Goal: Task Accomplishment & Management: Manage account settings

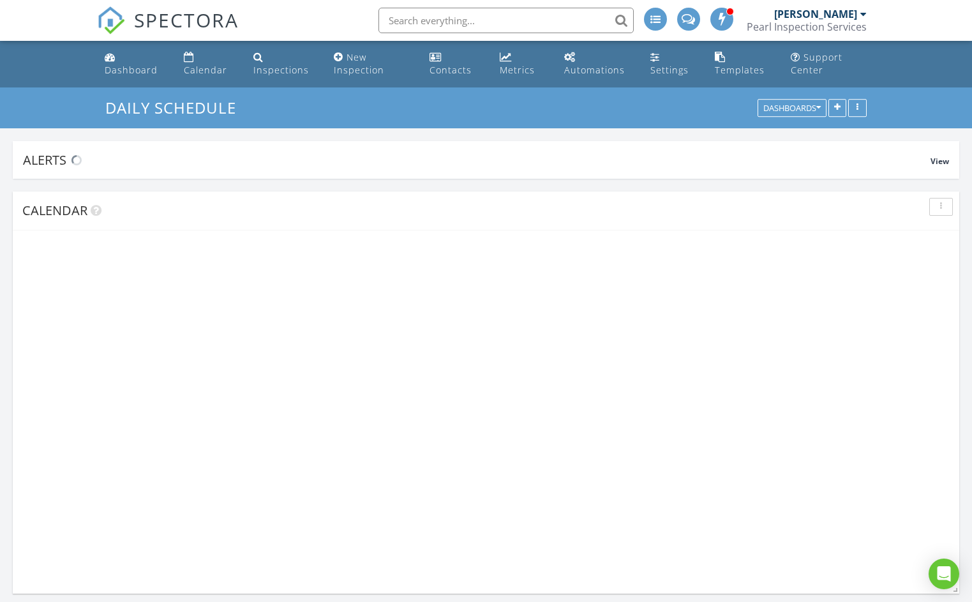
scroll to position [1130, 972]
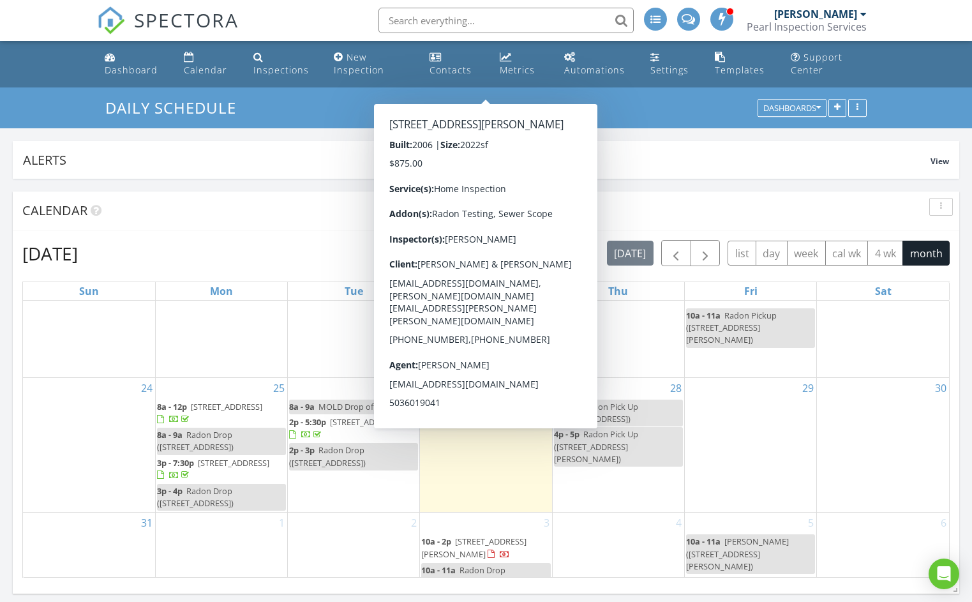
scroll to position [249, 0]
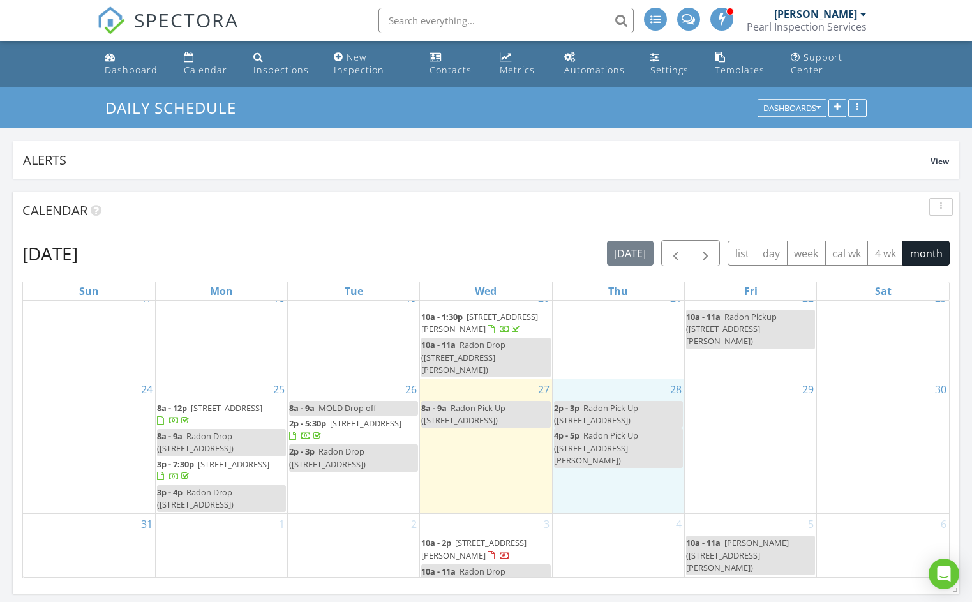
click at [604, 473] on div "28 2p - 3p Radon Pick Up (1895 18th St NE, Salem) 4p - 5p Radon Pick Up (11830 …" at bounding box center [618, 446] width 131 height 134
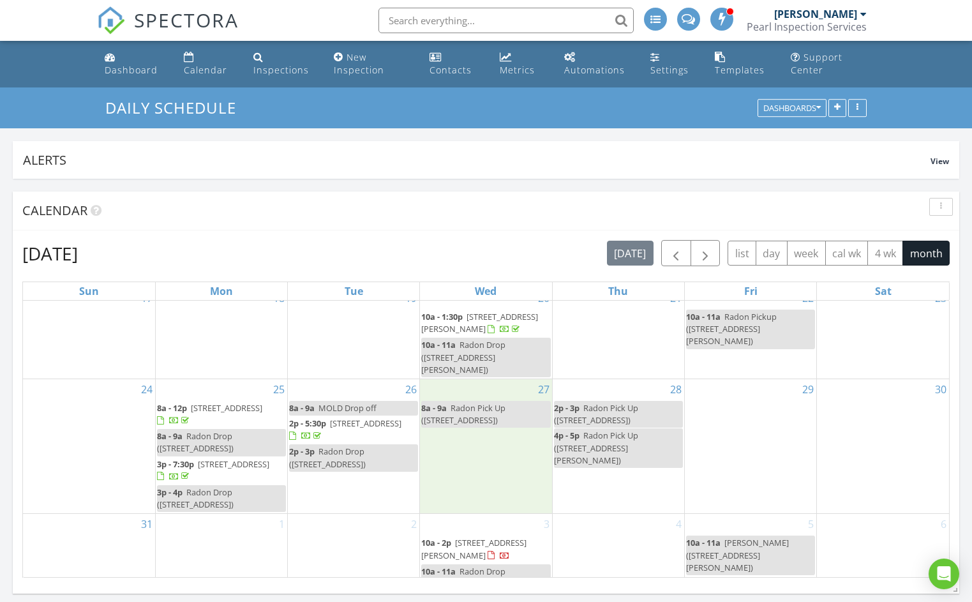
click at [480, 461] on div "27 8a - 9a Radon Pick Up (15589 SW 88th Ave, Tigard)" at bounding box center [485, 446] width 131 height 134
click at [234, 402] on span "15589 SW 88th Ave, Tigard 97224" at bounding box center [226, 407] width 71 height 11
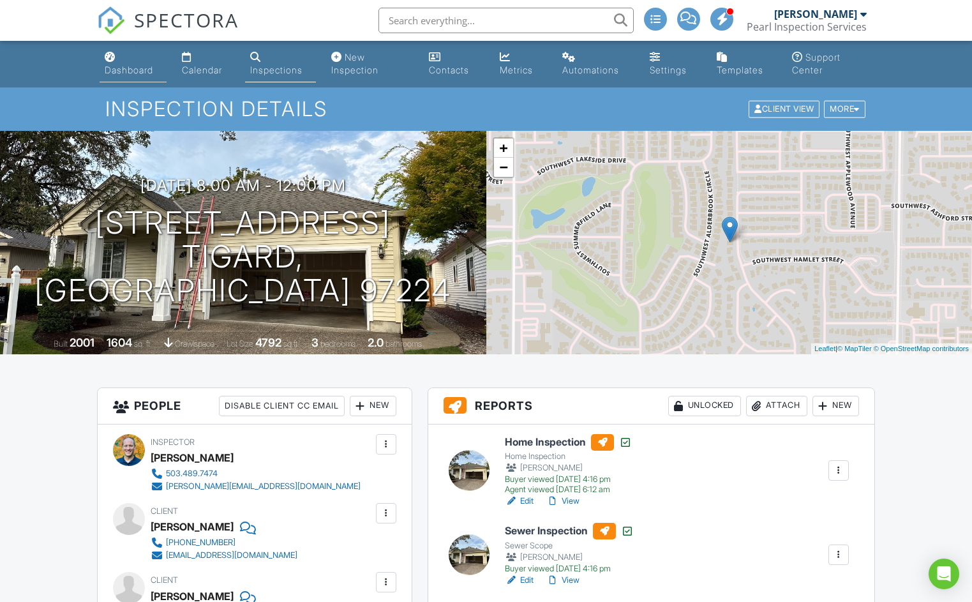
click at [137, 76] on link "Dashboard" at bounding box center [133, 64] width 67 height 36
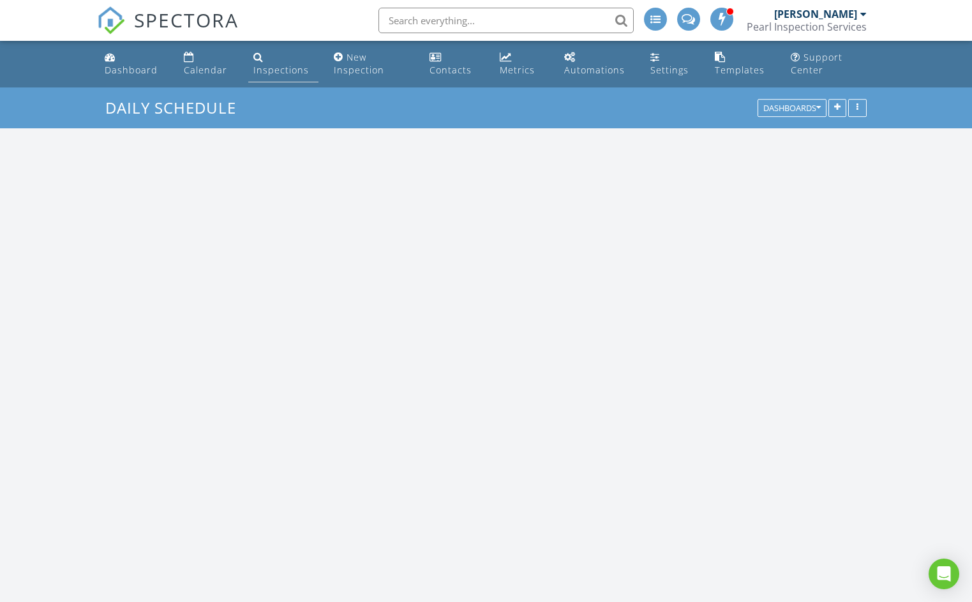
click at [275, 74] on div "Inspections" at bounding box center [281, 70] width 56 height 12
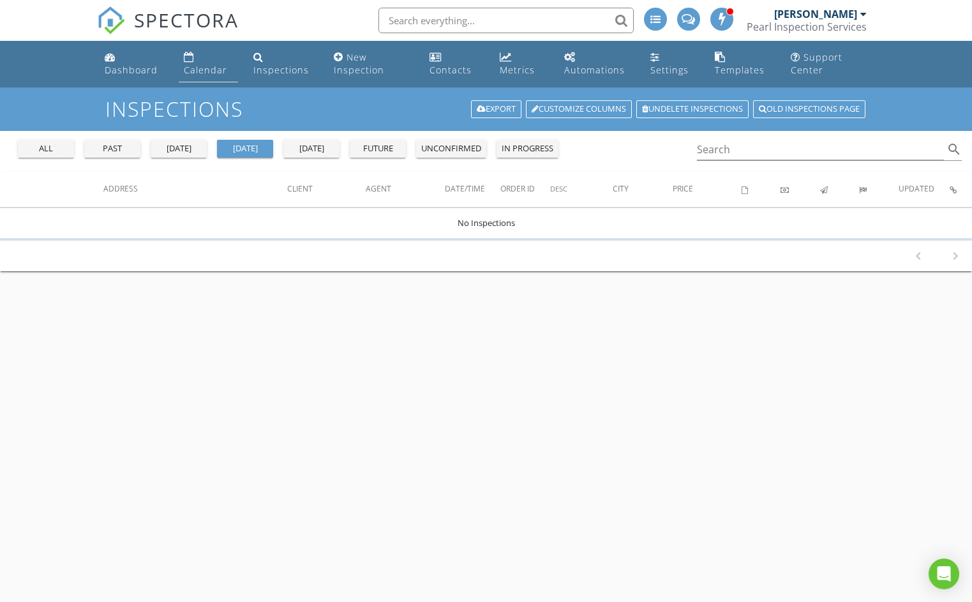
click at [200, 73] on div "Calendar" at bounding box center [205, 70] width 43 height 12
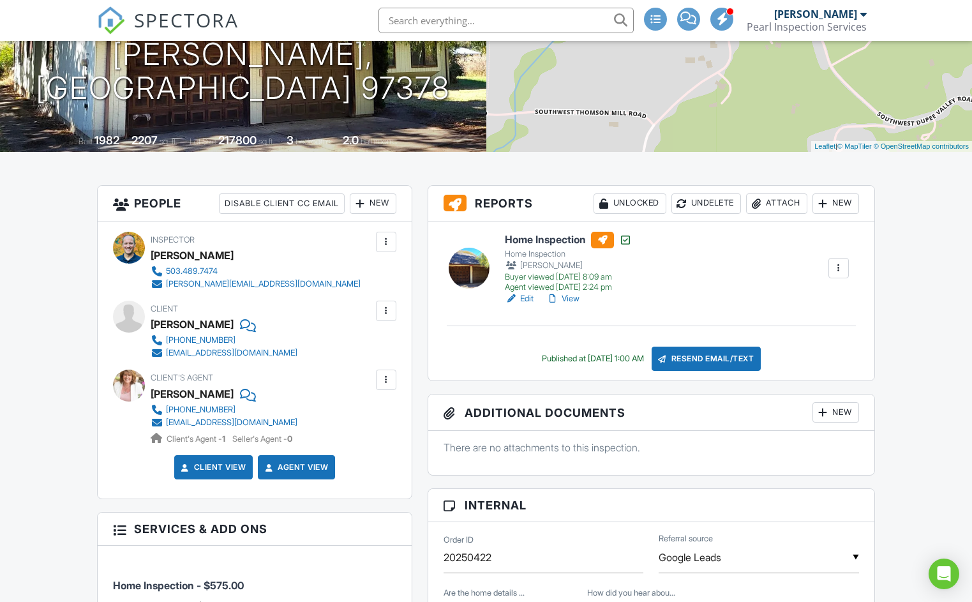
scroll to position [200, 0]
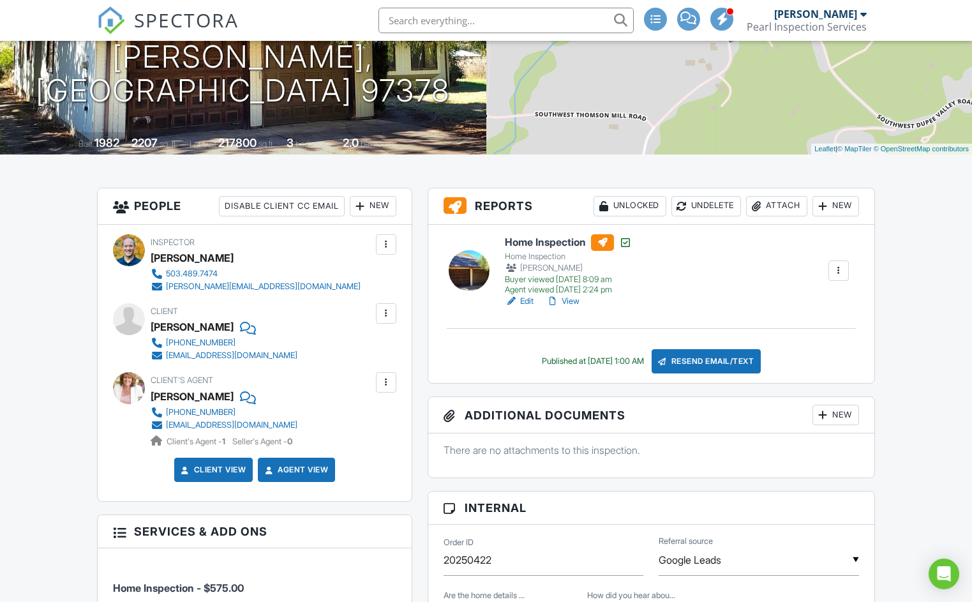
click at [781, 207] on div "Attach" at bounding box center [776, 206] width 61 height 20
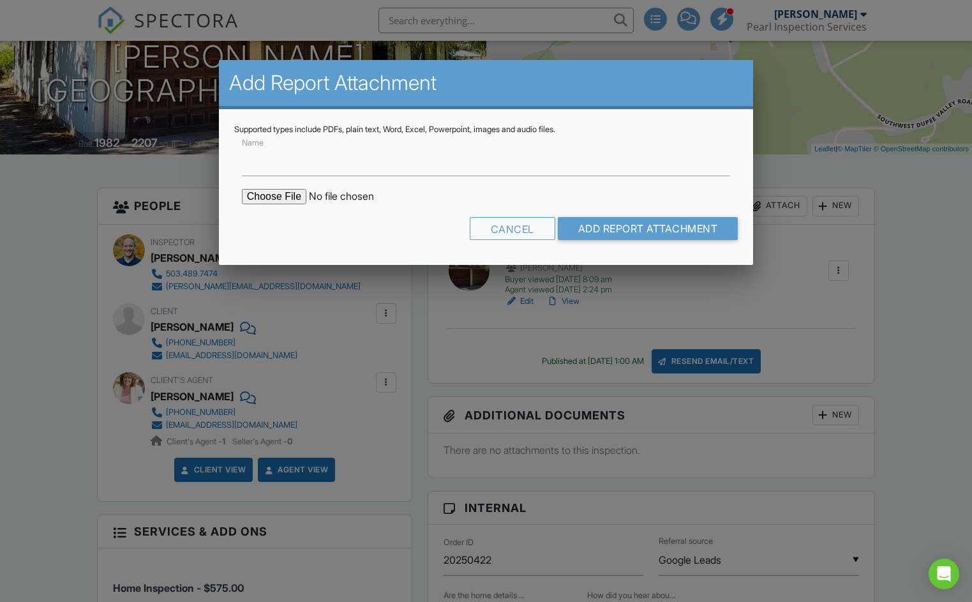
click at [269, 193] on input "file" at bounding box center [350, 196] width 217 height 15
type input "C:\fakepath\15589-SW-88th-Ave_RadonReport_91e65fbe-5de5-4430-8a99-6e3d3c165d27.…"
click at [458, 156] on input "Name" at bounding box center [486, 160] width 489 height 31
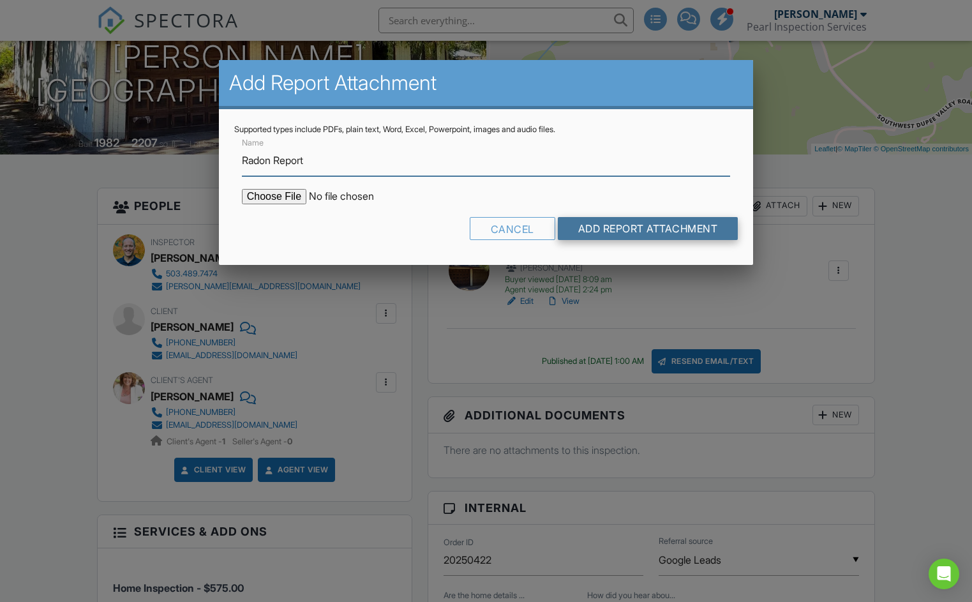
type input "Radon Report"
click at [674, 227] on input "Add Report Attachment" at bounding box center [648, 228] width 181 height 23
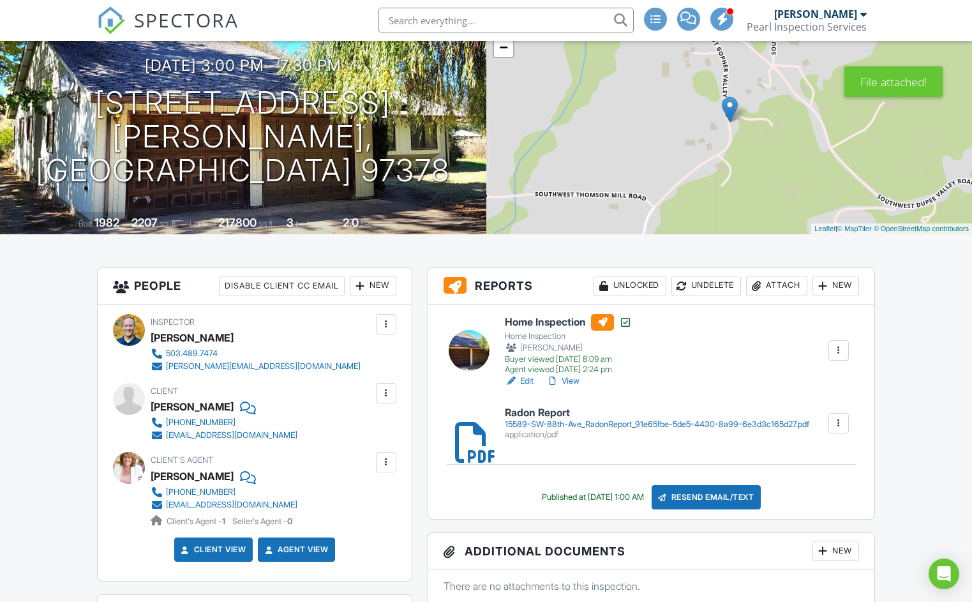
scroll to position [186, 0]
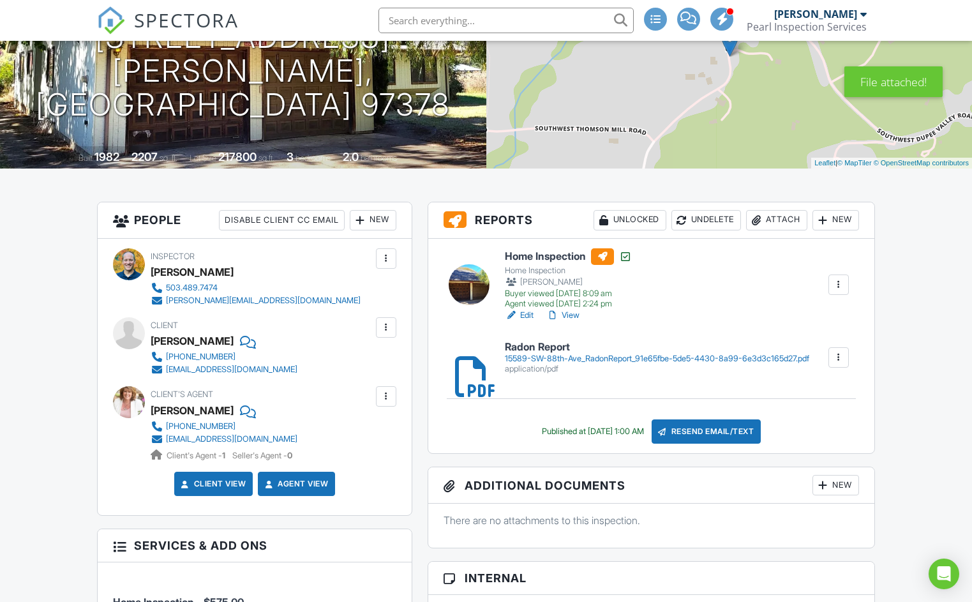
click at [706, 430] on div "Resend Email/Text" at bounding box center [706, 431] width 110 height 24
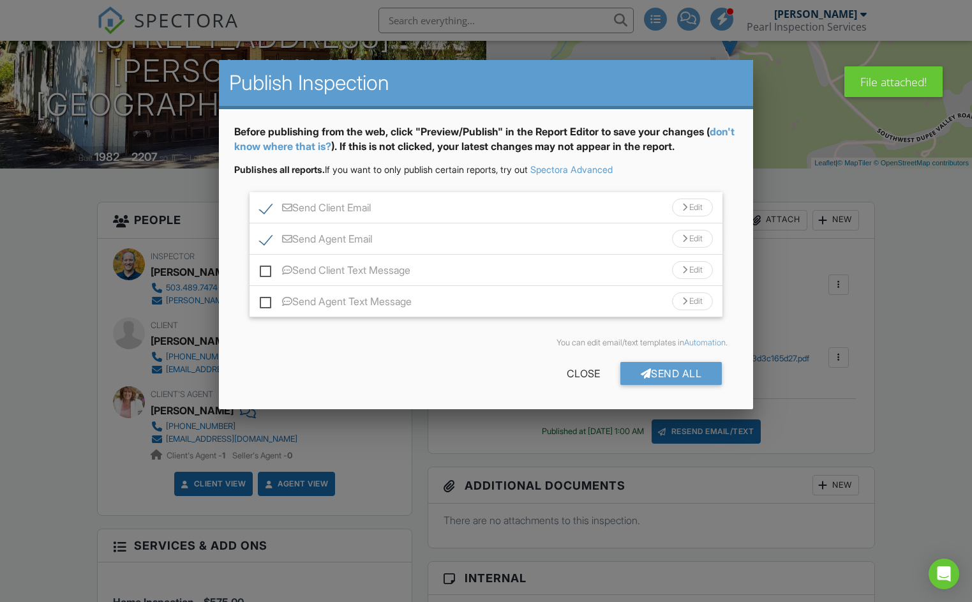
click at [382, 221] on div "Send Client Email Edit" at bounding box center [485, 207] width 473 height 31
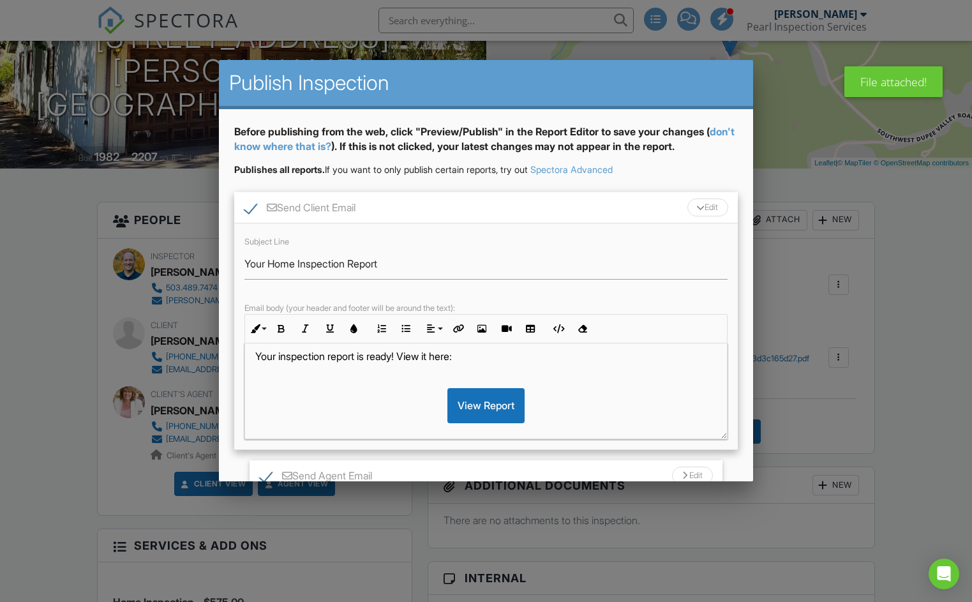
scroll to position [27, 0]
click at [306, 361] on p "Your inspection report is ready! View it here:" at bounding box center [486, 358] width 462 height 14
click at [383, 355] on p "Your radon report is ready! View it here:" at bounding box center [486, 358] width 462 height 14
click at [413, 357] on p "Your radon report is ready! View it here:" at bounding box center [486, 358] width 462 height 14
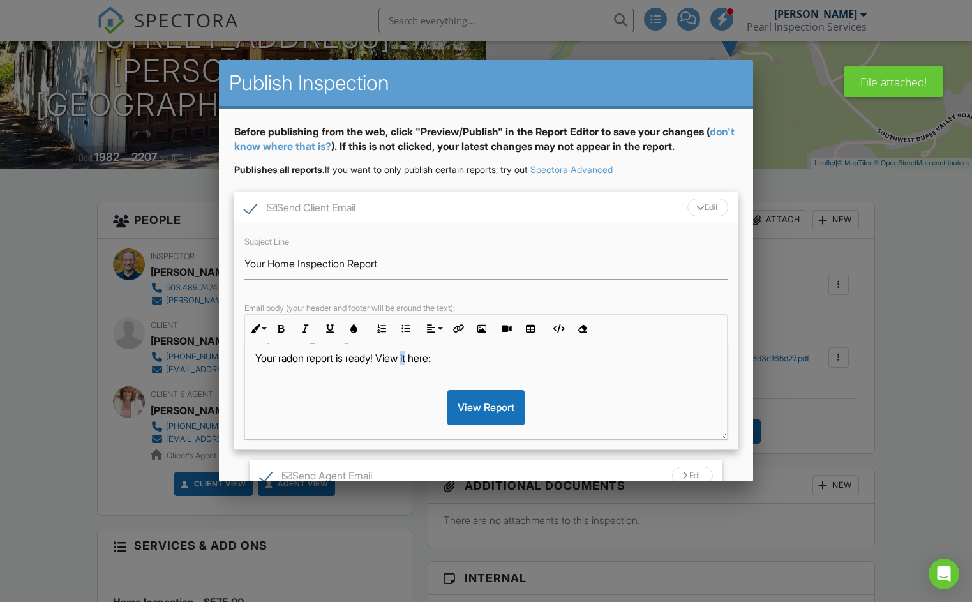
click at [413, 357] on p "Your radon report is ready! View it here:" at bounding box center [486, 358] width 462 height 14
click at [385, 357] on p "Your radon report is ready! View report here:" at bounding box center [486, 358] width 462 height 14
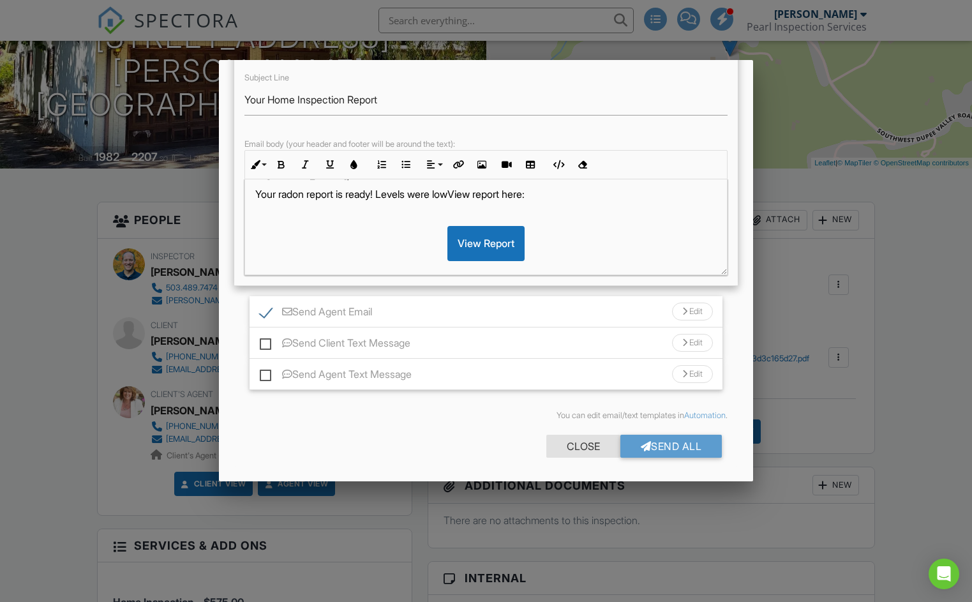
scroll to position [163, 0]
click at [576, 440] on div "Close" at bounding box center [583, 446] width 74 height 23
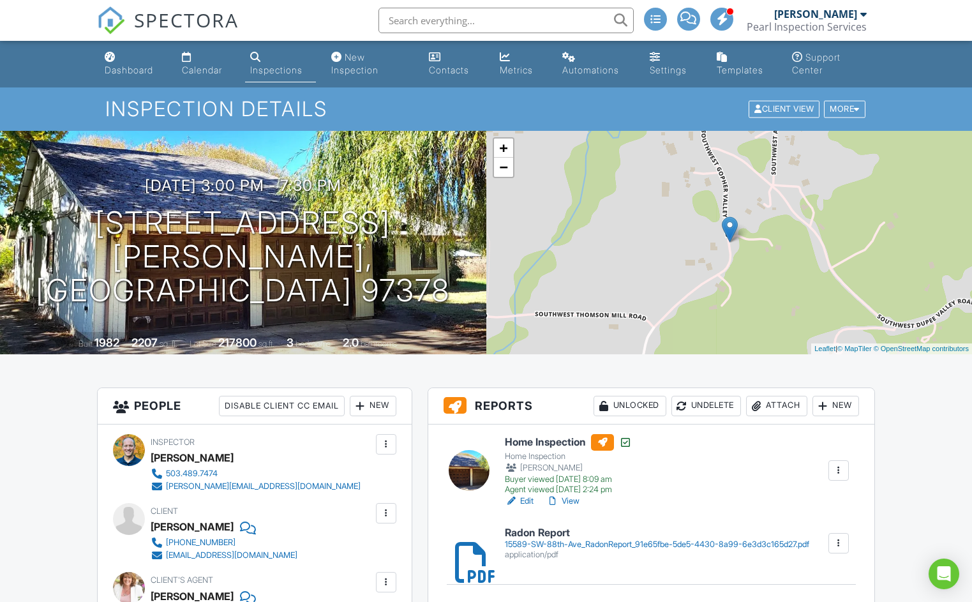
scroll to position [0, 0]
click at [839, 544] on div at bounding box center [838, 543] width 13 height 13
click at [833, 585] on li "Delete" at bounding box center [829, 578] width 57 height 32
click at [202, 69] on div "Calendar" at bounding box center [202, 69] width 40 height 11
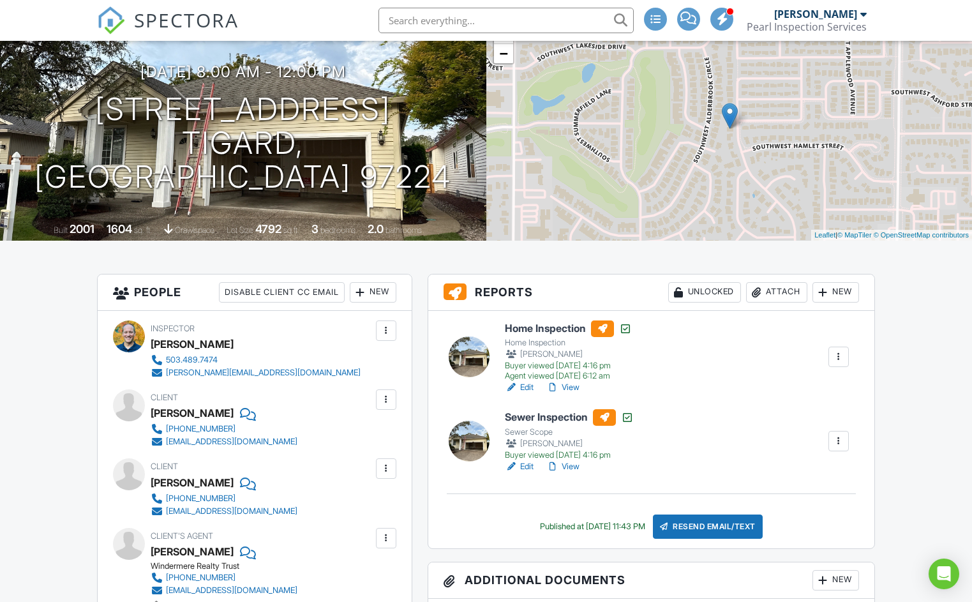
click at [781, 290] on div "Attach" at bounding box center [776, 292] width 61 height 20
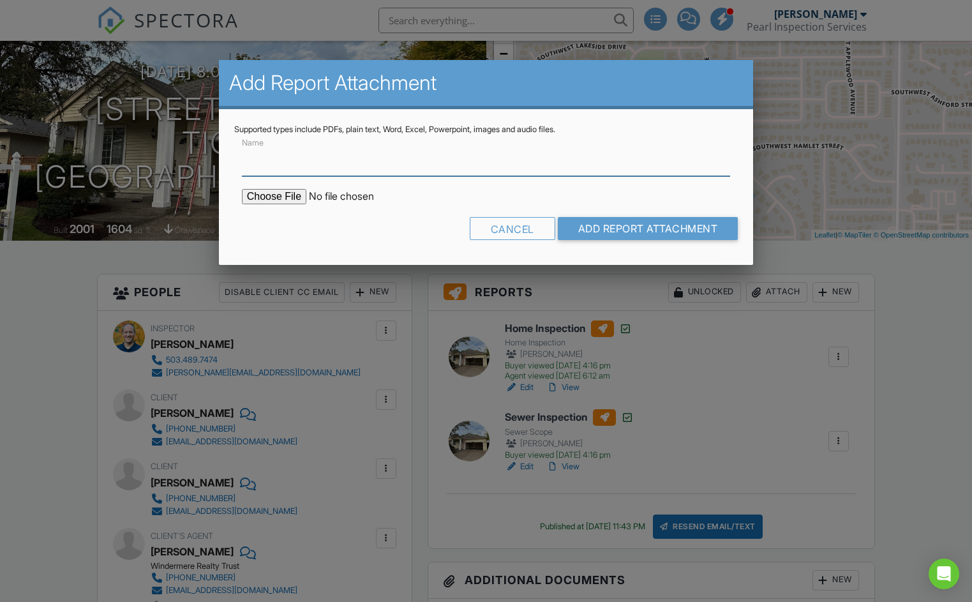
click at [459, 155] on input "Name" at bounding box center [486, 160] width 489 height 31
type input "Radon Report"
click at [294, 198] on input "file" at bounding box center [350, 196] width 217 height 15
type input "C:\fakepath\15589-SW-88th-Ave_RadonReport_91e65fbe-5de5-4430-8a99-6e3d3c165d27.…"
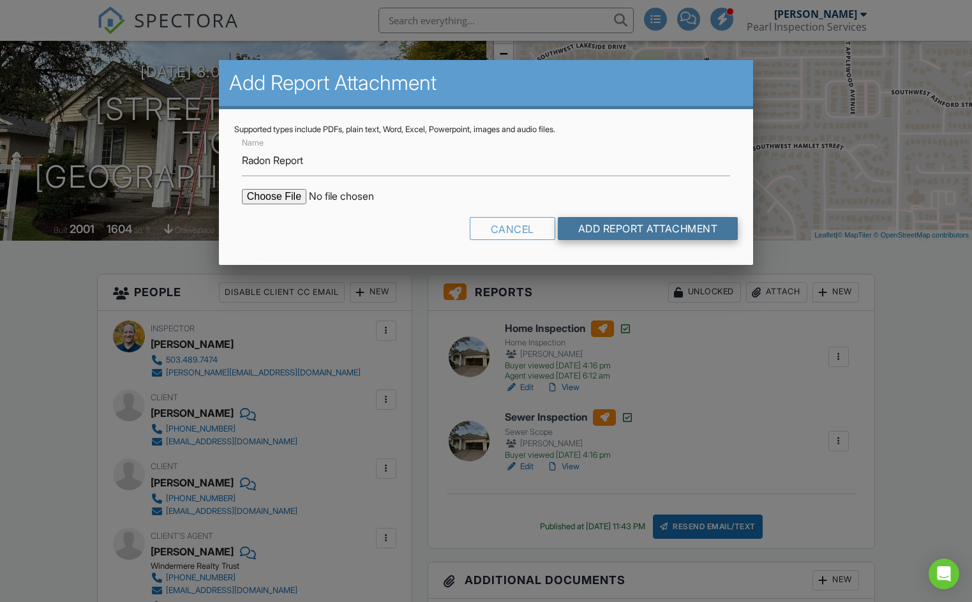
click at [651, 227] on input "Add Report Attachment" at bounding box center [648, 228] width 181 height 23
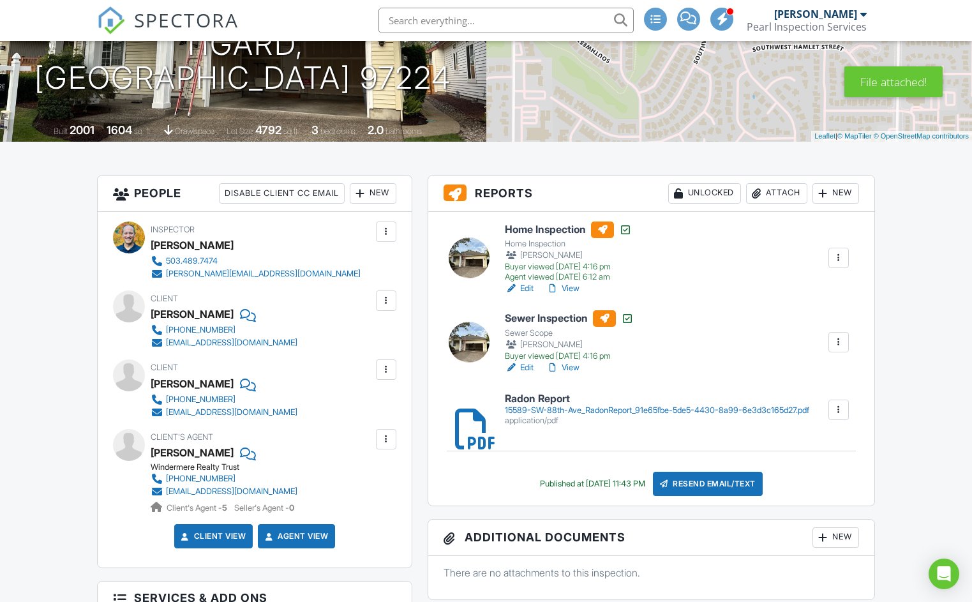
scroll to position [230, 0]
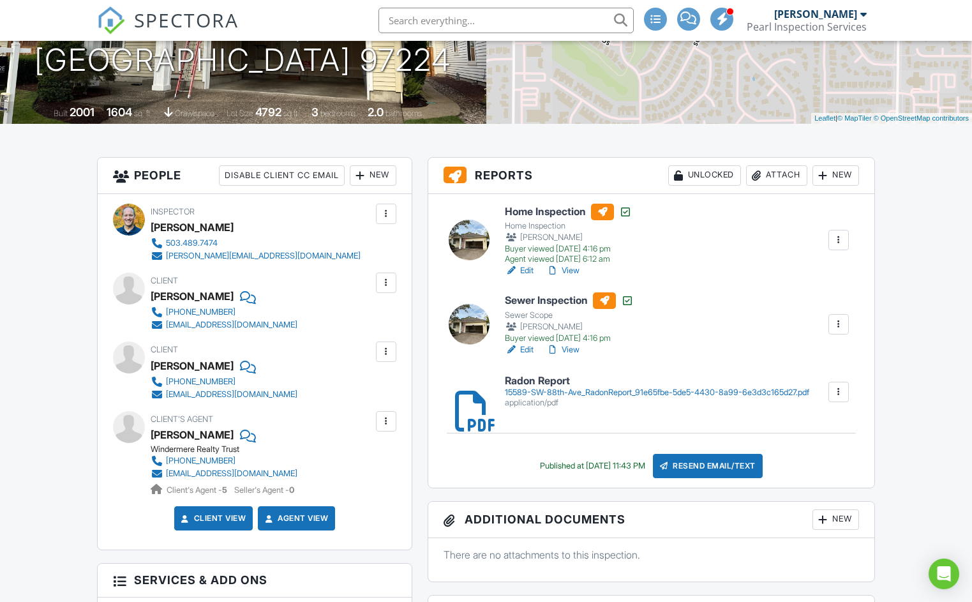
click at [687, 463] on div "Resend Email/Text" at bounding box center [708, 466] width 110 height 24
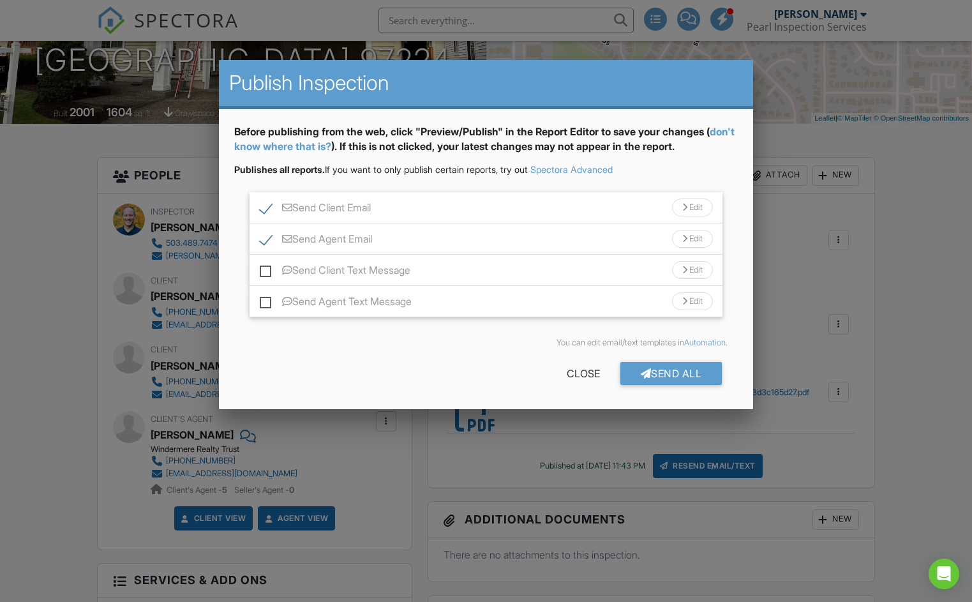
click at [355, 218] on div "Send Client Email Edit" at bounding box center [485, 207] width 473 height 31
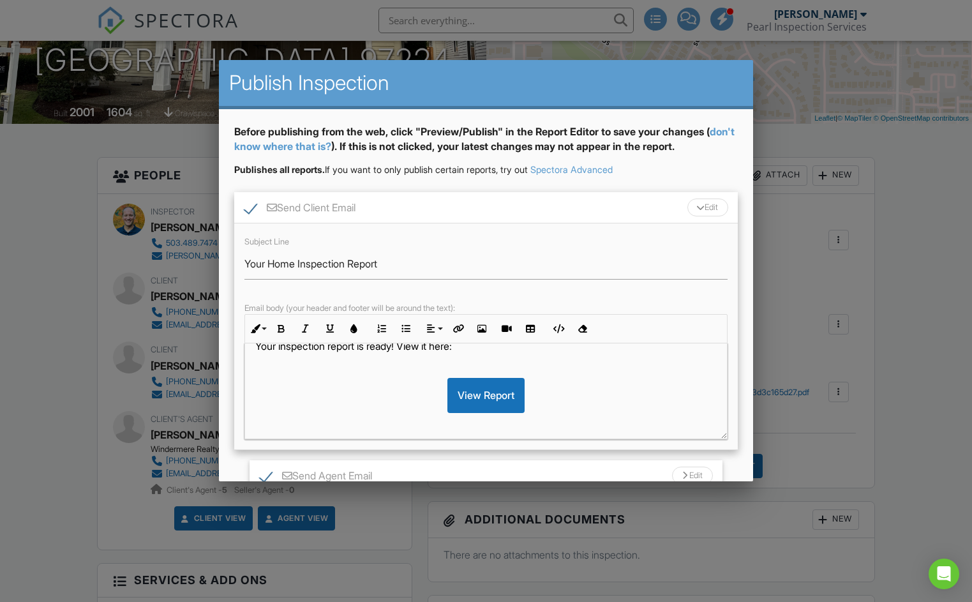
scroll to position [40, 0]
click at [316, 348] on p "Your inspection report is ready! View it here:" at bounding box center [486, 345] width 462 height 14
click at [438, 350] on p "Your radon report is ready! View it here:" at bounding box center [486, 350] width 462 height 14
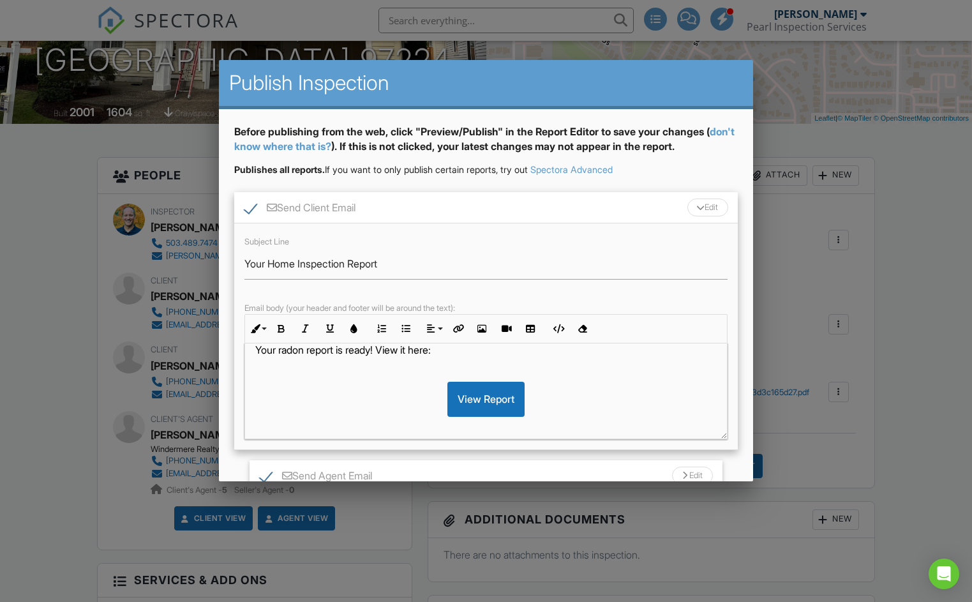
click at [417, 350] on p "Your radon report is ready! View it here:" at bounding box center [486, 350] width 462 height 14
click at [386, 349] on p "Your radon report is ready! View it here:" at bounding box center [486, 350] width 462 height 14
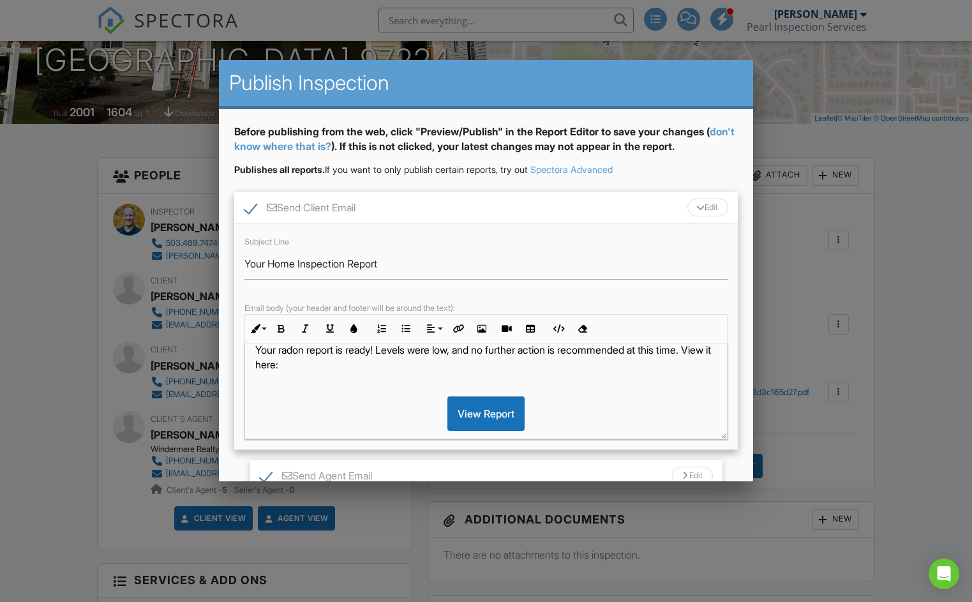
click at [286, 365] on p "Your radon report is ready! Levels were low, and no further action is recommend…" at bounding box center [486, 357] width 462 height 29
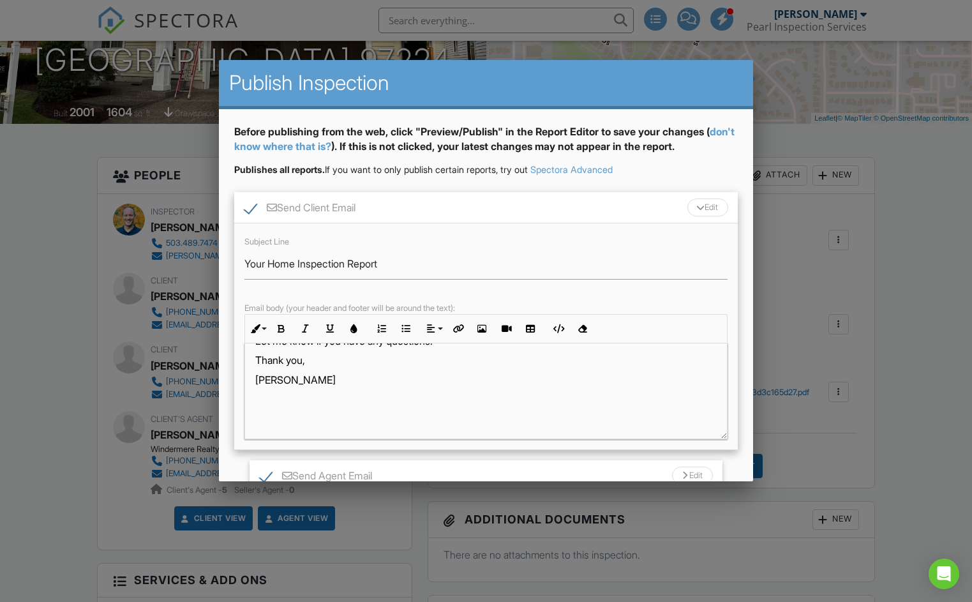
scroll to position [175, 0]
click at [546, 223] on div "Subject Line Your Home Inspection Report Email body (your header and footer wil…" at bounding box center [486, 336] width 504 height 227
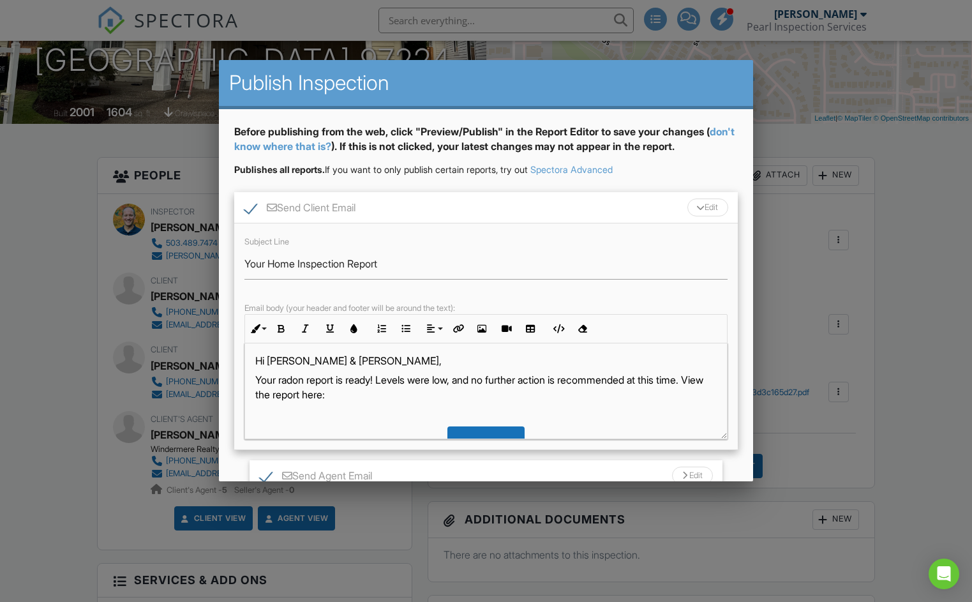
scroll to position [3, 0]
click at [619, 202] on div "Send Client Email Edit" at bounding box center [486, 207] width 504 height 31
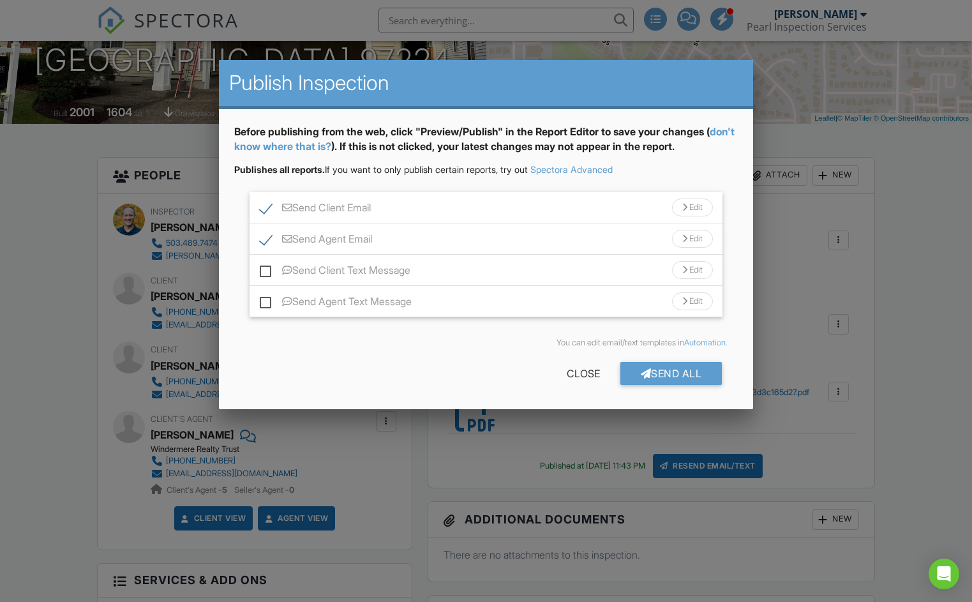
click at [487, 234] on div "Send Agent Email Edit" at bounding box center [485, 238] width 473 height 31
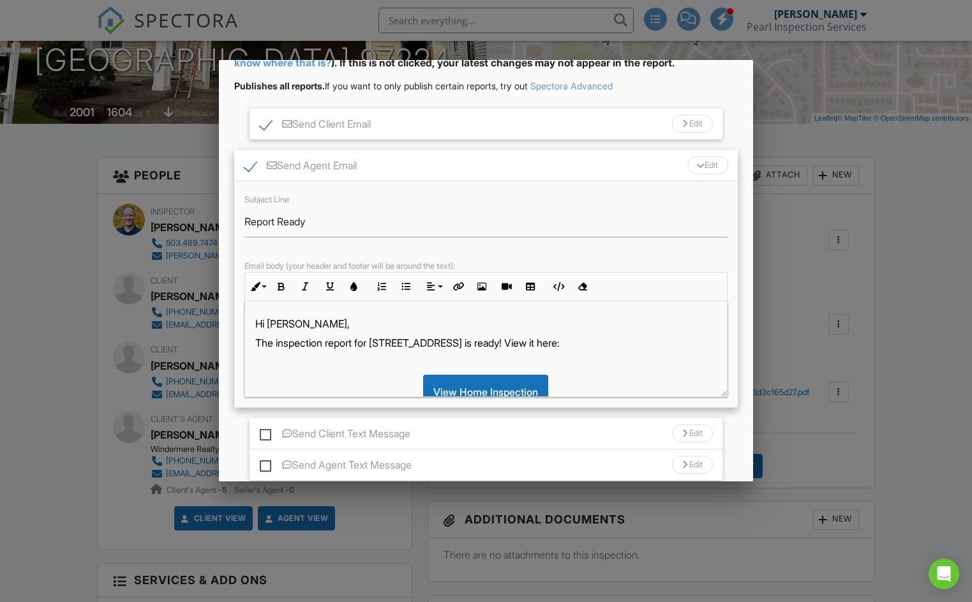
scroll to position [94, 0]
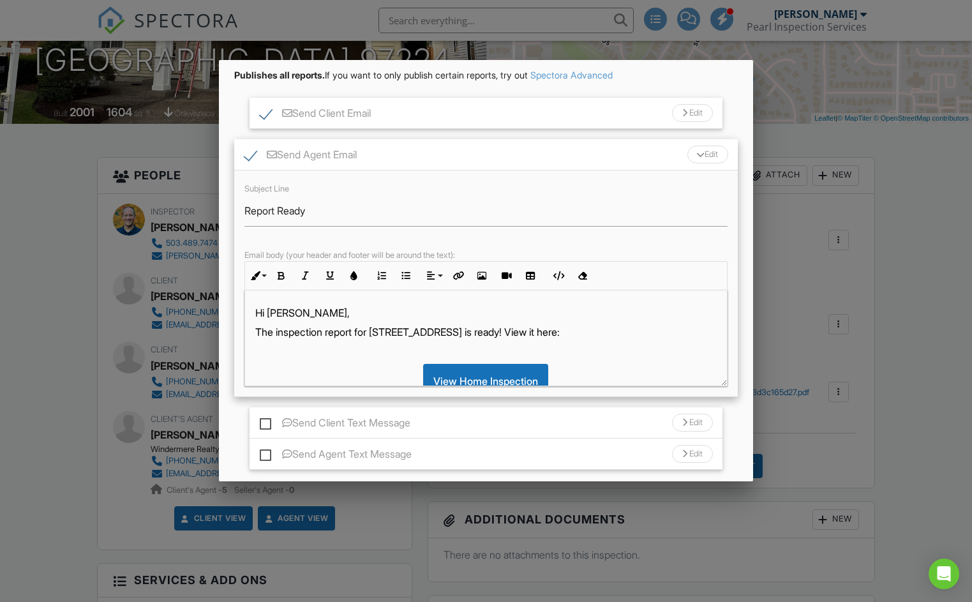
click at [359, 333] on p "The inspection report for [STREET_ADDRESS] is ready! View it here:" at bounding box center [486, 332] width 462 height 14
click at [306, 329] on p "The inspection report for 15589 SW 88th Ave is ready! View it here:" at bounding box center [486, 332] width 462 height 14
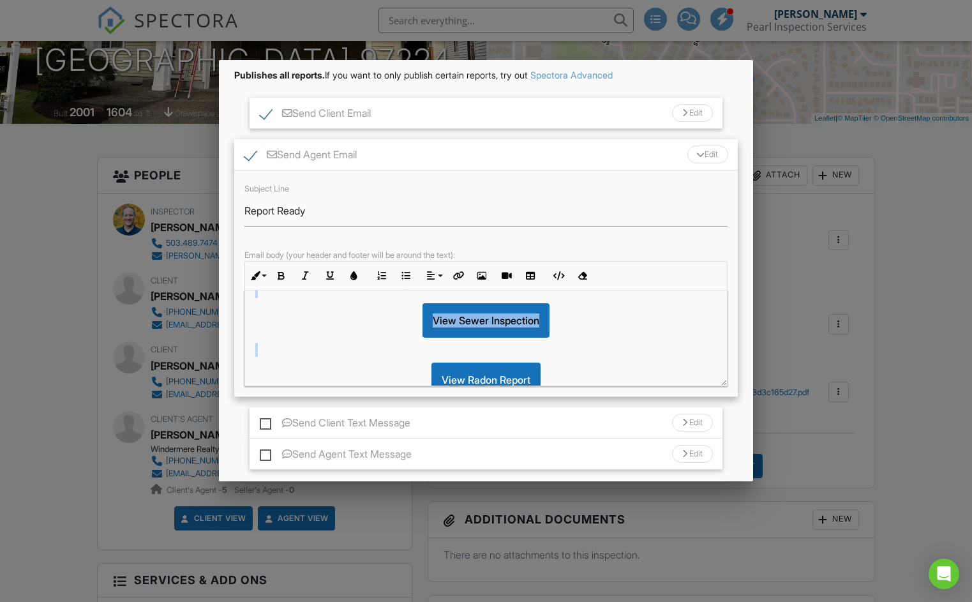
scroll to position [0, 0]
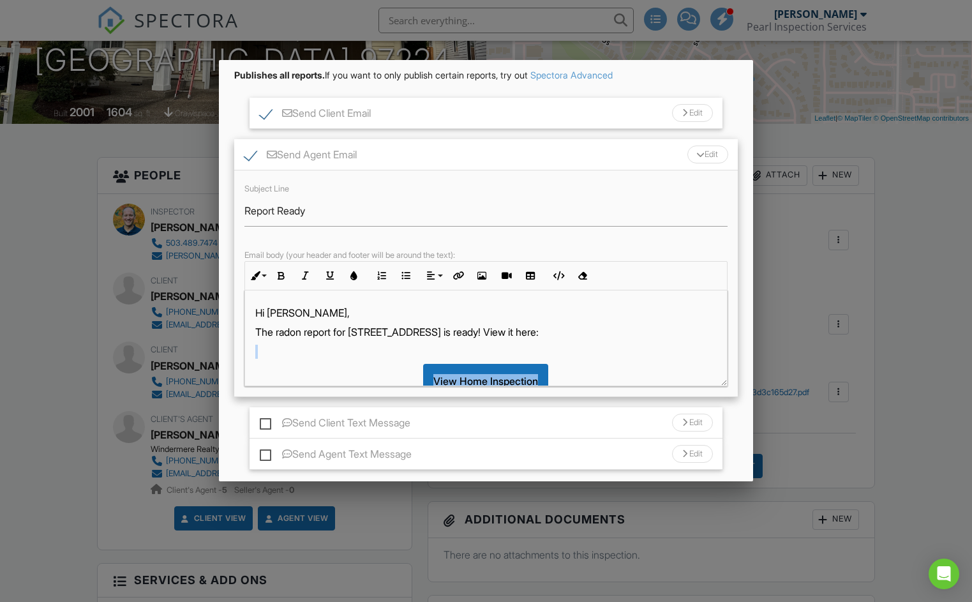
drag, startPoint x: 574, startPoint y: 350, endPoint x: 568, endPoint y: 354, distance: 7.8
click at [568, 354] on div "Hi Alicia, The radon report for 15589 SW 88th Ave is ready! View it here: View …" at bounding box center [486, 440] width 482 height 300
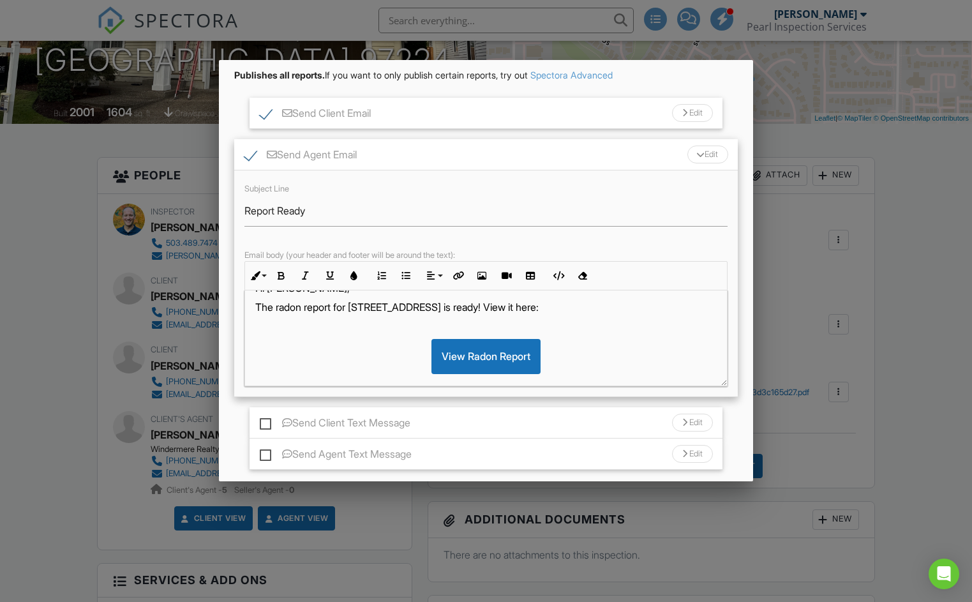
scroll to position [22, 0]
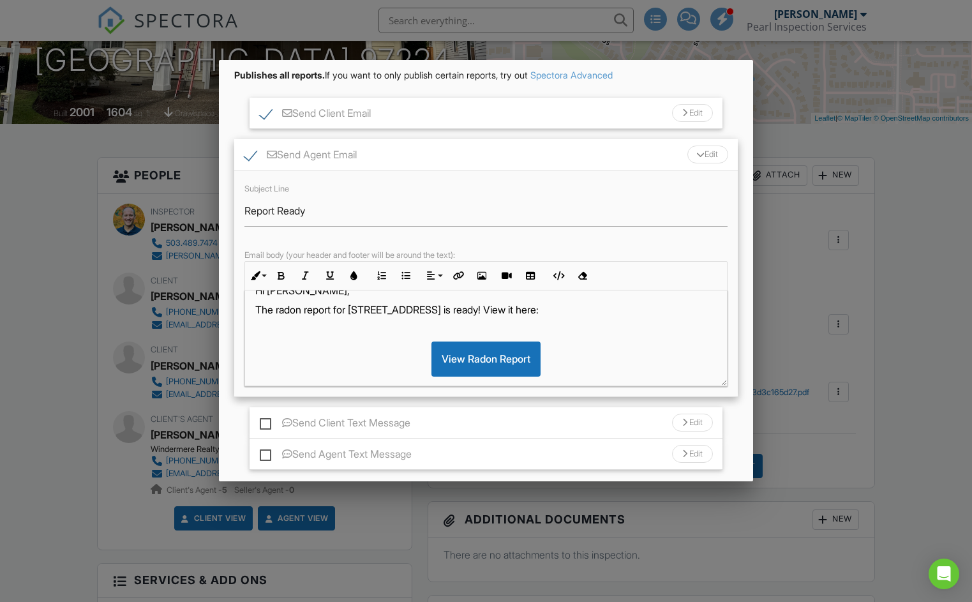
click at [495, 306] on p "The radon report for 15589 SW 88th Ave is ready! View it here:" at bounding box center [486, 309] width 462 height 14
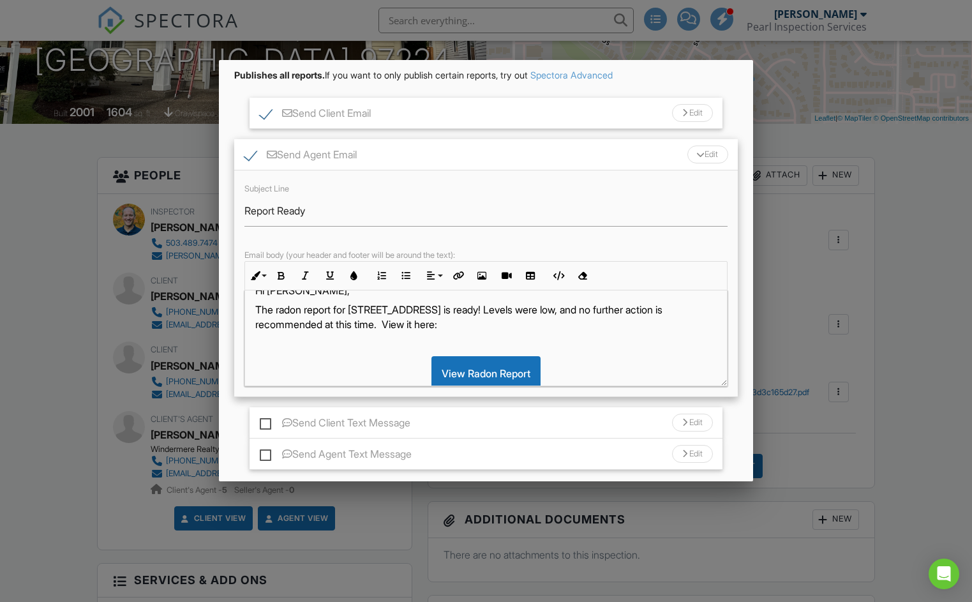
click at [417, 323] on p "The radon report for 15589 SW 88th Ave is ready! Levels were low, and no furthe…" at bounding box center [486, 316] width 462 height 29
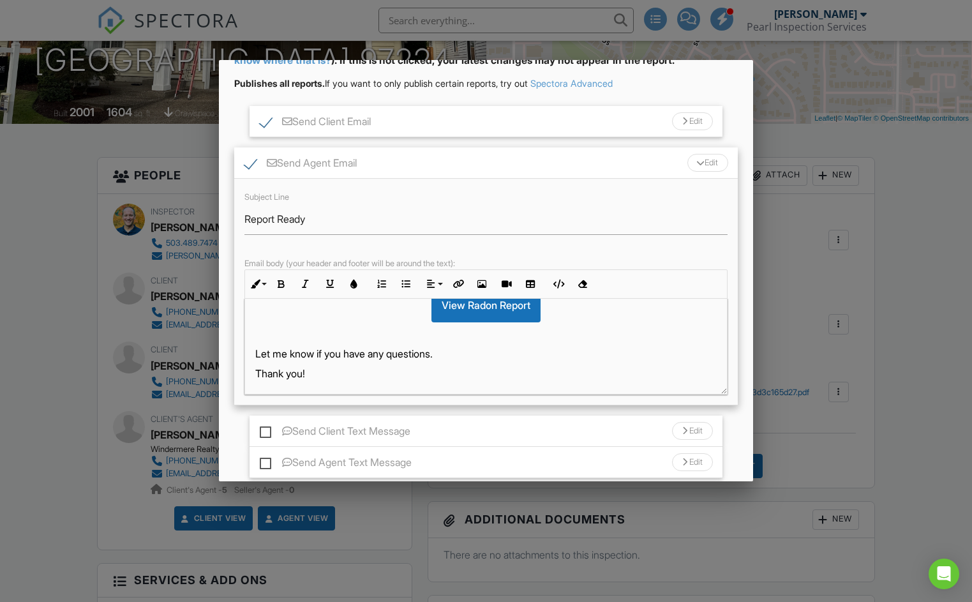
scroll to position [11, 0]
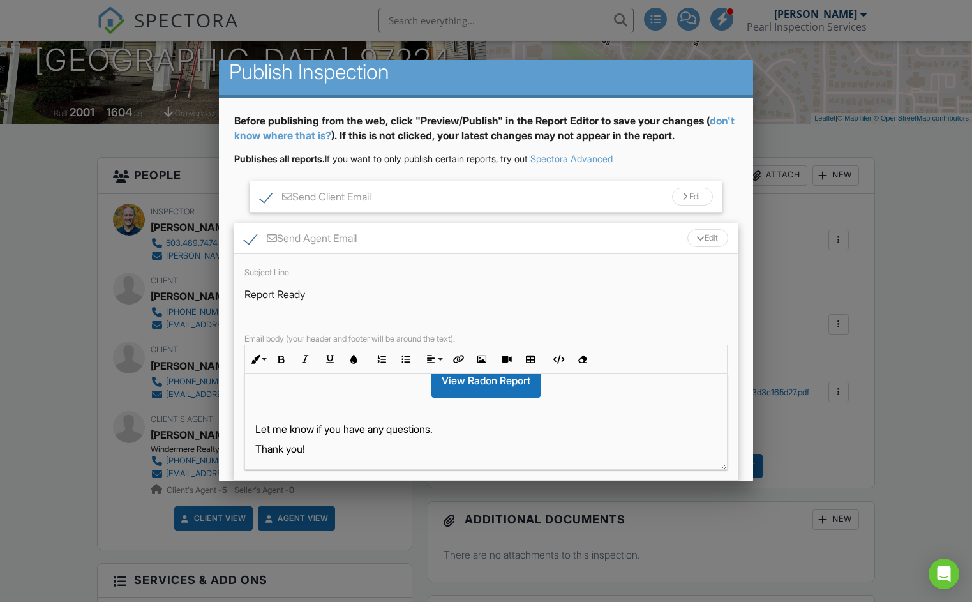
click at [530, 231] on div "Send Agent Email Edit" at bounding box center [486, 238] width 504 height 31
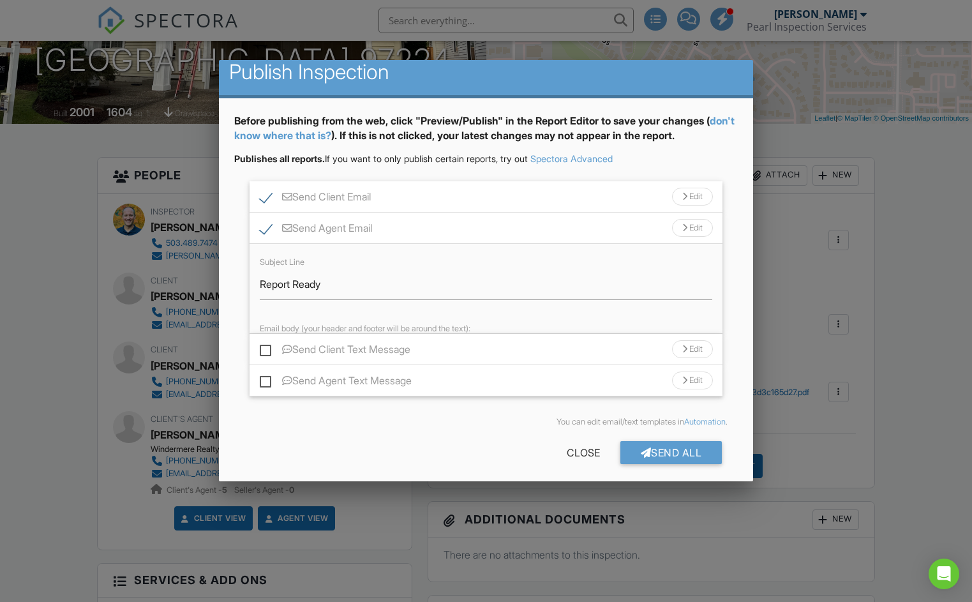
scroll to position [0, 0]
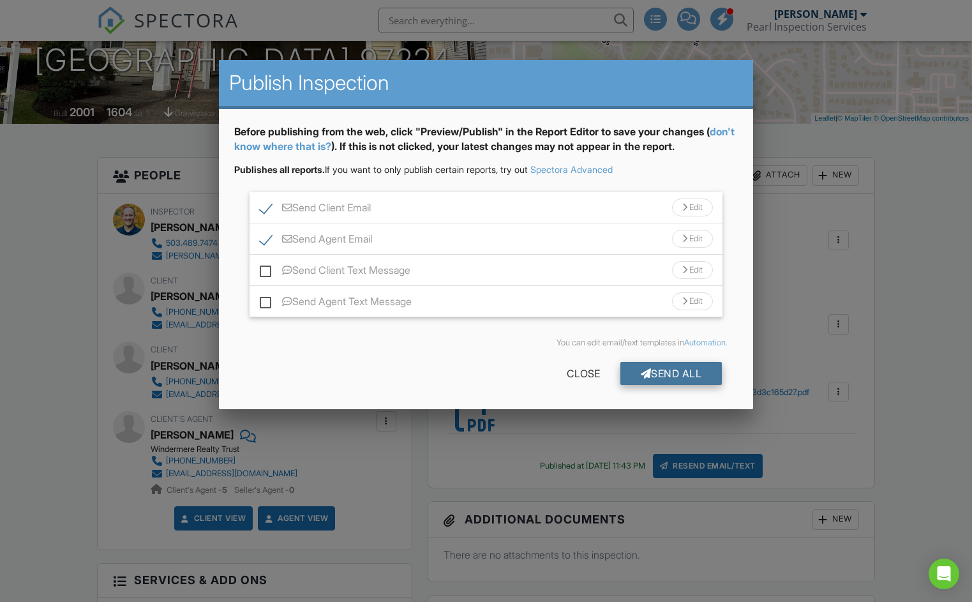
click at [655, 368] on div "Send All" at bounding box center [671, 373] width 102 height 23
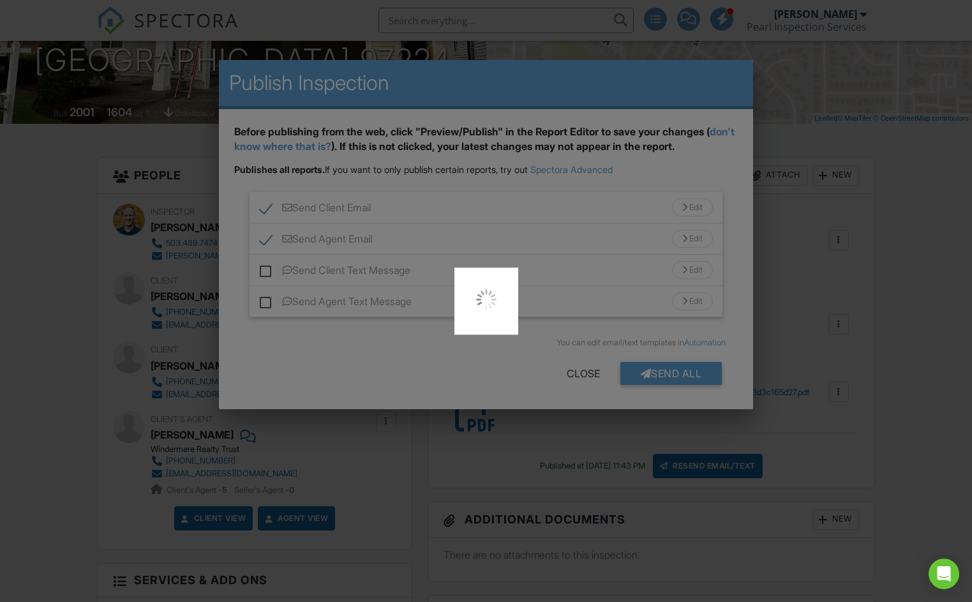
click at [540, 285] on div at bounding box center [486, 301] width 972 height 602
click at [487, 103] on div at bounding box center [486, 301] width 972 height 602
click at [551, 29] on div at bounding box center [486, 301] width 972 height 602
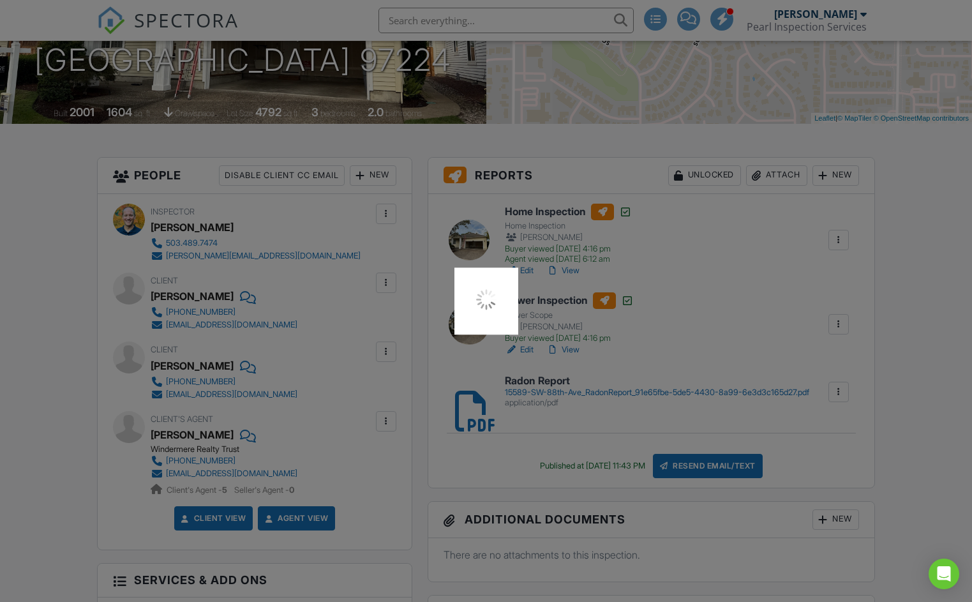
click at [477, 304] on img at bounding box center [486, 299] width 26 height 26
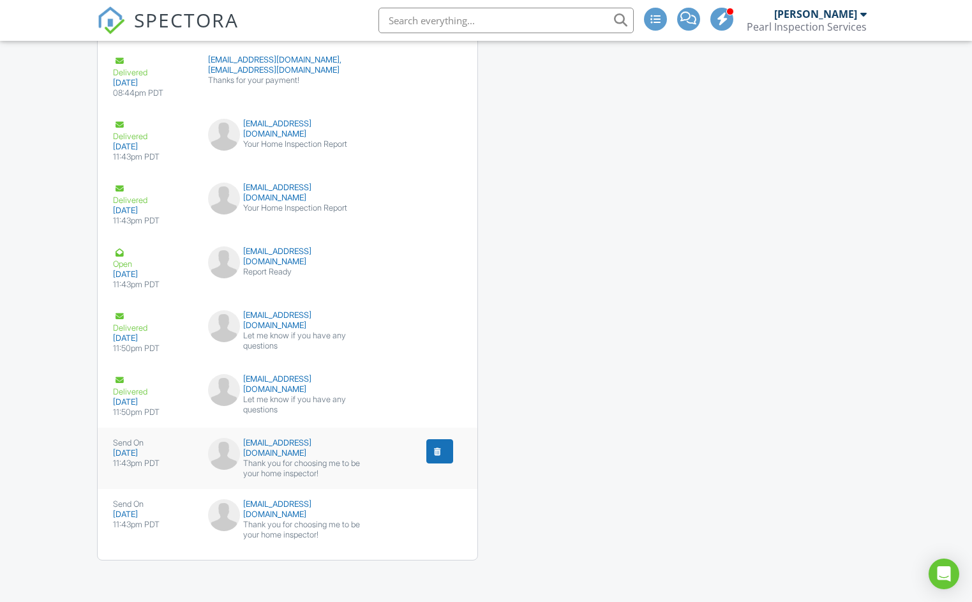
scroll to position [2149, 0]
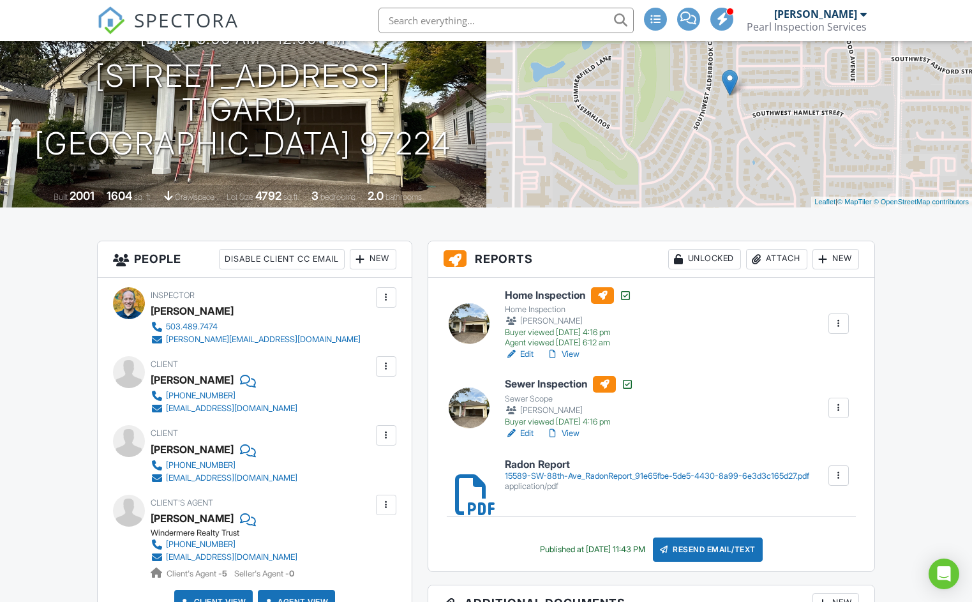
scroll to position [168, 0]
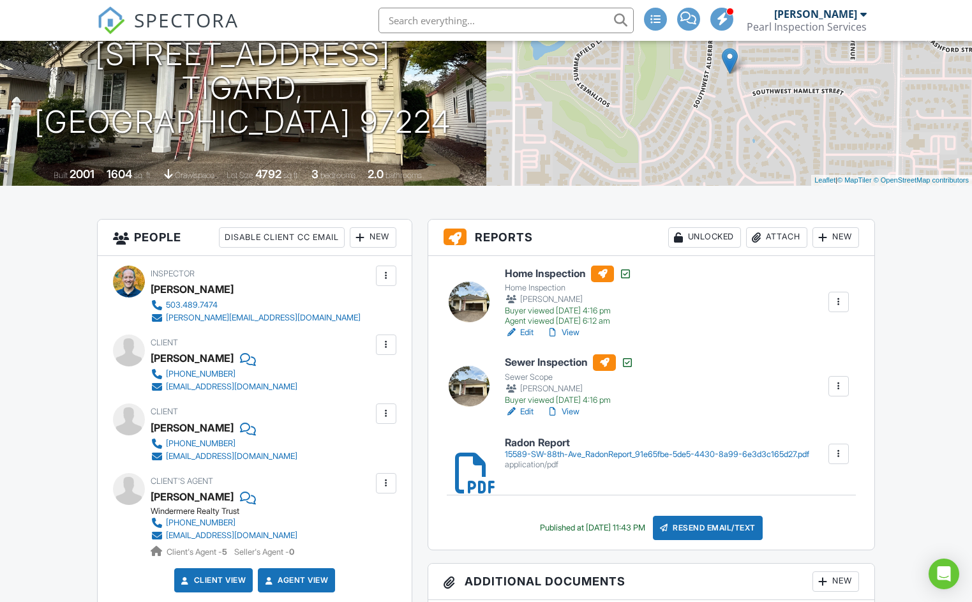
click at [726, 523] on div "Resend Email/Text" at bounding box center [708, 528] width 110 height 24
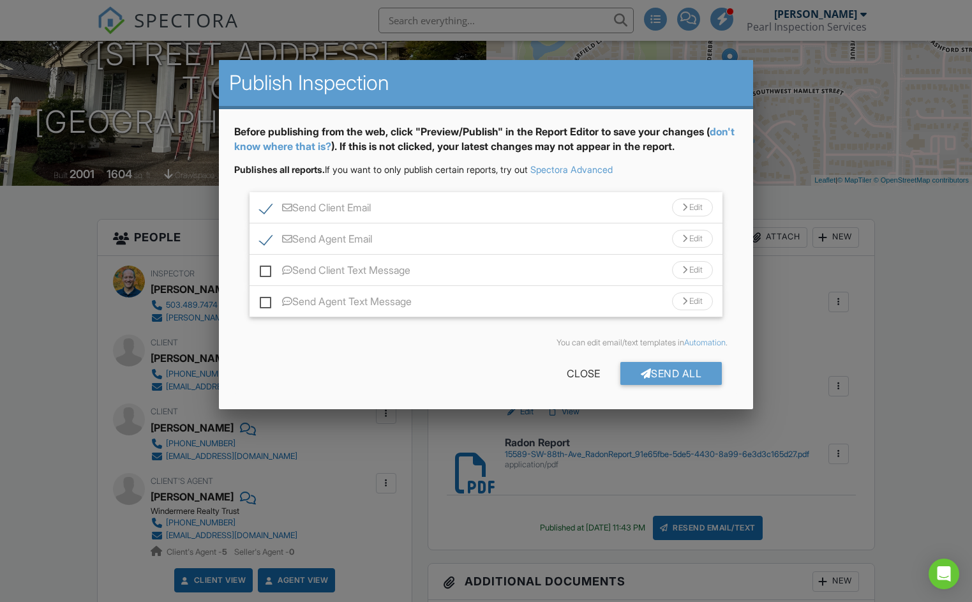
click at [421, 209] on div "Send Client Email Edit" at bounding box center [485, 207] width 473 height 31
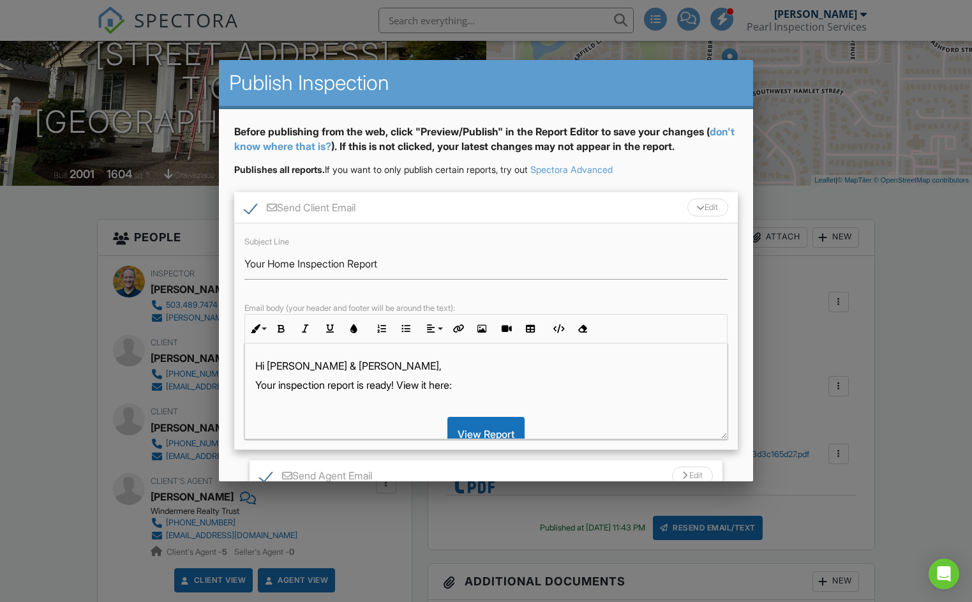
click at [306, 383] on p "Your inspection report is ready! View it here:" at bounding box center [486, 385] width 462 height 14
click at [385, 382] on p "Your radon report is ready! View it here:" at bounding box center [486, 385] width 462 height 14
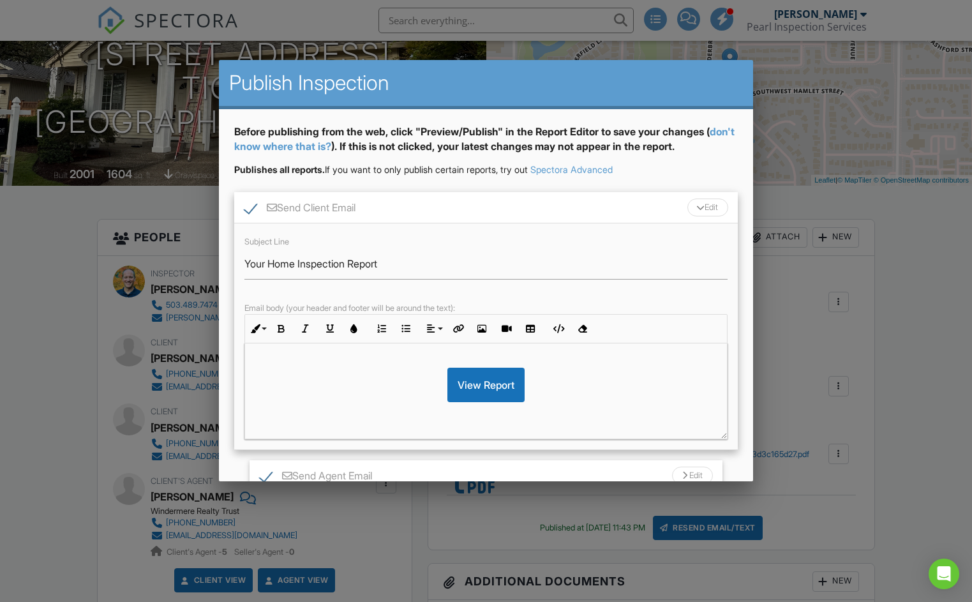
scroll to position [44, 0]
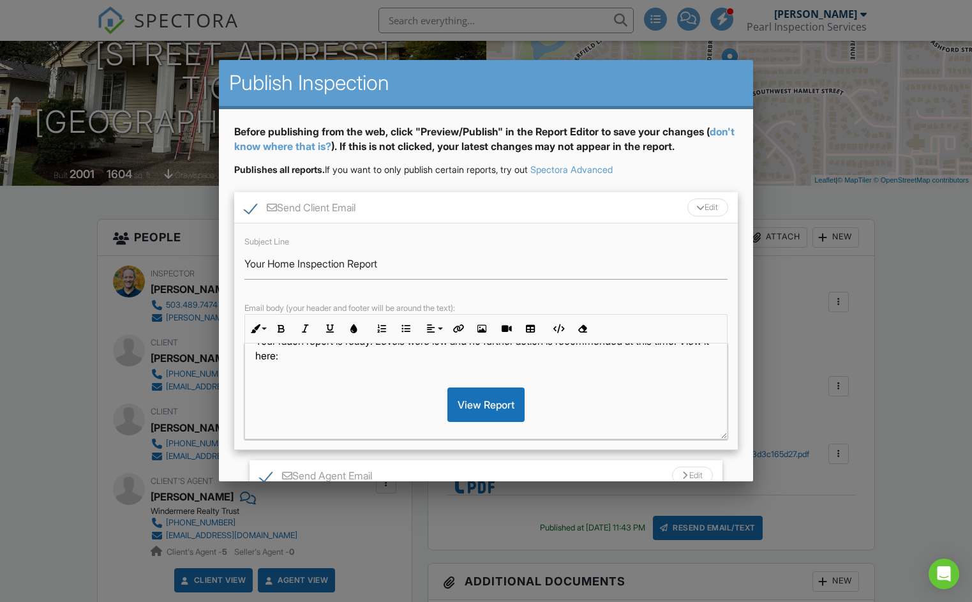
click at [285, 355] on p "Your radon report is ready! Levels were low and no further action is recommende…" at bounding box center [486, 348] width 462 height 29
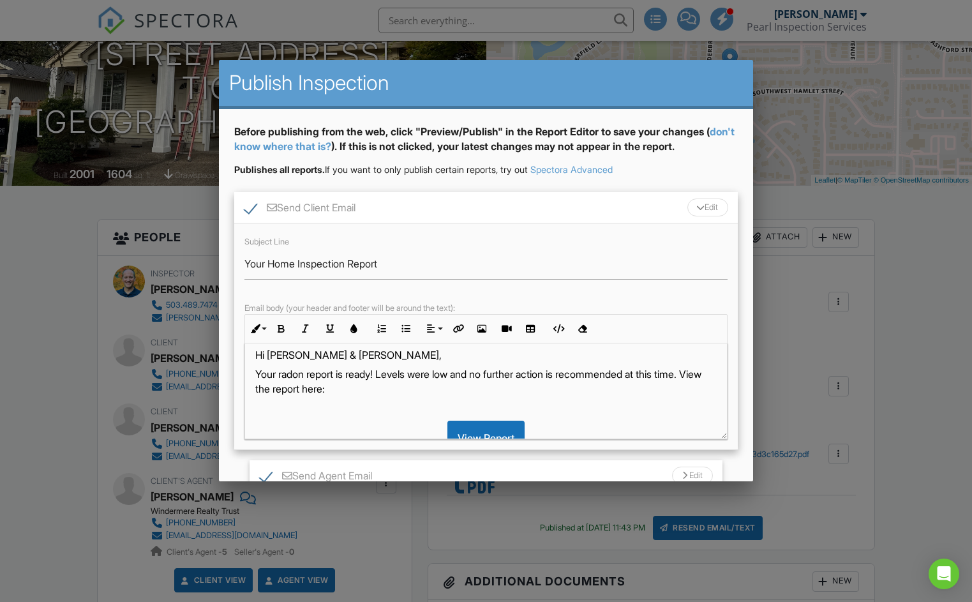
scroll to position [0, 0]
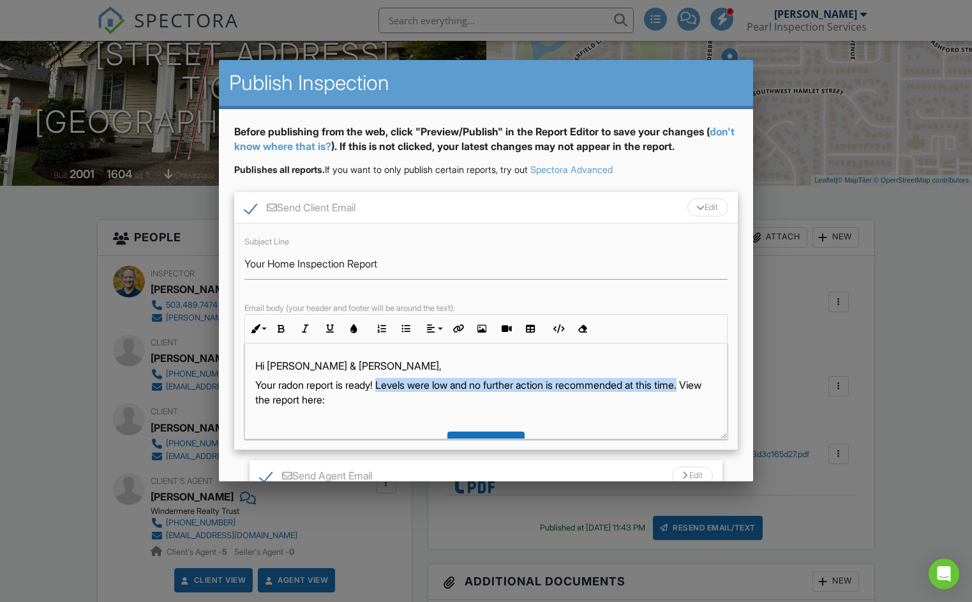
drag, startPoint x: 387, startPoint y: 385, endPoint x: 706, endPoint y: 385, distance: 319.7
click at [706, 385] on p "Your radon report is ready! Levels were low and no further action is recommende…" at bounding box center [486, 392] width 462 height 29
copy p "Levels were low and no further action is recommended at this time."
click at [597, 204] on div "Send Client Email Edit" at bounding box center [486, 207] width 504 height 31
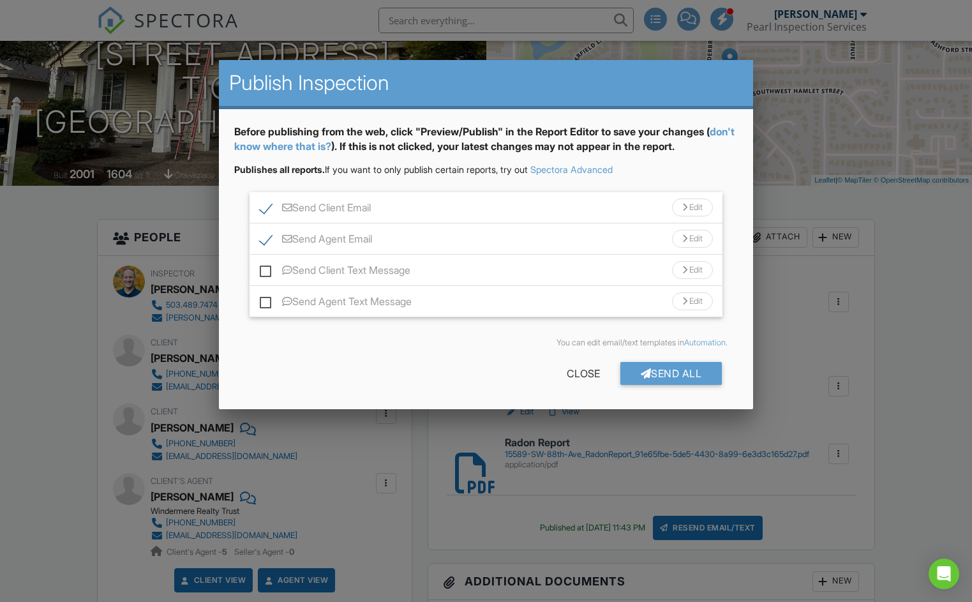
click at [534, 234] on div "Send Agent Email Edit" at bounding box center [485, 238] width 473 height 31
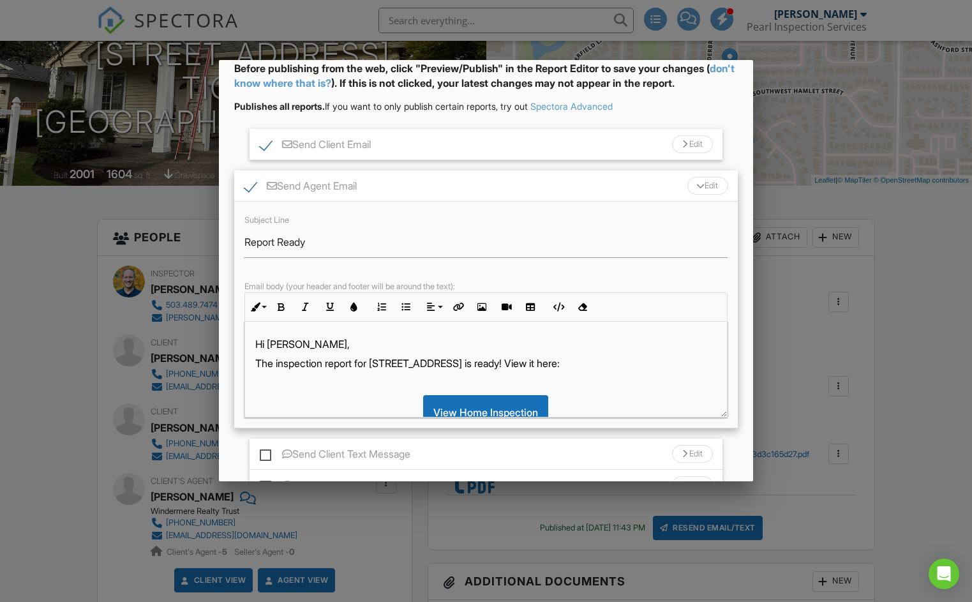
scroll to position [91, 0]
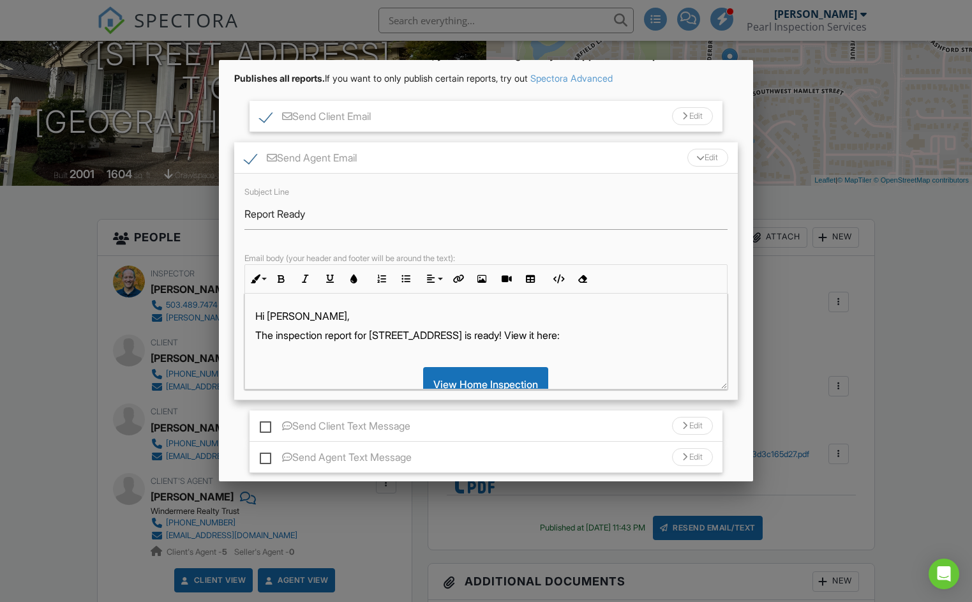
click at [283, 334] on p "The inspection report for [STREET_ADDRESS] is ready! View it here:" at bounding box center [486, 335] width 462 height 14
click at [497, 335] on p "The radon report for [STREET_ADDRESS] is ready! View it here:" at bounding box center [486, 335] width 462 height 14
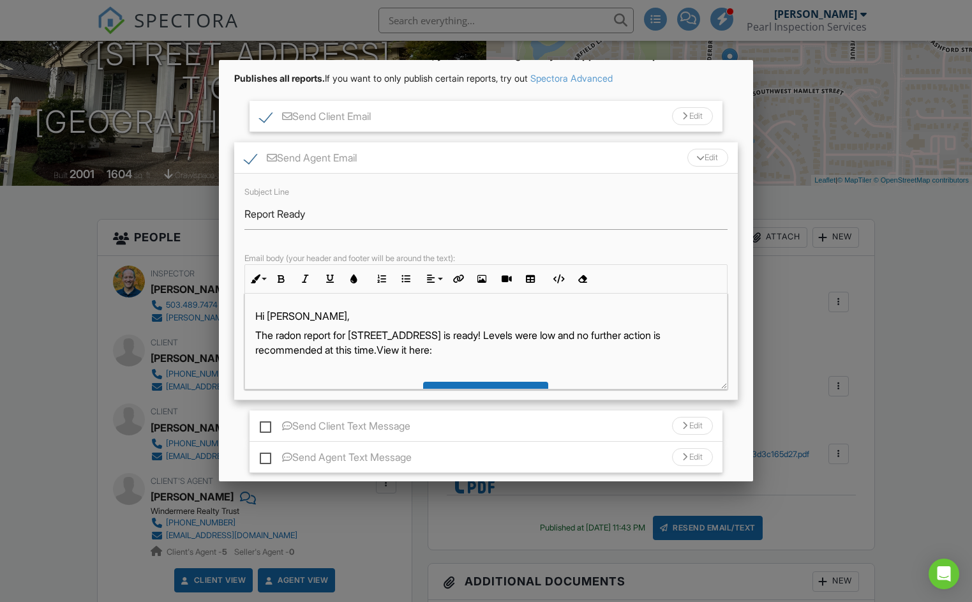
click at [521, 346] on p "The radon report for 15589 SW 88th Ave is ready! Levels were low and no further…" at bounding box center [486, 342] width 462 height 29
click at [415, 349] on p "The radon report for 15589 SW 88th Ave is ready! Levels were low and no further…" at bounding box center [486, 342] width 462 height 29
click at [413, 349] on p "The radon report for 15589 SW 88th Ave is ready! Levels were low and no further…" at bounding box center [486, 342] width 462 height 29
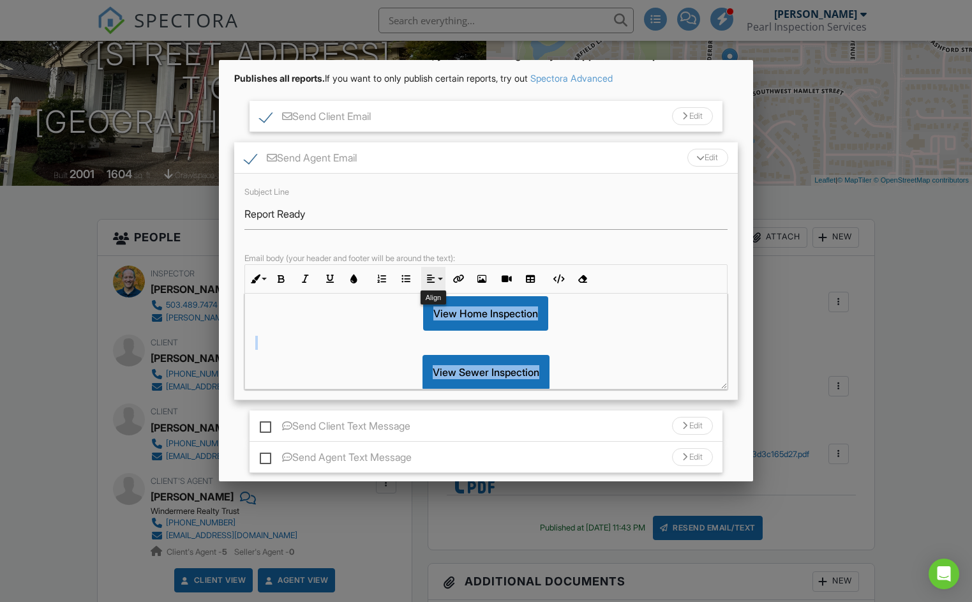
scroll to position [37, 0]
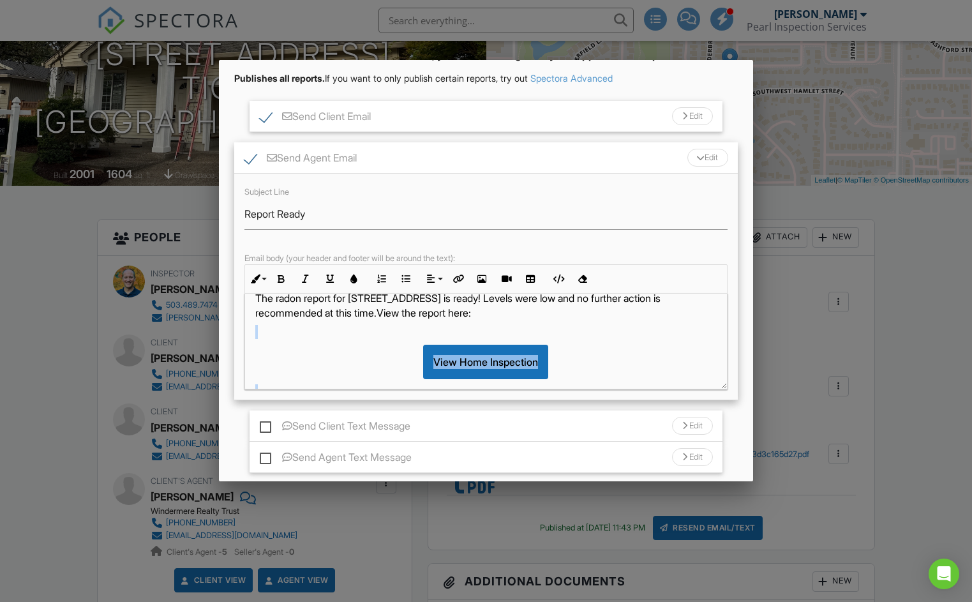
drag, startPoint x: 584, startPoint y: 367, endPoint x: 415, endPoint y: 330, distance: 173.1
click at [415, 330] on div "Hi Alicia, The radon report for 15589 SW 88th Ave is ready! Levels were low and…" at bounding box center [486, 414] width 482 height 315
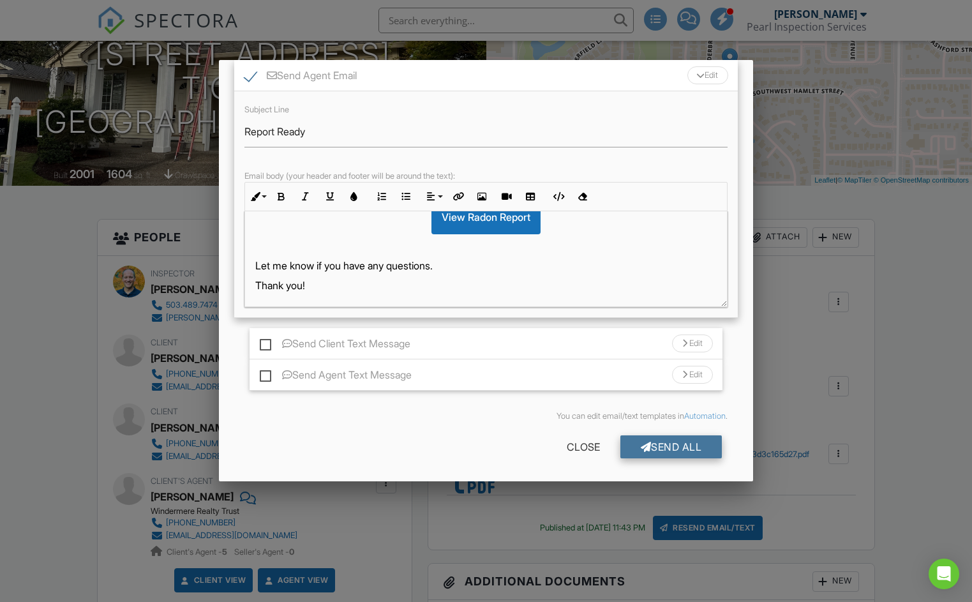
scroll to position [99, 0]
click at [673, 453] on div "Send All" at bounding box center [671, 446] width 102 height 23
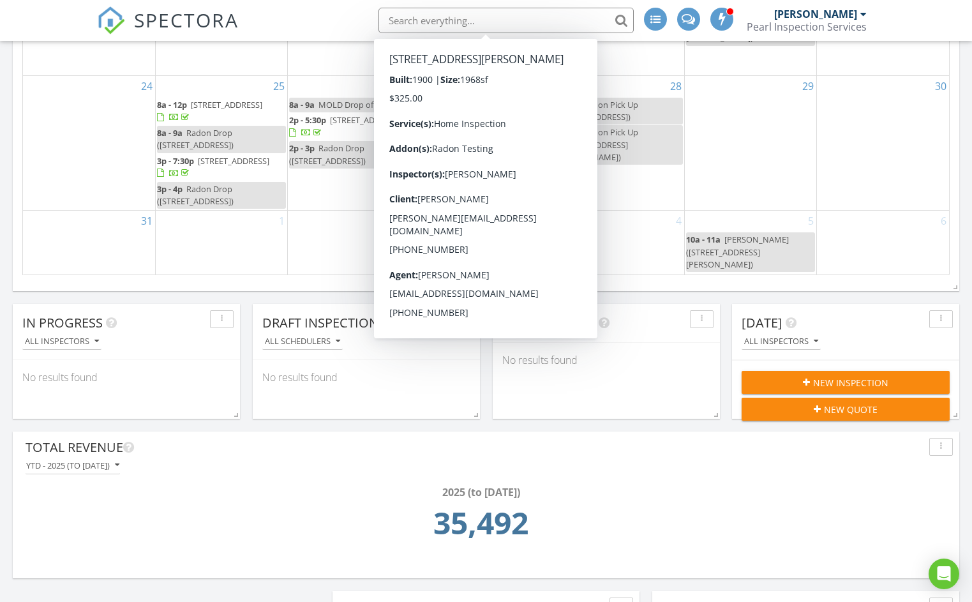
scroll to position [249, 0]
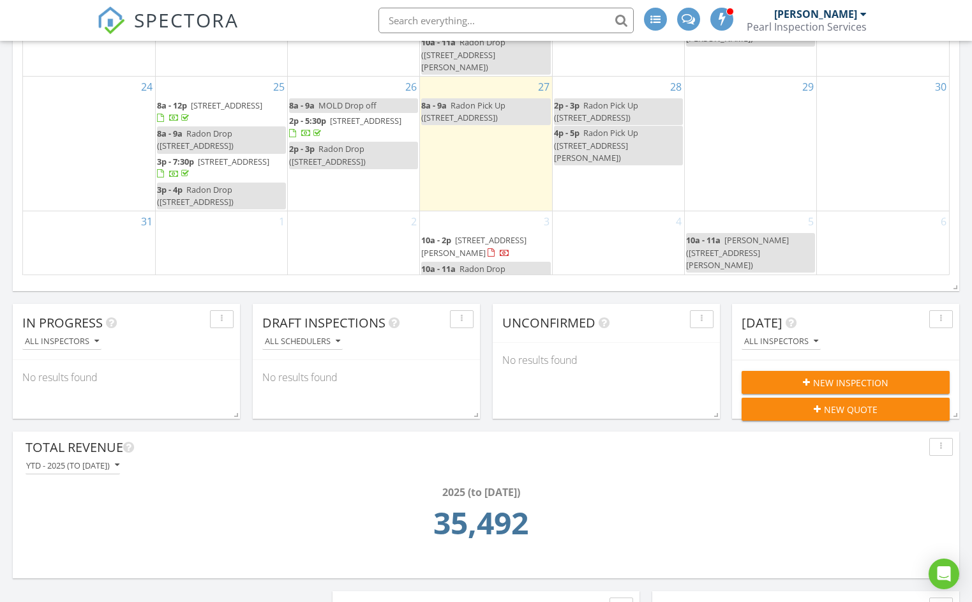
click at [331, 230] on div "2" at bounding box center [353, 256] width 131 height 91
click at [563, 237] on div "4" at bounding box center [618, 256] width 131 height 91
click at [516, 211] on div "3 10a - 2p 1416 N Wilson St, Lafayette 97127 10a - 11a Radon Drop (1416 N Wilso…" at bounding box center [485, 256] width 131 height 91
click at [378, 225] on div "2" at bounding box center [353, 256] width 131 height 91
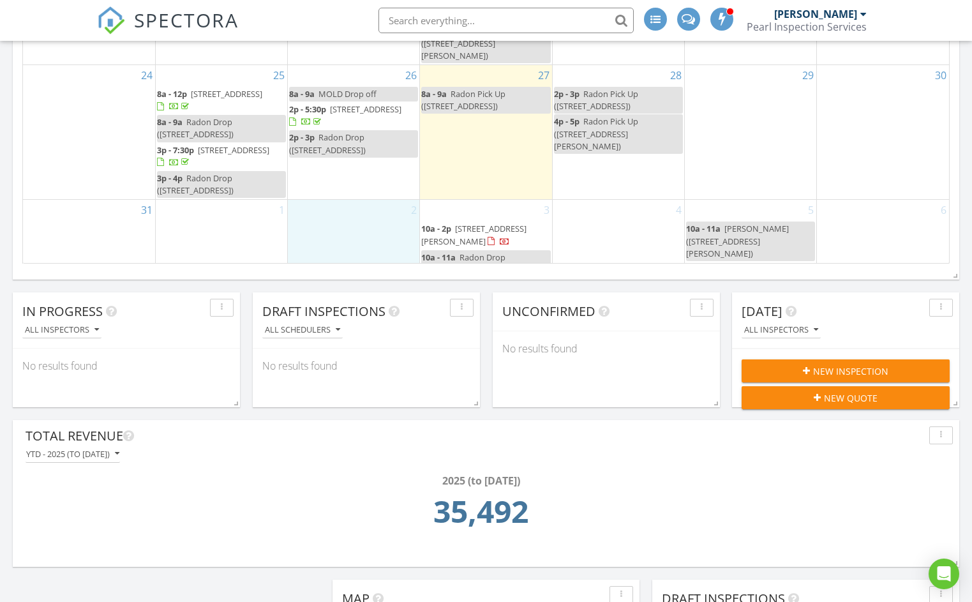
scroll to position [320, 0]
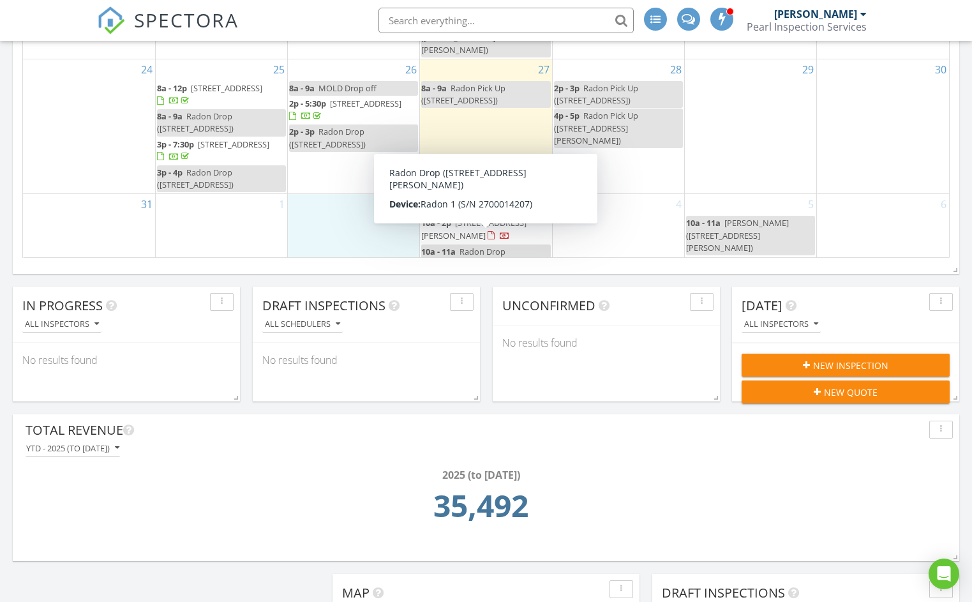
click at [483, 246] on span "Radon Drop ([STREET_ADDRESS][PERSON_NAME])" at bounding box center [463, 264] width 84 height 36
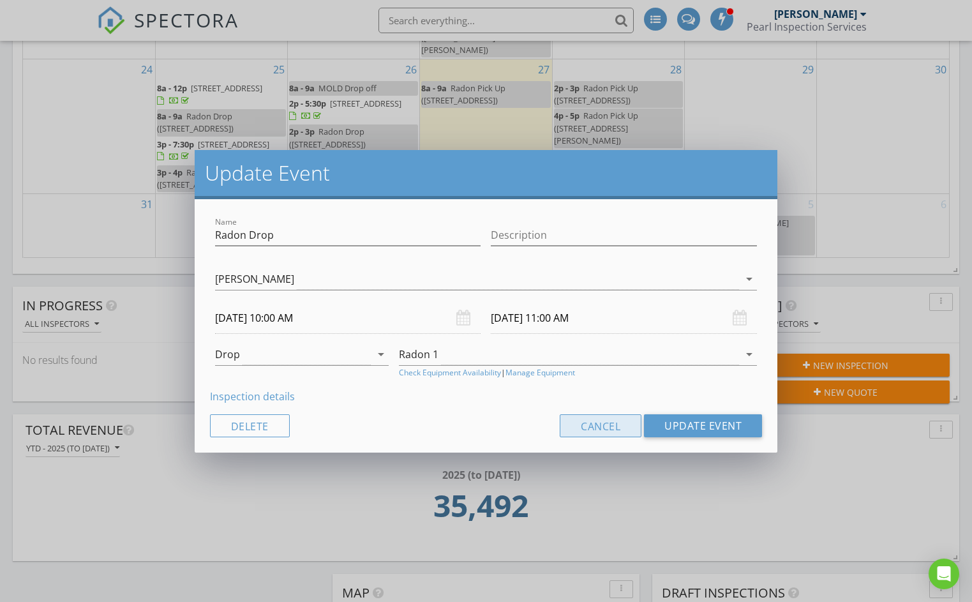
click at [576, 417] on button "Cancel" at bounding box center [601, 425] width 82 height 23
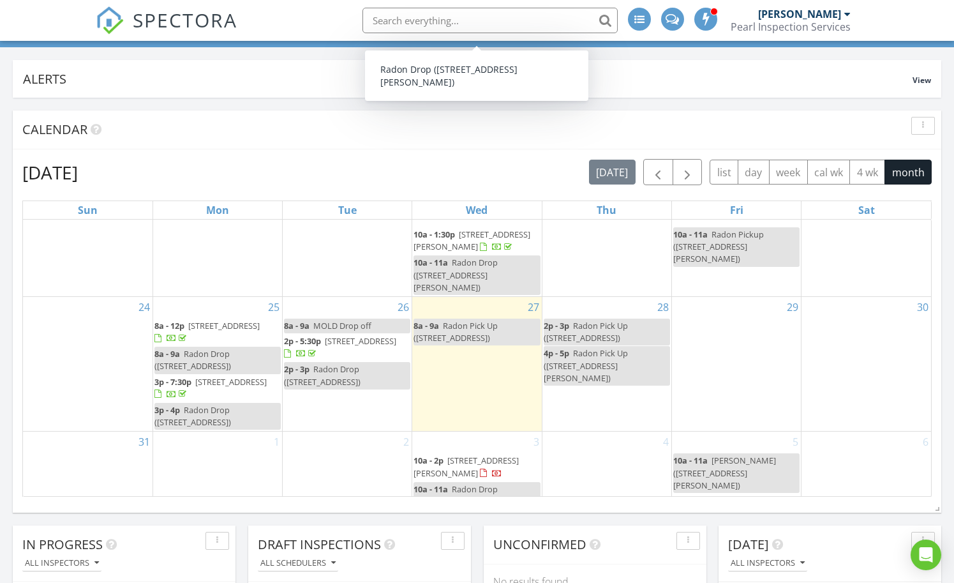
scroll to position [249, 0]
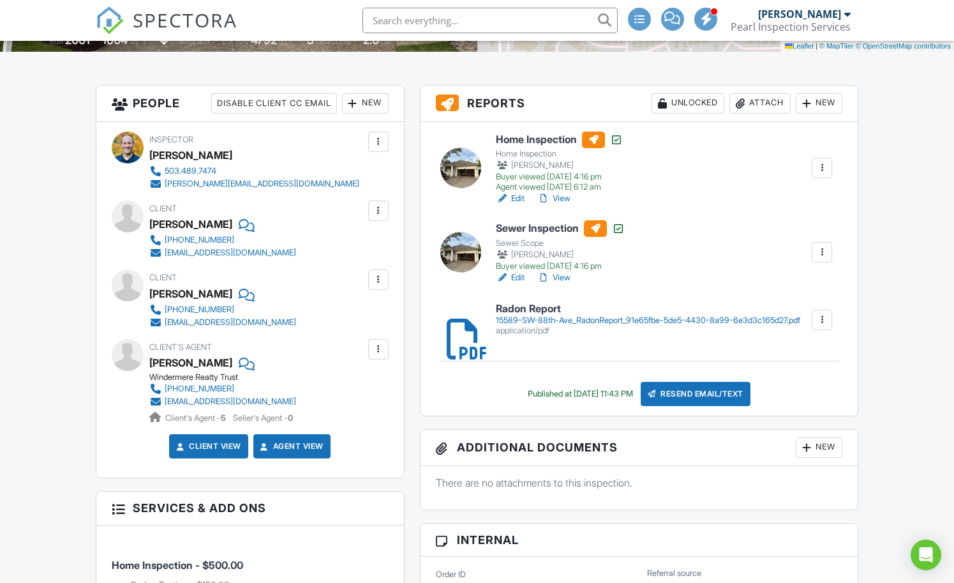
scroll to position [305, 0]
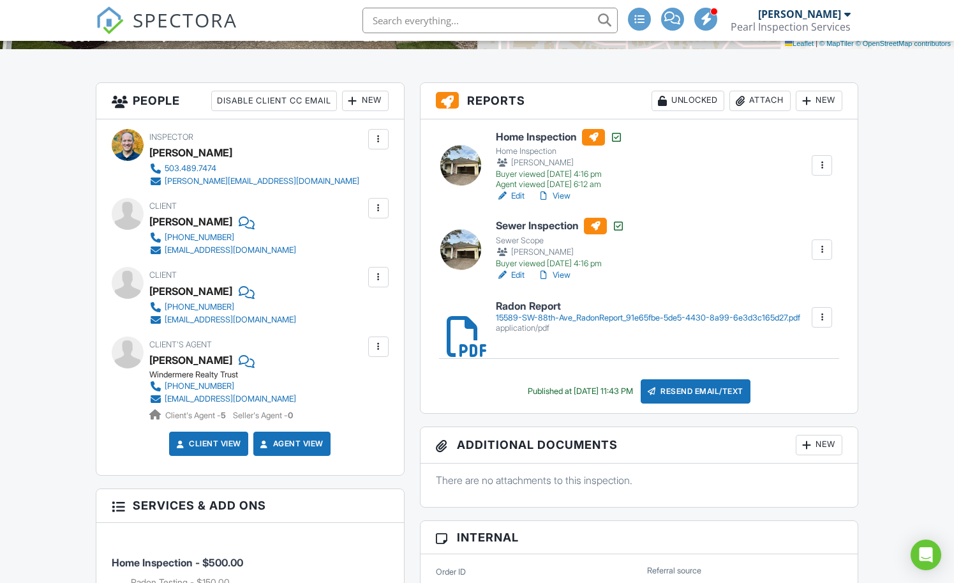
click at [729, 397] on div "Resend Email/Text" at bounding box center [696, 391] width 110 height 24
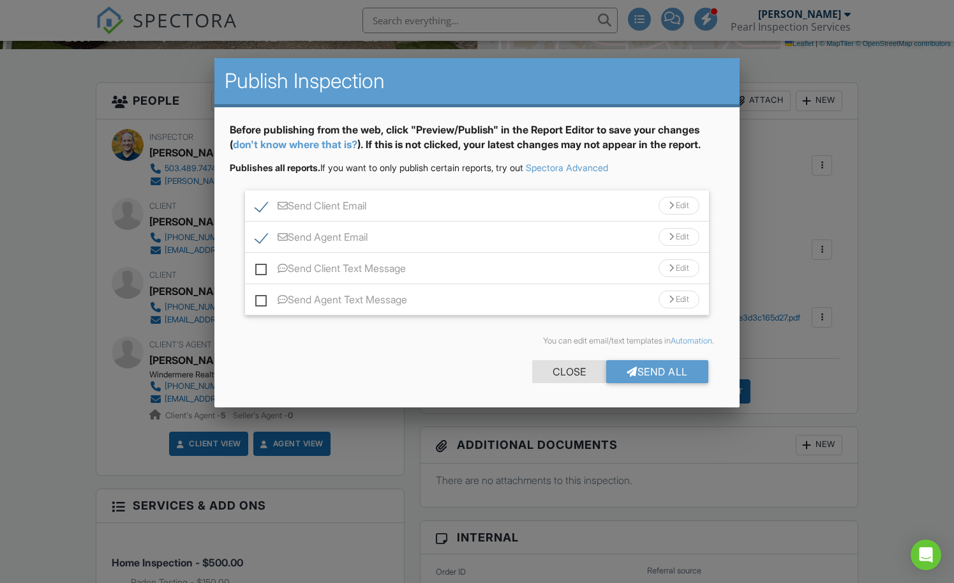
click at [549, 367] on div "Close" at bounding box center [569, 371] width 74 height 23
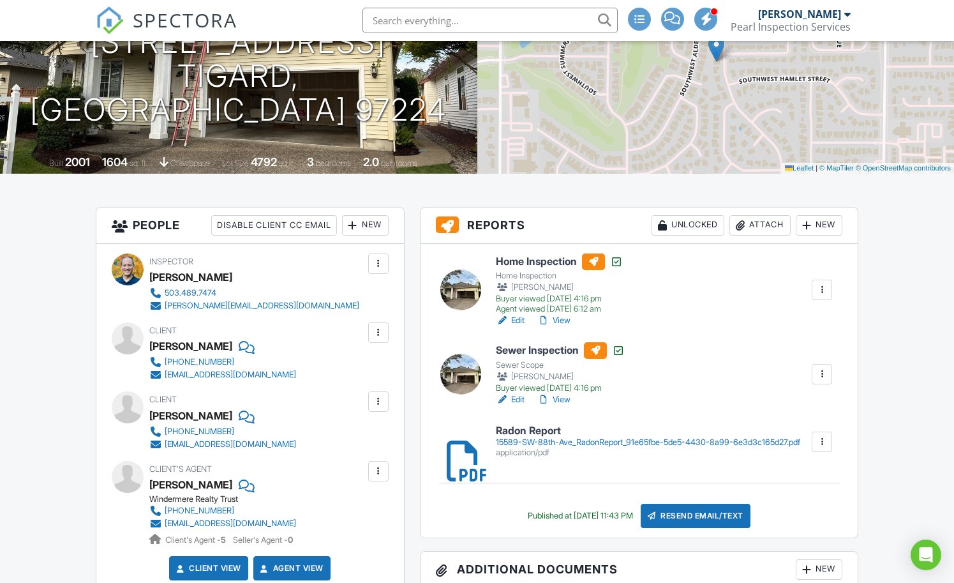
scroll to position [202, 0]
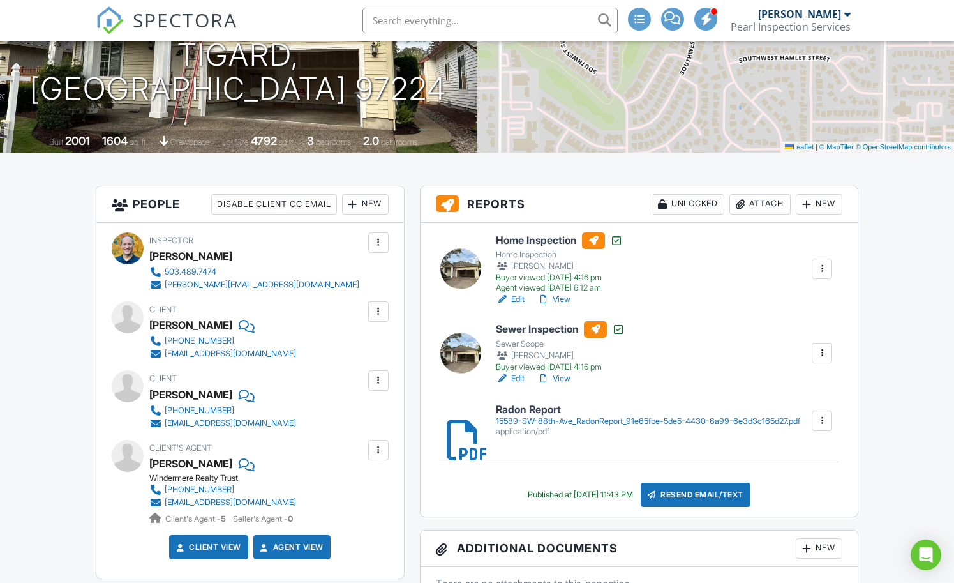
click at [685, 496] on div "Resend Email/Text" at bounding box center [696, 494] width 110 height 24
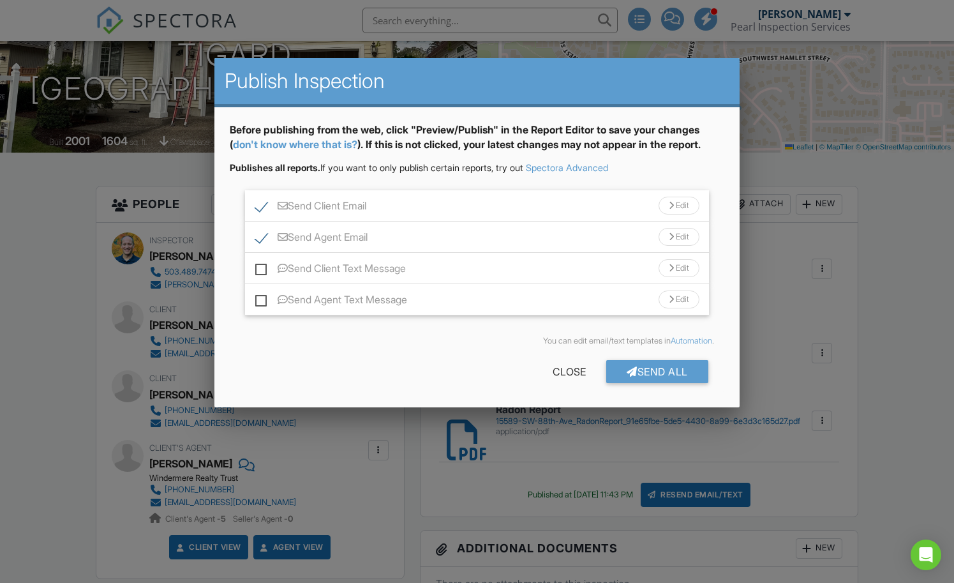
click at [398, 202] on div "Send Client Email Edit" at bounding box center [476, 205] width 463 height 31
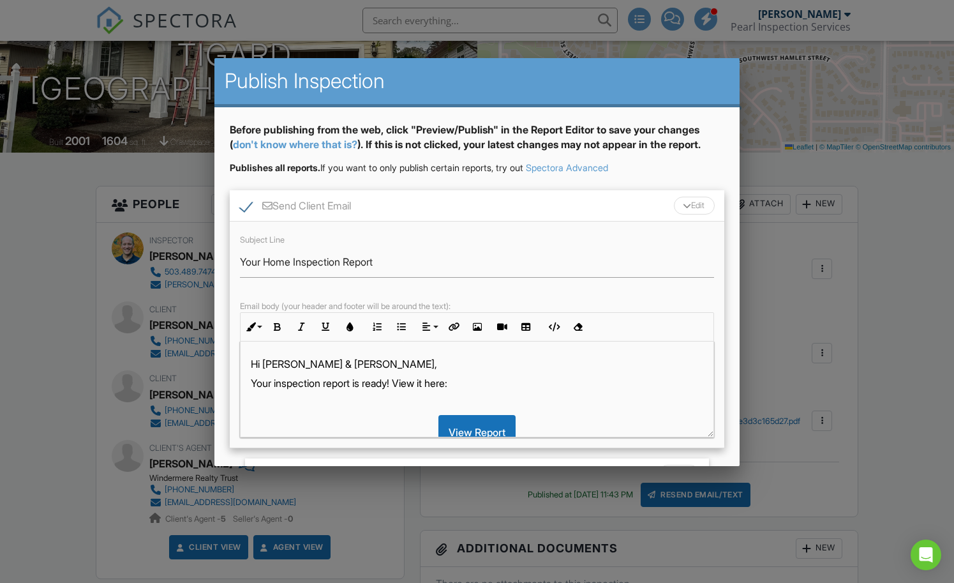
click at [297, 386] on p "Your inspection report is ready! View it here:" at bounding box center [477, 383] width 452 height 14
click at [382, 386] on p "Your radon report is ready! View it here:" at bounding box center [477, 383] width 452 height 14
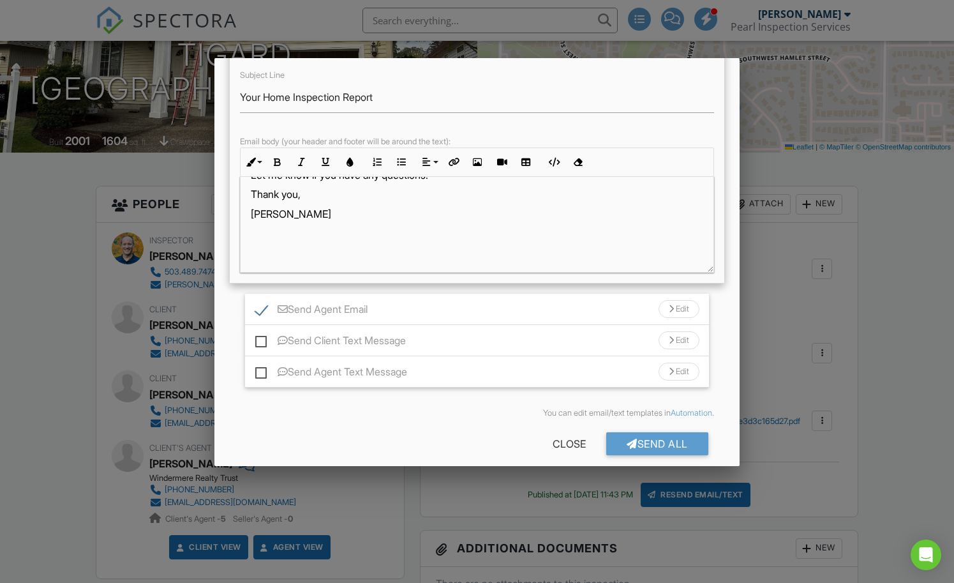
scroll to position [169, 0]
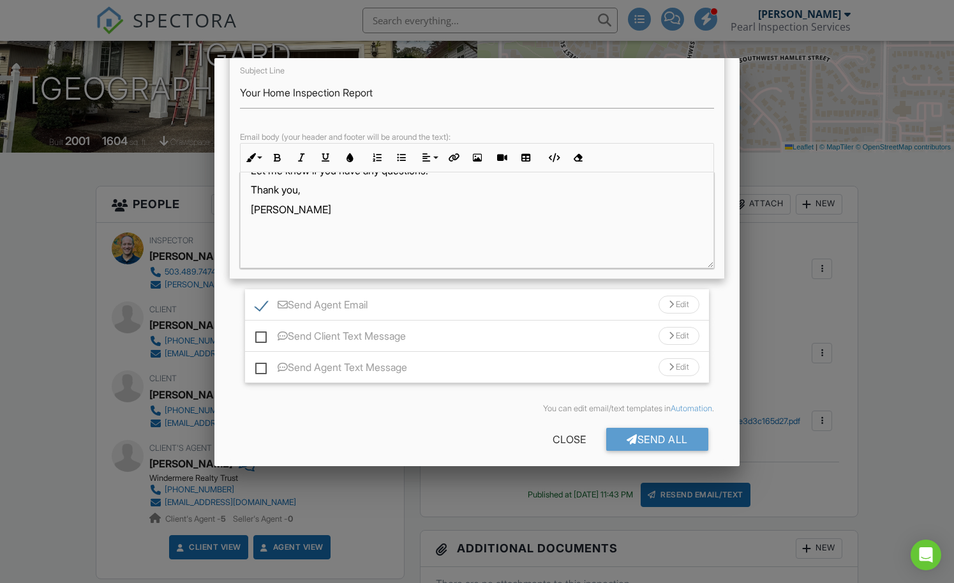
click at [491, 307] on div "Send Agent Email Edit" at bounding box center [476, 304] width 463 height 31
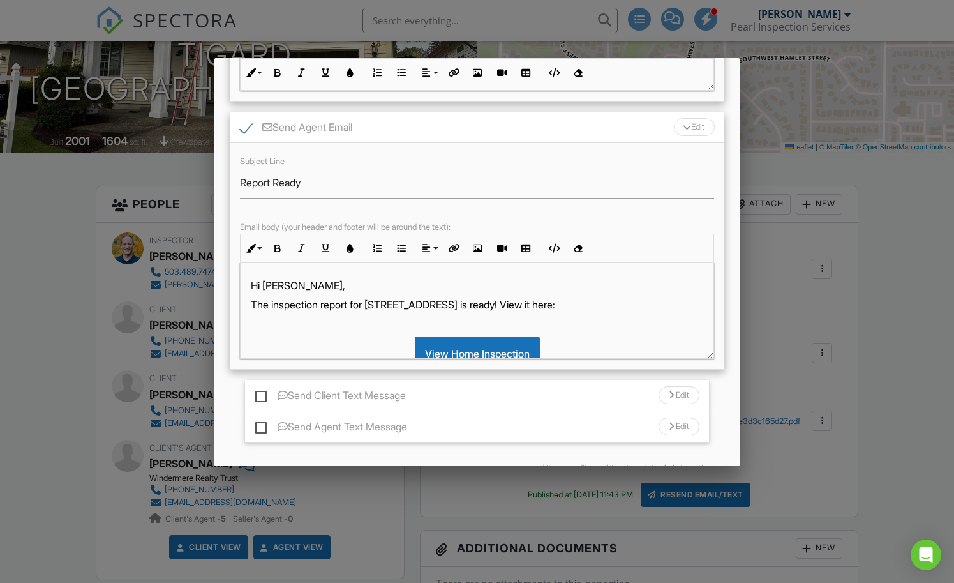
scroll to position [352, 0]
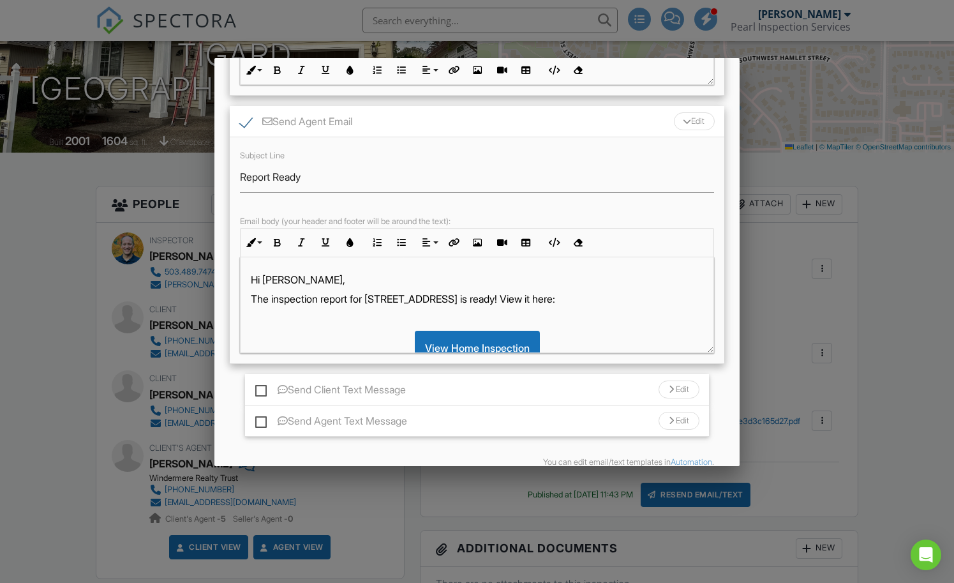
click at [276, 296] on p "The inspection report for [STREET_ADDRESS] is ready! View it here:" at bounding box center [477, 299] width 452 height 14
click at [493, 298] on p "The radon report for [STREET_ADDRESS] is ready! View it here:" at bounding box center [477, 299] width 452 height 14
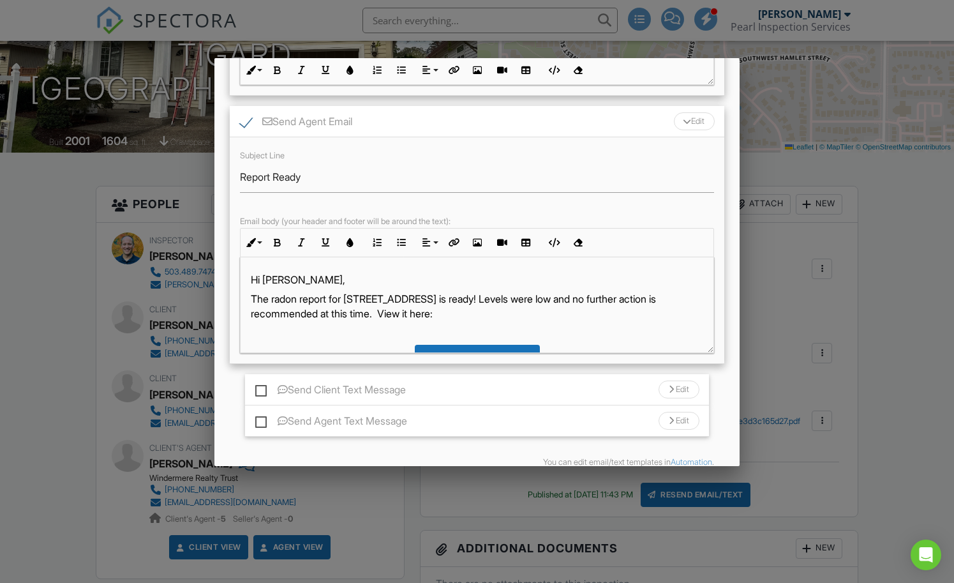
click at [414, 313] on p "The radon report for 15589 SW 88th Ave is ready! Levels were low and no further…" at bounding box center [477, 306] width 452 height 29
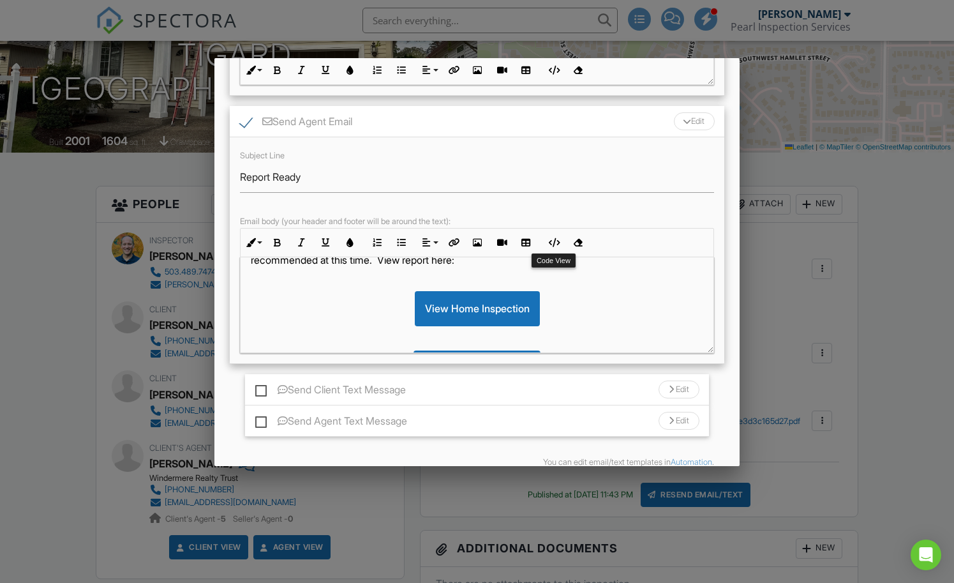
scroll to position [50, 0]
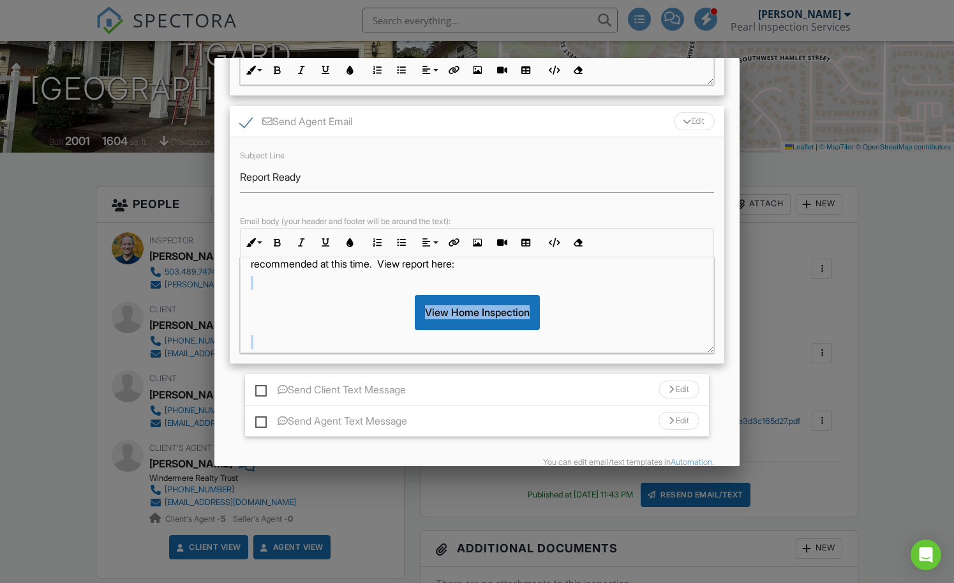
drag, startPoint x: 580, startPoint y: 312, endPoint x: 543, endPoint y: 275, distance: 52.3
click at [543, 275] on div "Hi Alicia, The radon report for 15589 SW 88th Ave is ready! Levels were low and…" at bounding box center [477, 364] width 472 height 315
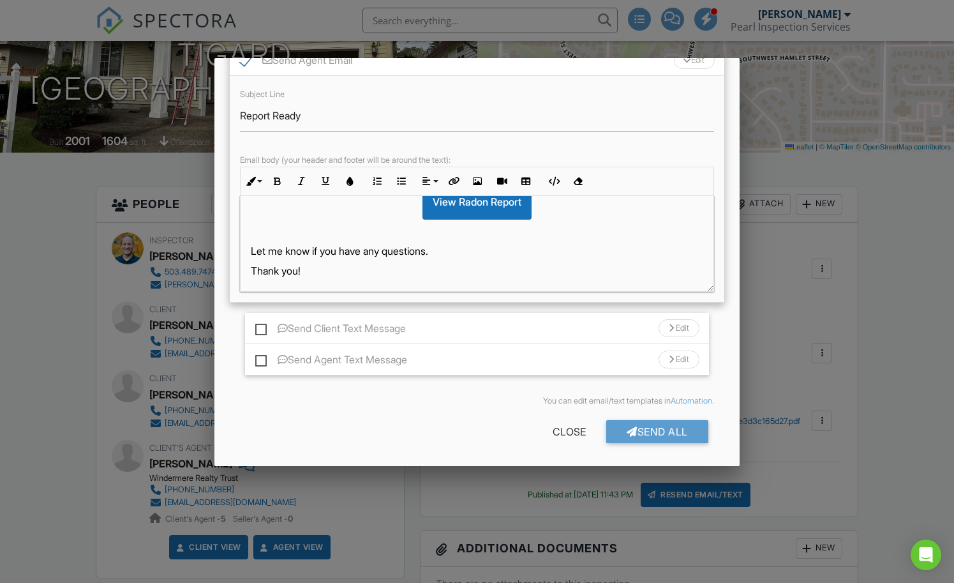
scroll to position [413, 0]
click at [517, 68] on div "Send Agent Email Edit" at bounding box center [477, 60] width 494 height 31
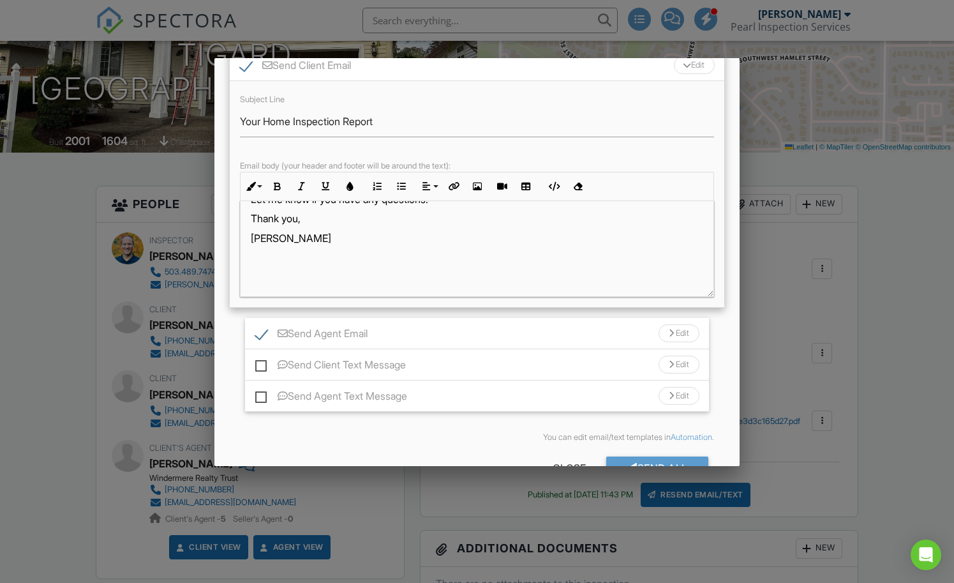
scroll to position [118, 0]
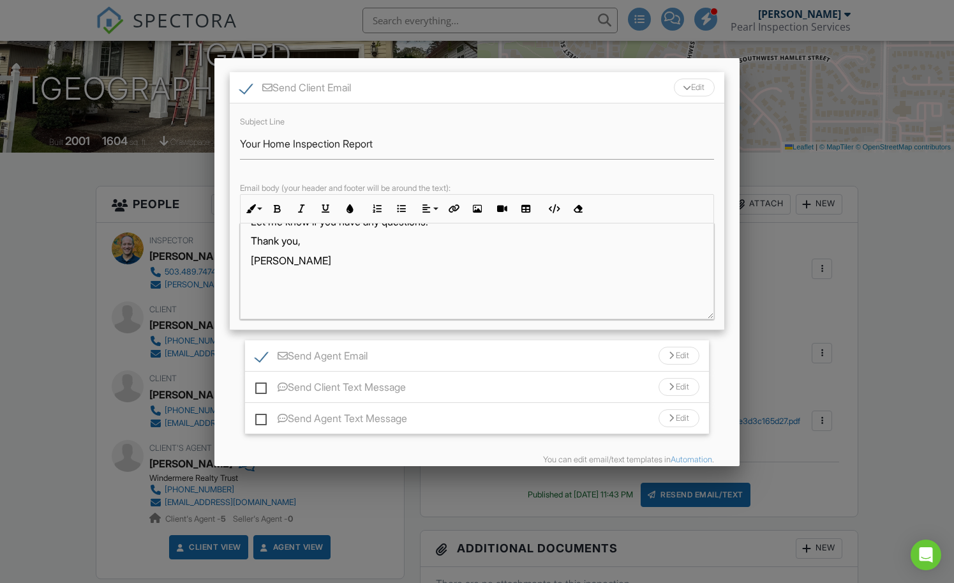
click at [501, 355] on div "Send Agent Email Edit" at bounding box center [476, 355] width 463 height 31
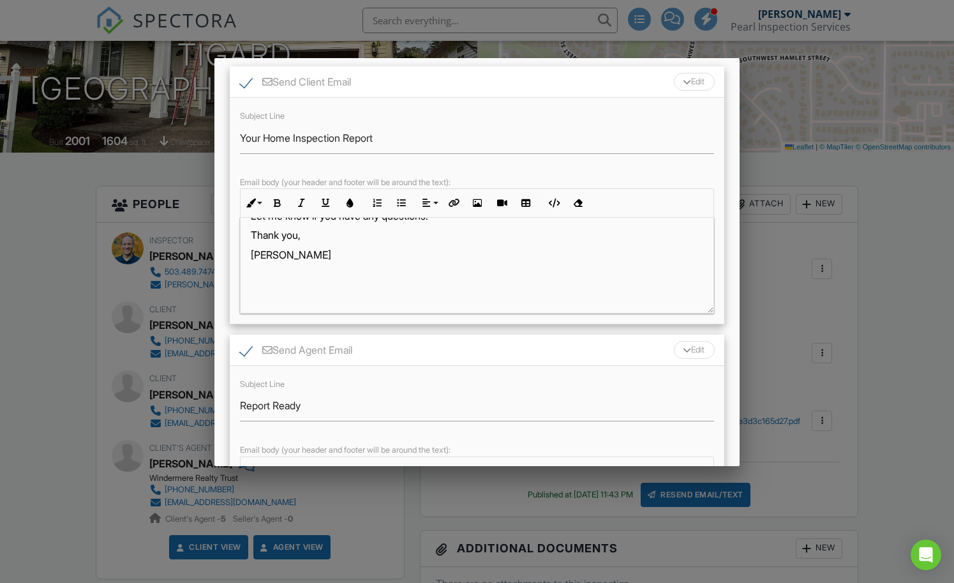
click at [537, 366] on div "Subject Line Report Ready Email body (your header and footer will be around the…" at bounding box center [477, 479] width 494 height 227
click at [545, 339] on div "Send Agent Email Edit" at bounding box center [477, 349] width 494 height 31
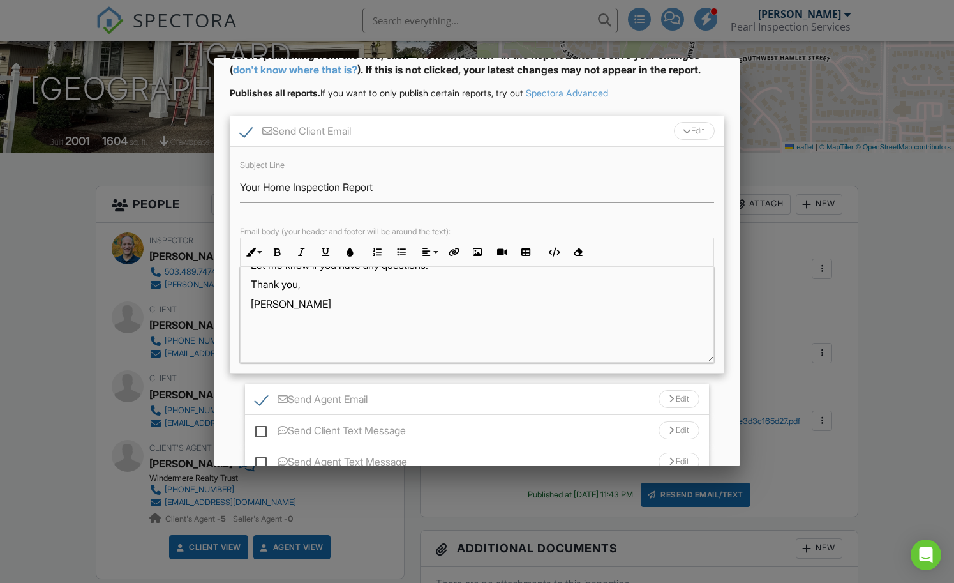
scroll to position [8, 0]
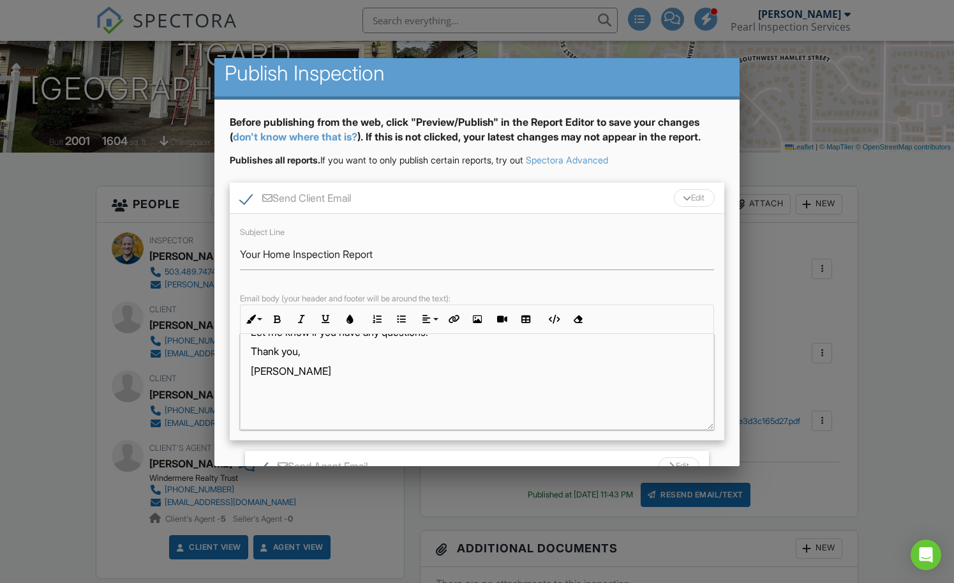
click at [534, 197] on div "Send Client Email Edit" at bounding box center [477, 197] width 494 height 31
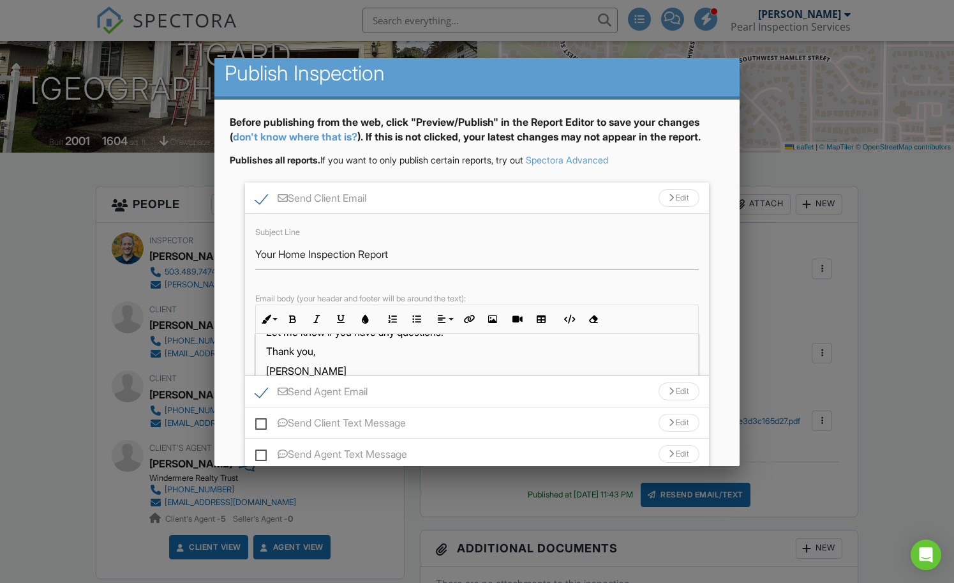
scroll to position [0, 0]
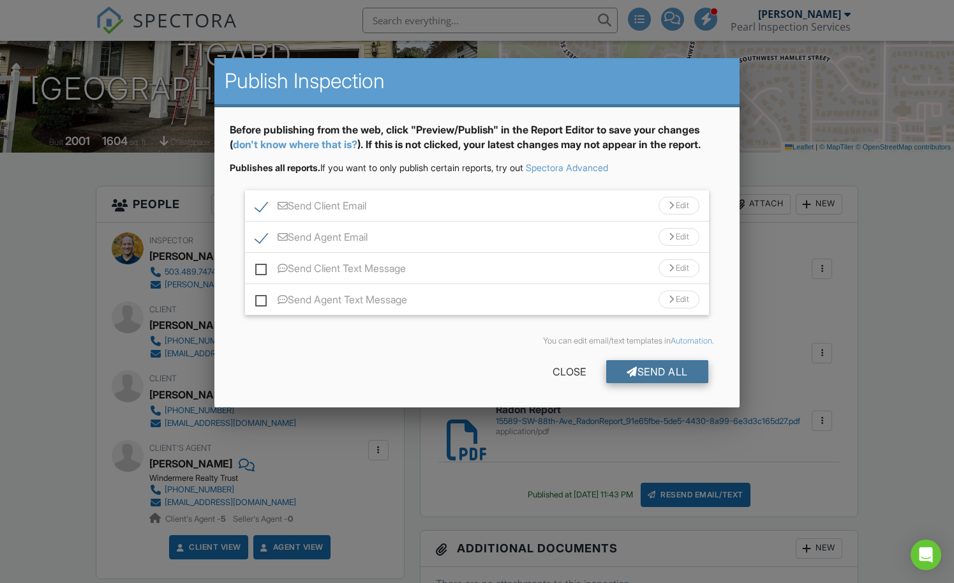
click at [644, 369] on div "Send All" at bounding box center [657, 371] width 102 height 23
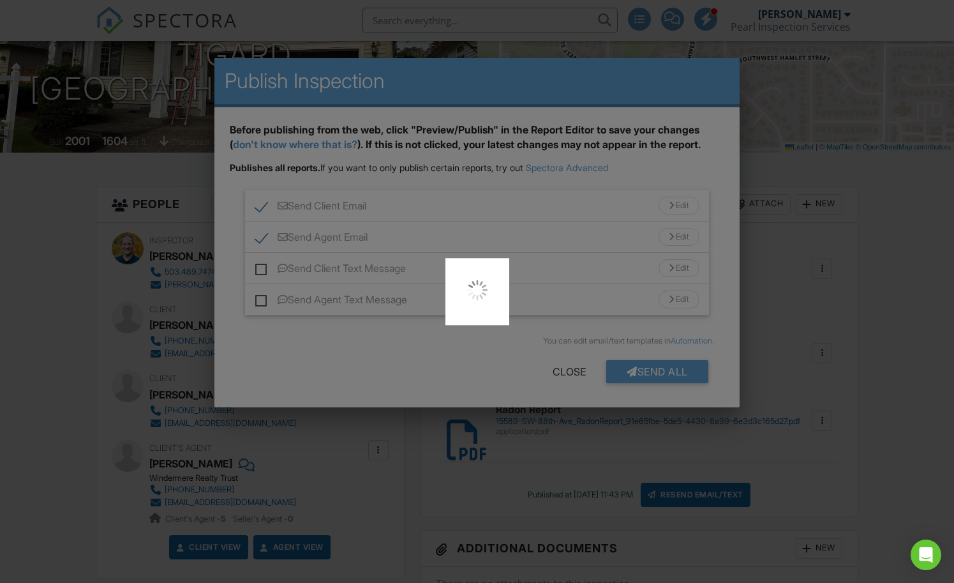
click at [808, 172] on div at bounding box center [477, 291] width 954 height 583
click at [568, 372] on div at bounding box center [477, 291] width 954 height 583
click at [479, 290] on img at bounding box center [478, 290] width 26 height 26
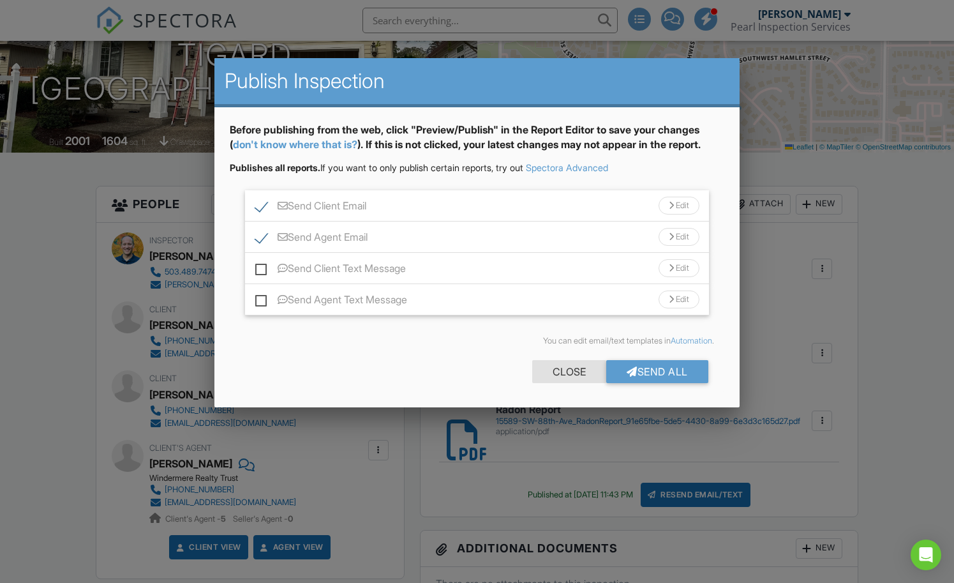
click at [569, 373] on div "Close" at bounding box center [569, 371] width 74 height 23
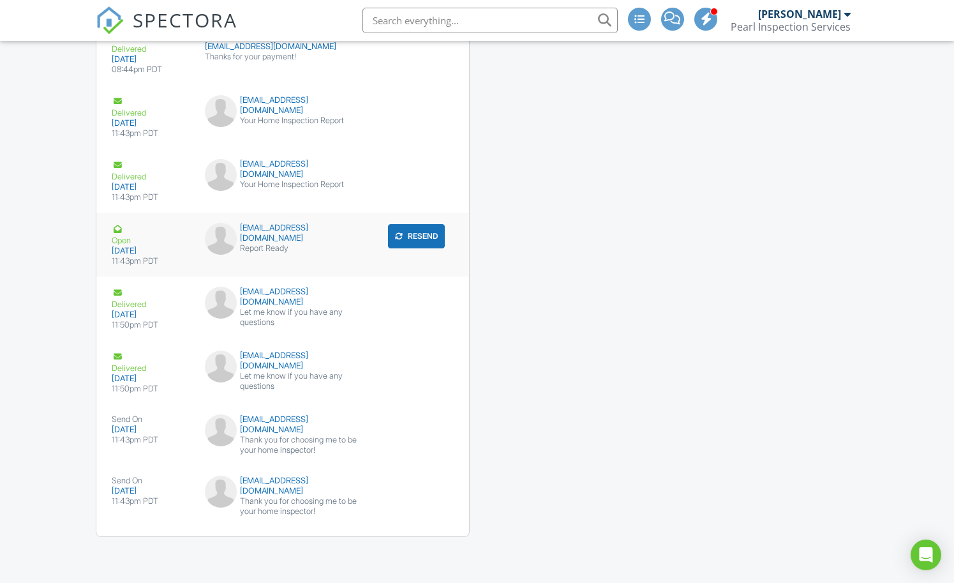
scroll to position [2211, 0]
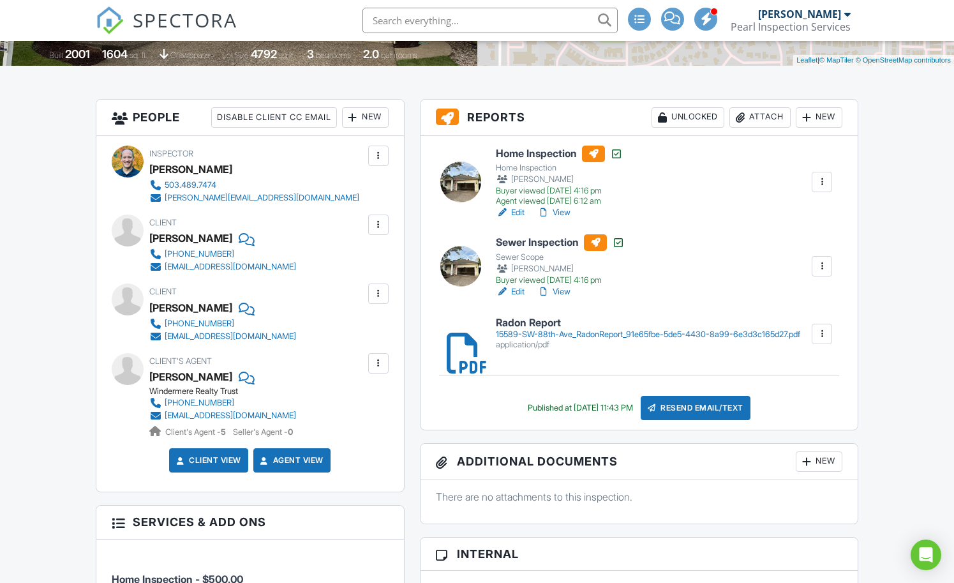
scroll to position [298, 0]
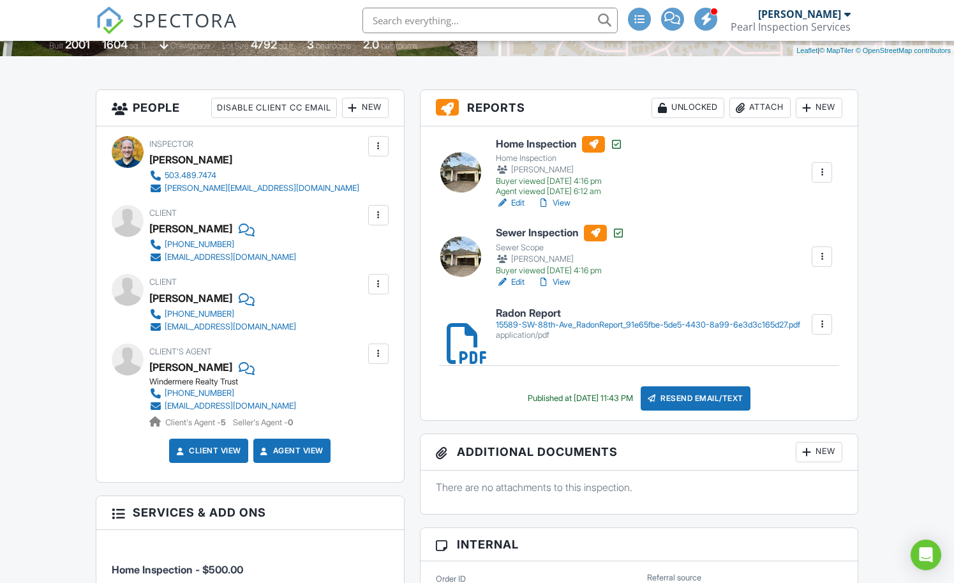
click at [717, 401] on div "Resend Email/Text" at bounding box center [696, 398] width 110 height 24
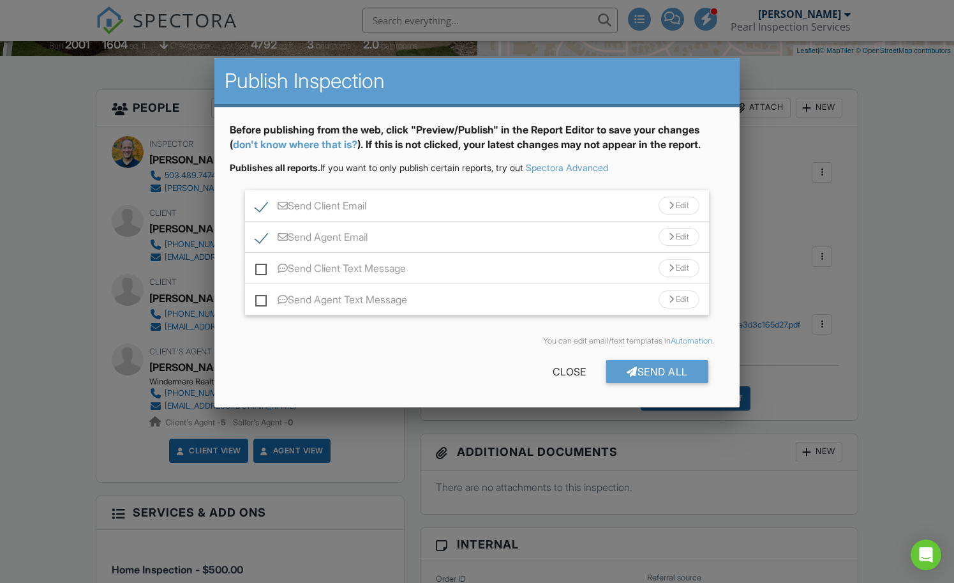
click at [482, 211] on div "Send Client Email Edit" at bounding box center [476, 205] width 463 height 31
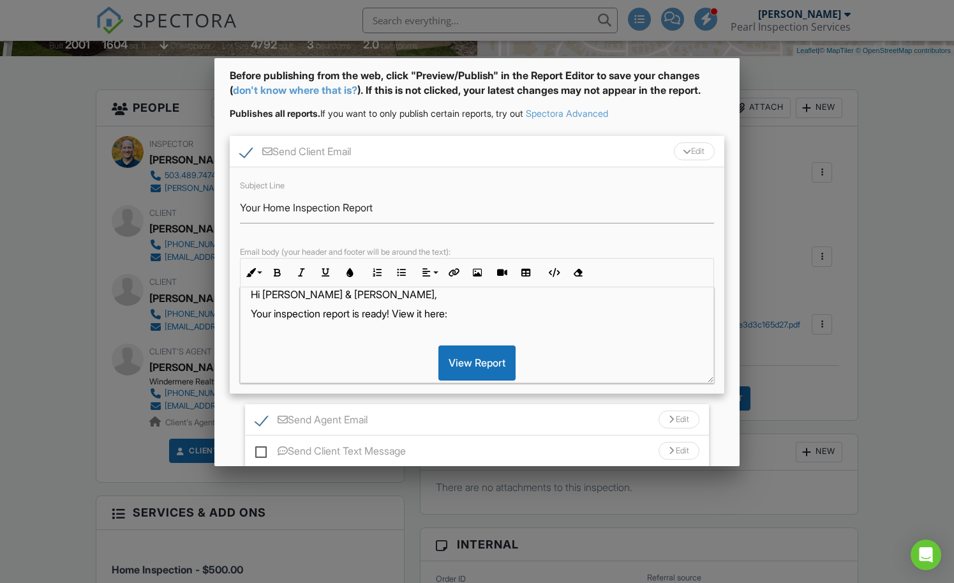
scroll to position [17, 0]
click at [297, 313] on p "Your inspection report is ready! View it here:" at bounding box center [477, 312] width 452 height 14
drag, startPoint x: 894, startPoint y: 581, endPoint x: 919, endPoint y: 562, distance: 31.4
click at [919, 562] on div "Open Intercom Messenger" at bounding box center [926, 555] width 34 height 34
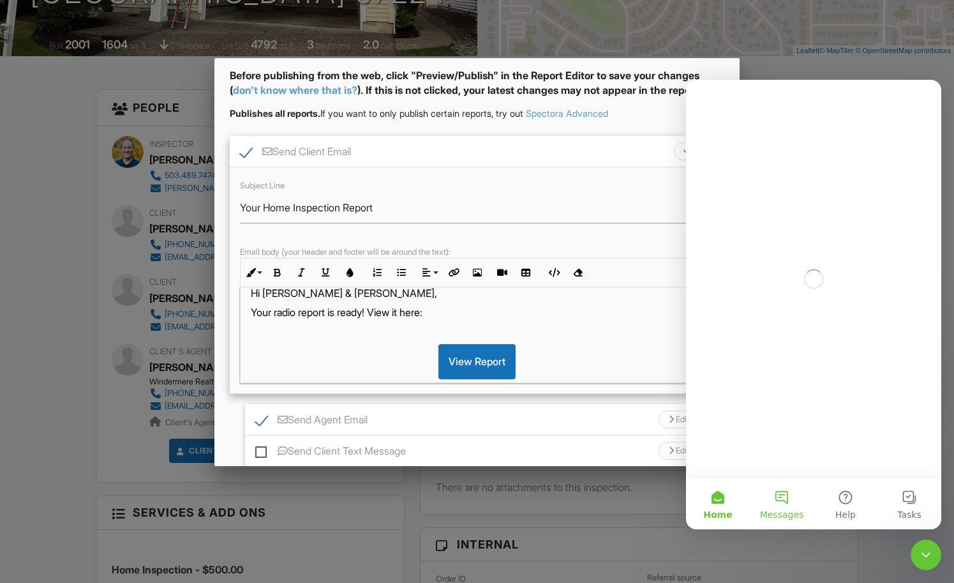
scroll to position [0, 0]
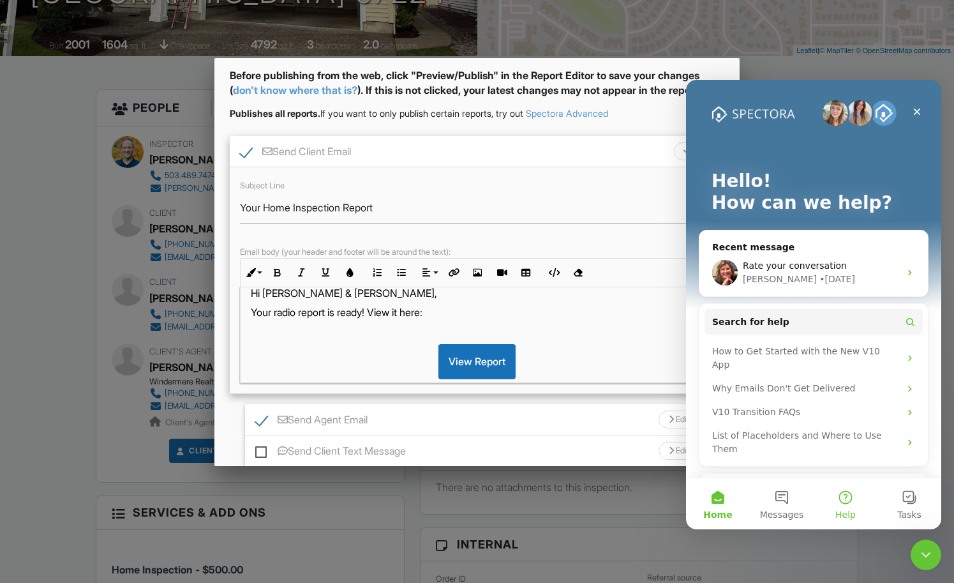
click at [838, 510] on span "Help" at bounding box center [845, 514] width 20 height 9
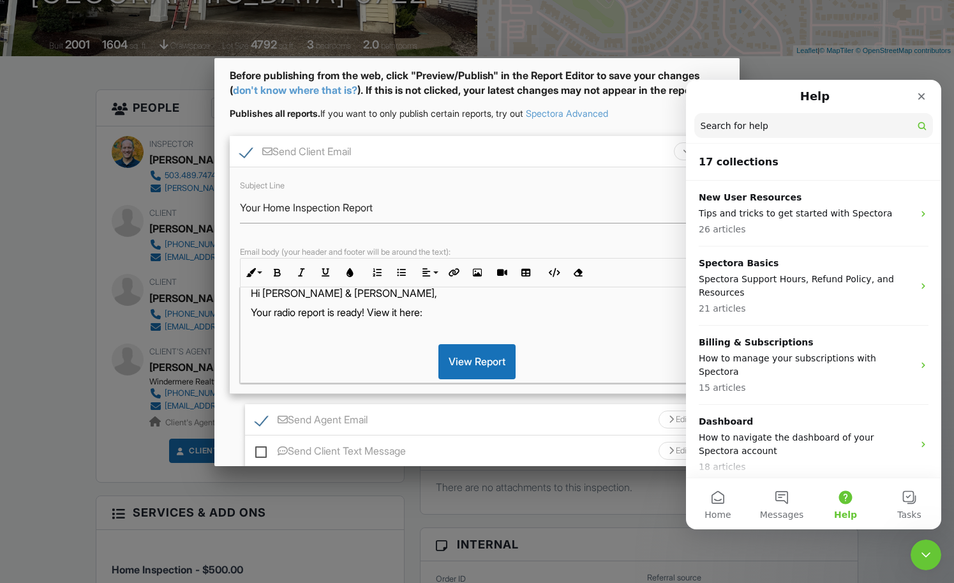
click at [758, 127] on input "Search for help" at bounding box center [813, 125] width 239 height 25
type input "email won't send"
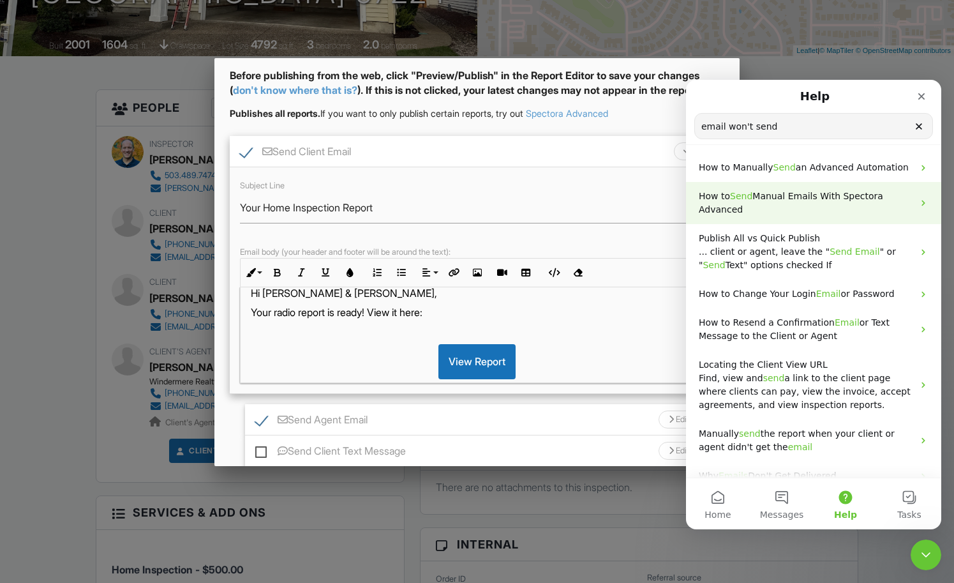
click at [796, 206] on p "How to Send Manual Emails With Spectora Advanced" at bounding box center [806, 203] width 214 height 27
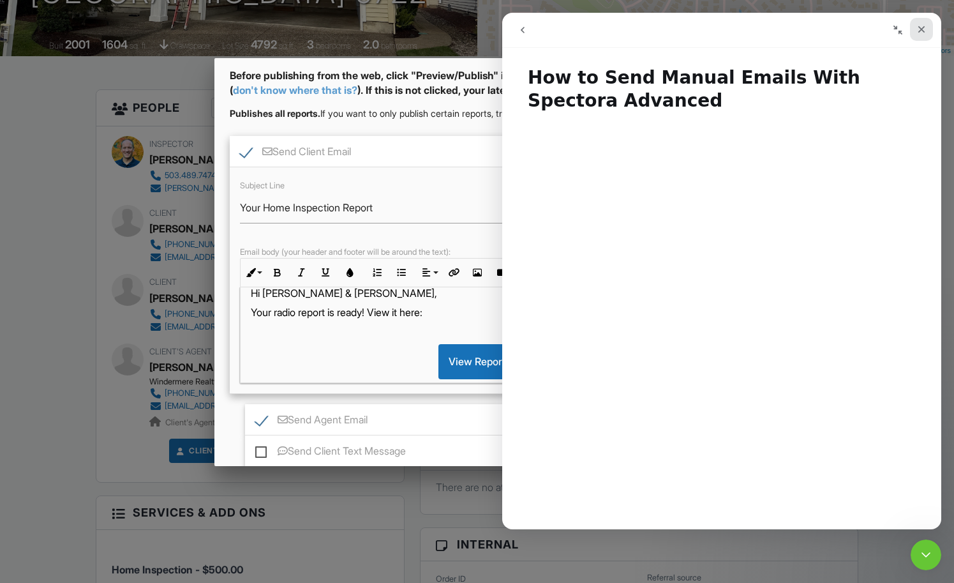
click at [918, 30] on icon "Close" at bounding box center [921, 29] width 10 height 10
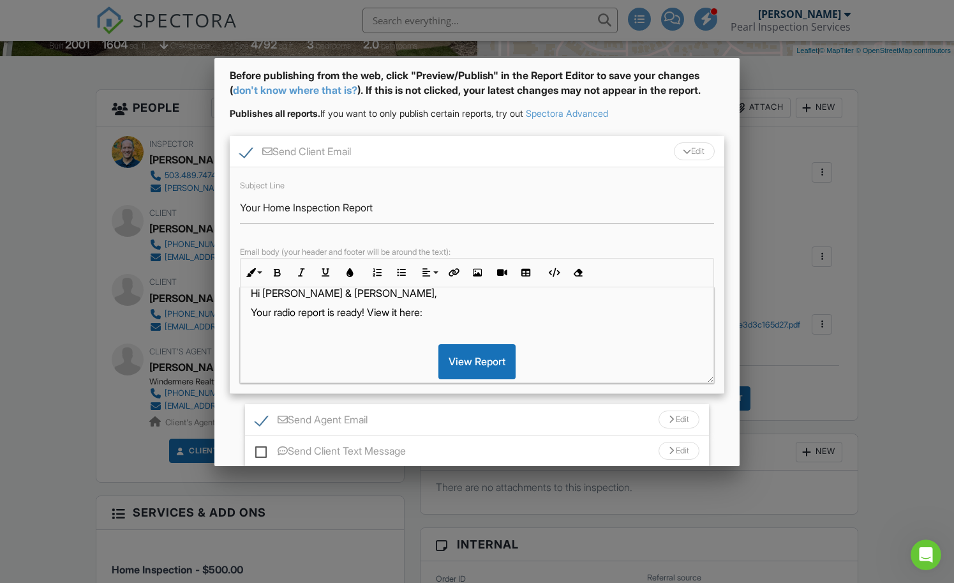
click at [301, 314] on p "Your radio report is ready! View it here:" at bounding box center [477, 312] width 452 height 14
click at [382, 329] on p "Your radon report is ready! View it here:" at bounding box center [477, 329] width 452 height 14
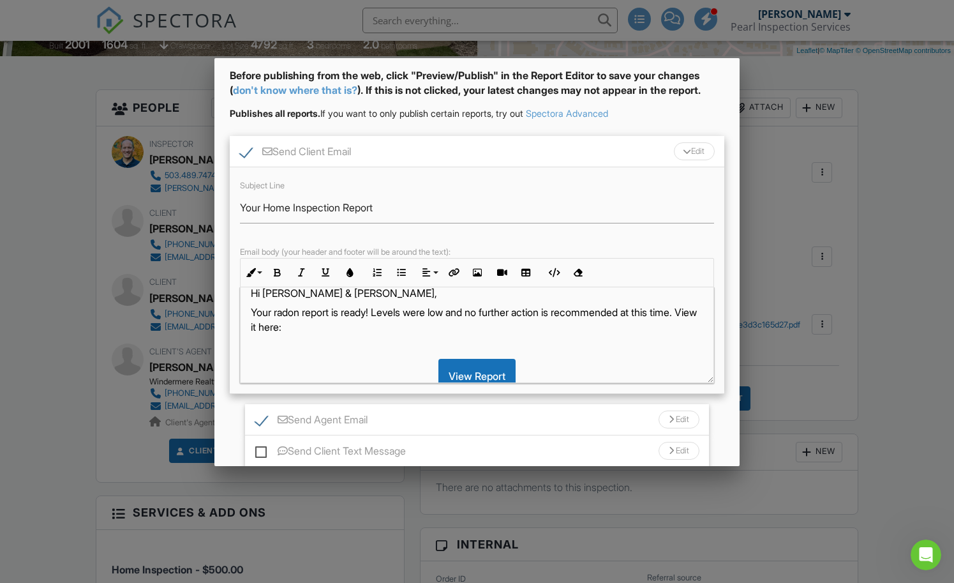
scroll to position [28, 0]
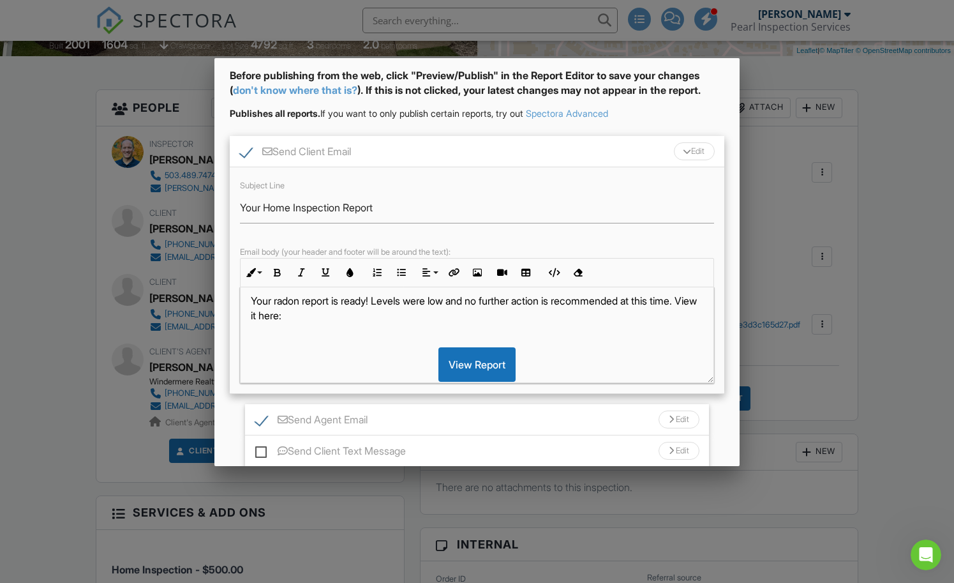
click at [278, 313] on p "Your radon report is ready! Levels were low and no further action is recommende…" at bounding box center [477, 308] width 452 height 29
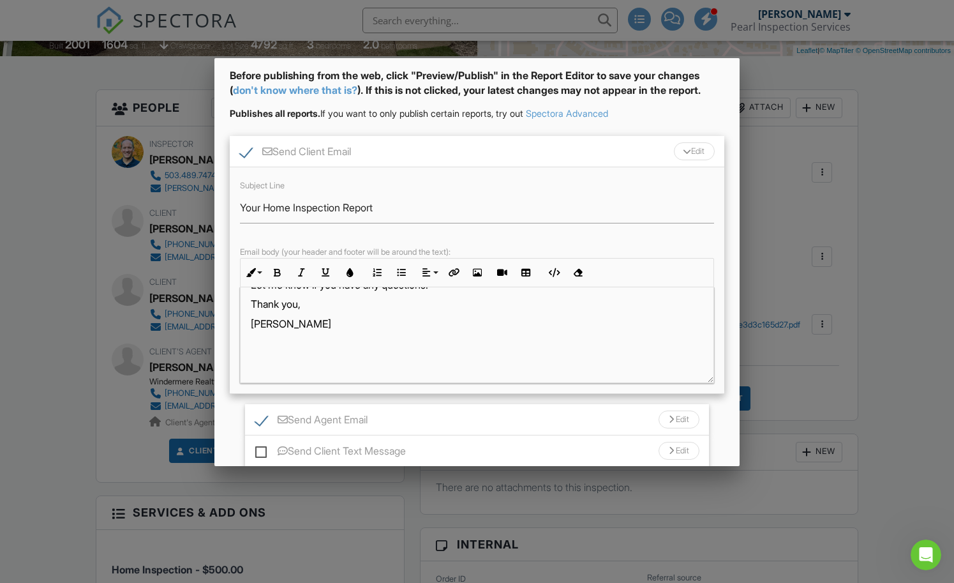
scroll to position [175, 0]
click at [444, 422] on div "Send Agent Email Edit" at bounding box center [476, 419] width 463 height 31
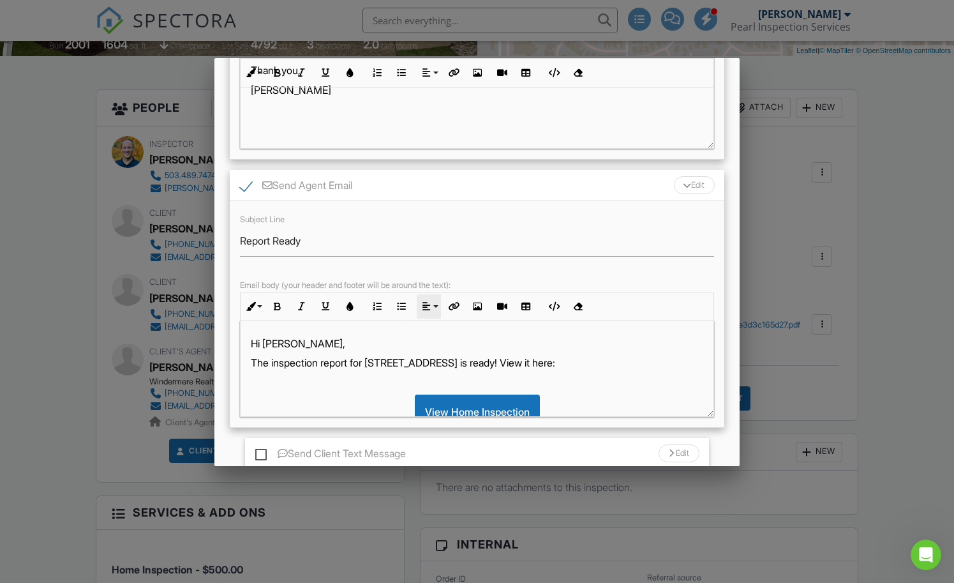
scroll to position [318, 0]
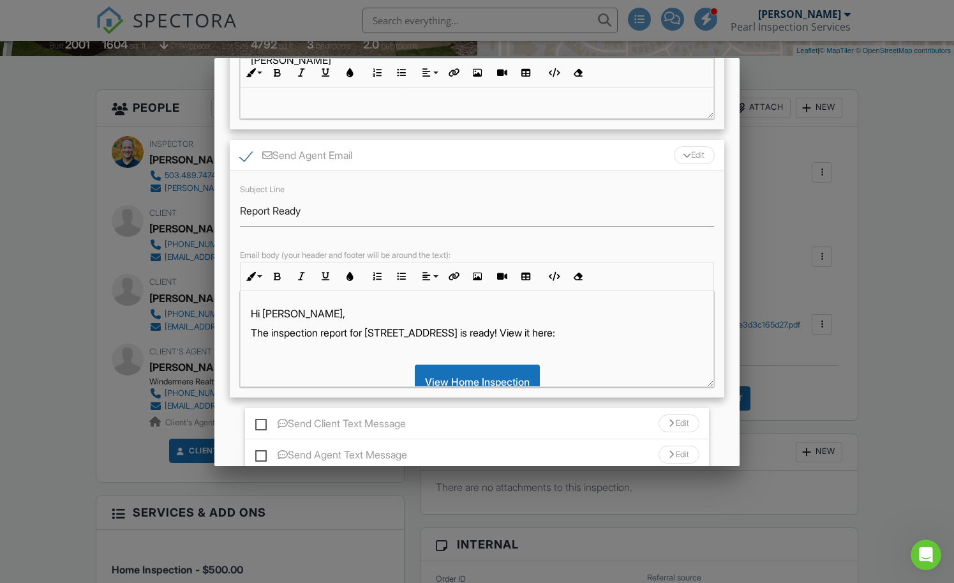
click at [514, 331] on p "The inspection report for [STREET_ADDRESS] is ready! View it here:" at bounding box center [477, 332] width 452 height 14
click at [296, 334] on p "The inspection report for [STREET_ADDRESS] is ready! View it here:" at bounding box center [477, 332] width 452 height 14
click at [519, 332] on p "The radon report for [STREET_ADDRESS] is ready! View it here:" at bounding box center [477, 332] width 452 height 14
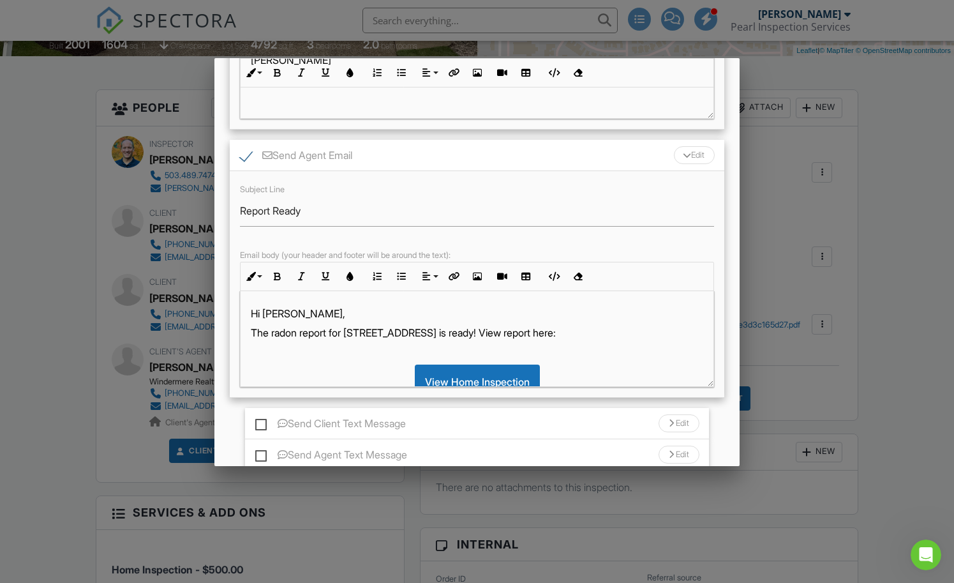
click at [496, 334] on p "The radon report for [STREET_ADDRESS] is ready! View report here:" at bounding box center [477, 332] width 452 height 14
click at [492, 331] on p "The radon report for [STREET_ADDRESS] is ready! View report here:" at bounding box center [477, 332] width 452 height 14
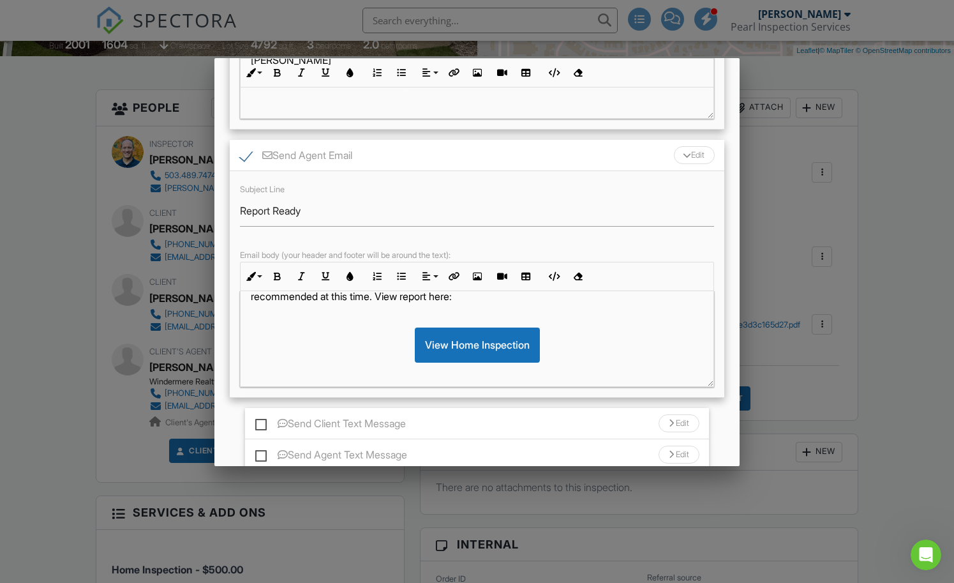
scroll to position [47, 0]
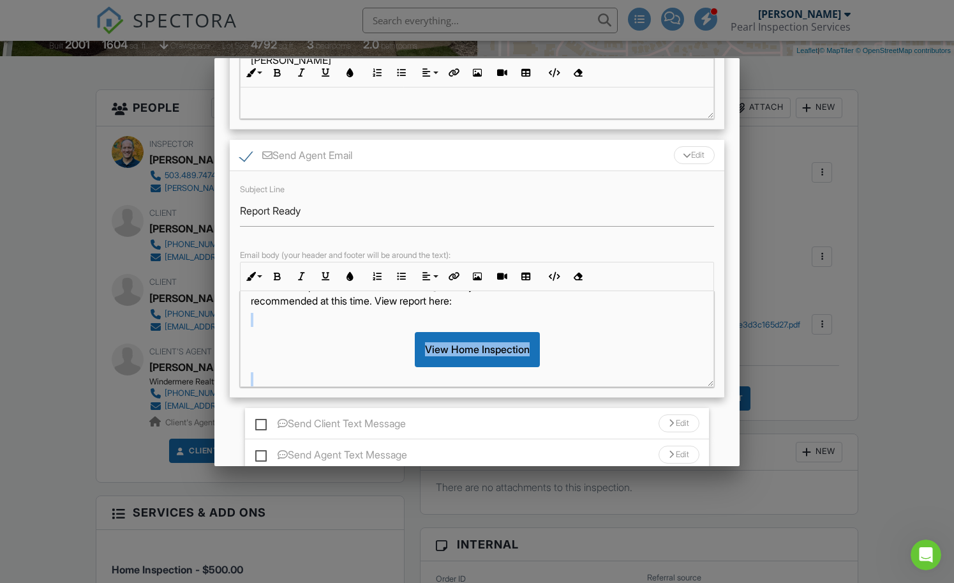
drag, startPoint x: 626, startPoint y: 364, endPoint x: 592, endPoint y: 318, distance: 57.6
click at [592, 318] on div "Hi [PERSON_NAME], The radon report for [STREET_ADDRESS] is ready! Levels were l…" at bounding box center [477, 401] width 472 height 315
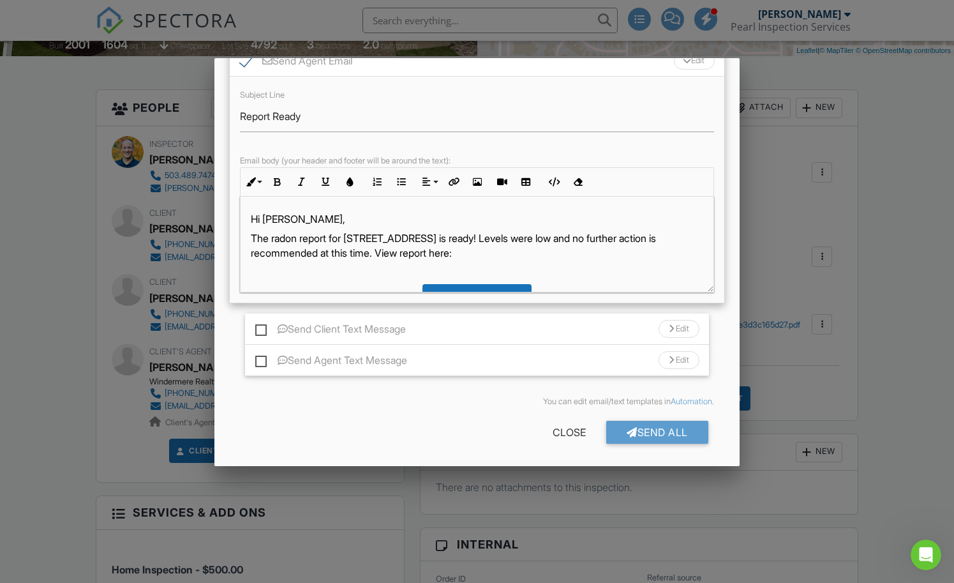
scroll to position [0, 0]
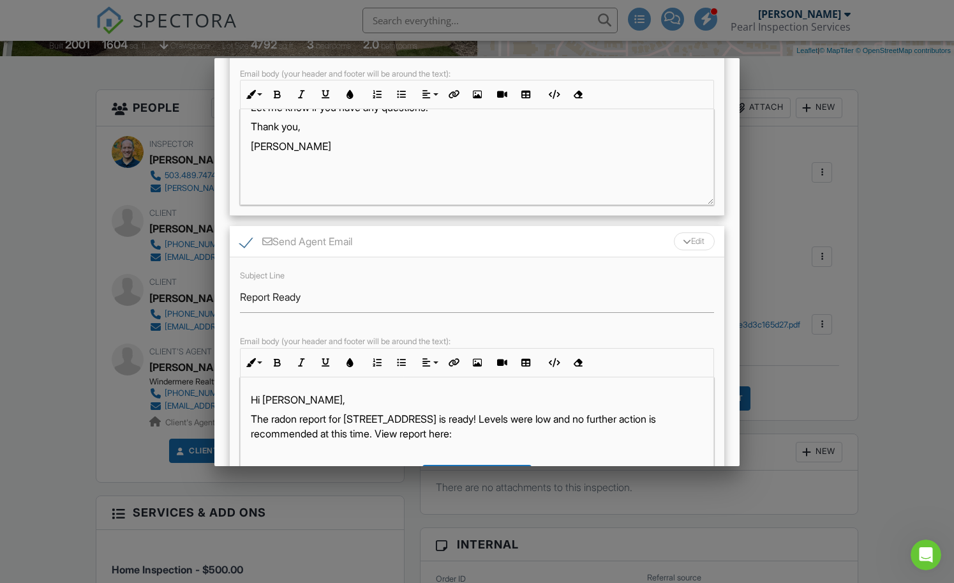
click at [549, 243] on div "Send Agent Email Edit" at bounding box center [477, 241] width 494 height 31
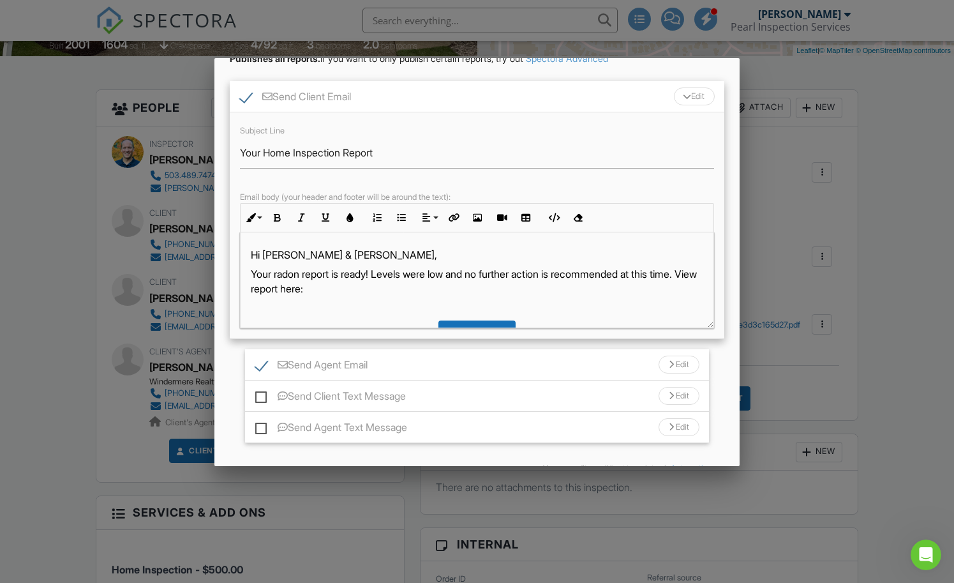
scroll to position [50, 0]
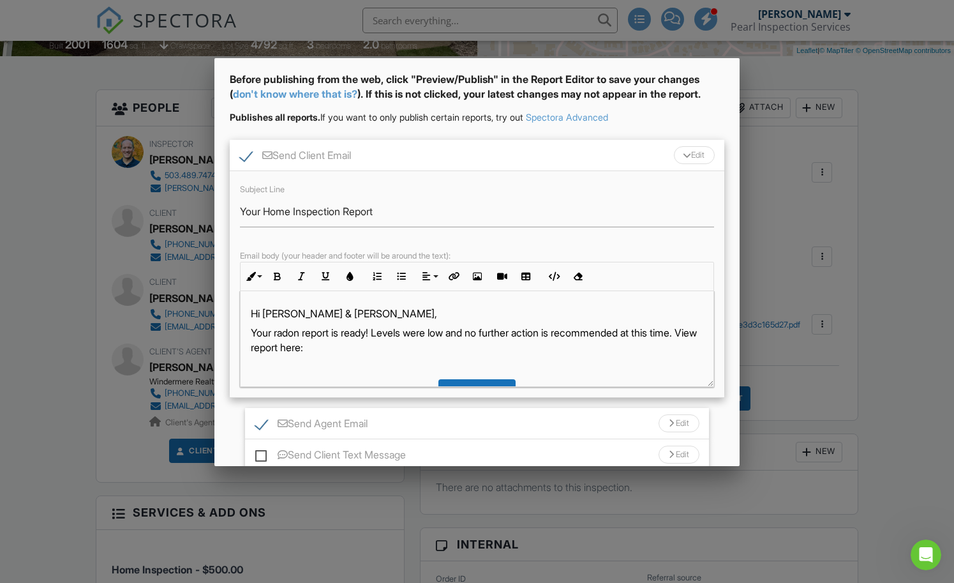
click at [546, 160] on div "Send Client Email Edit" at bounding box center [477, 155] width 494 height 31
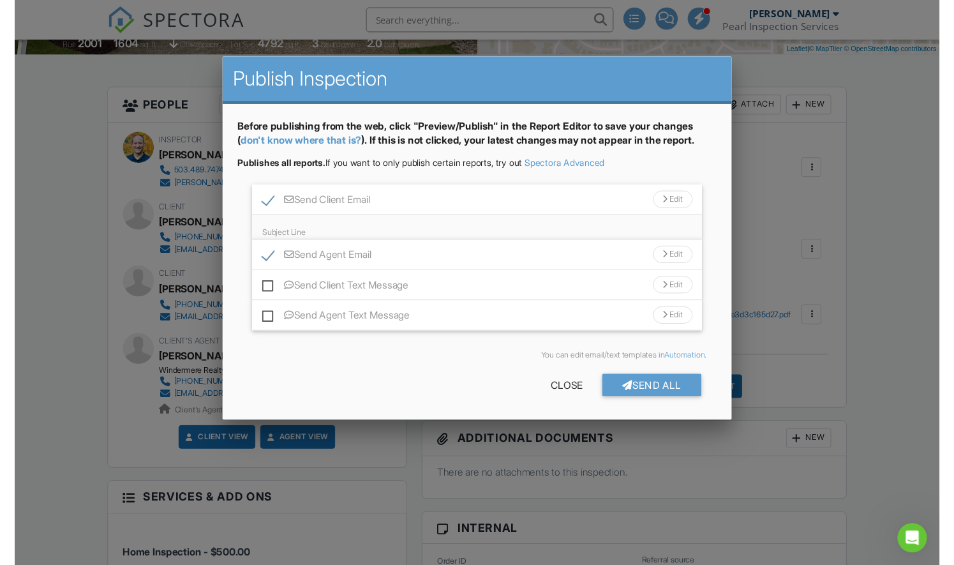
scroll to position [0, 0]
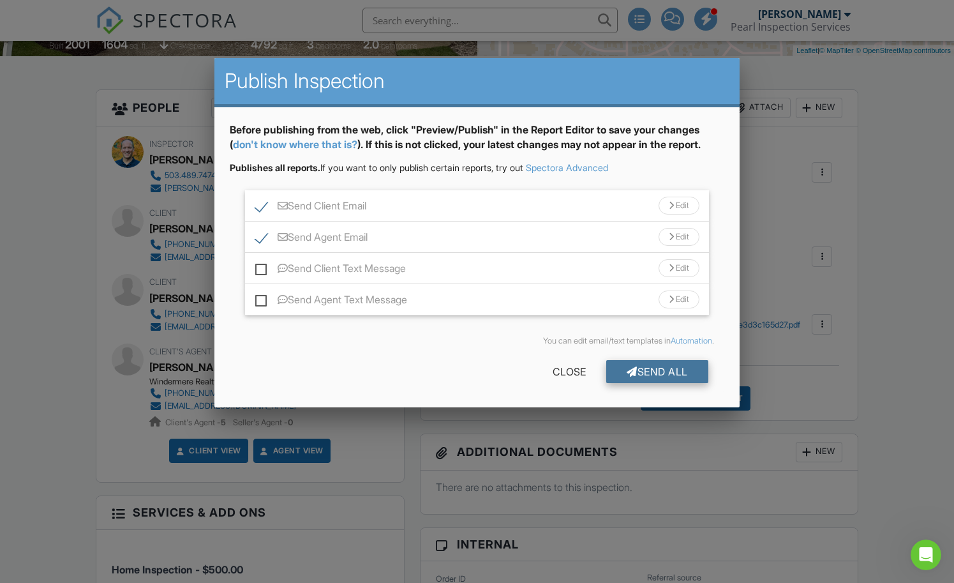
click at [645, 371] on div "Send All" at bounding box center [657, 371] width 102 height 23
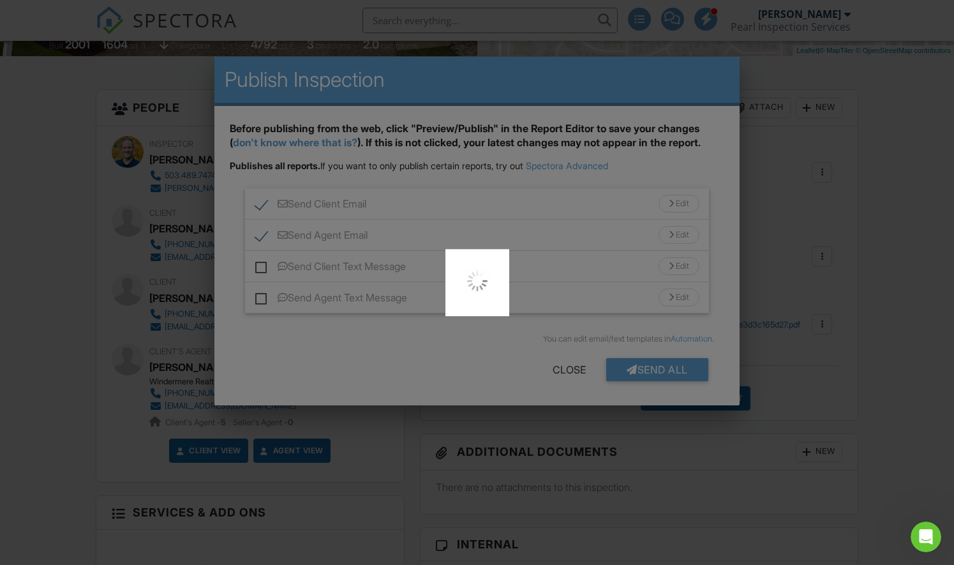
click at [97, 174] on div at bounding box center [477, 282] width 954 height 565
click at [561, 362] on div at bounding box center [477, 282] width 954 height 565
click at [576, 365] on div at bounding box center [477, 282] width 954 height 565
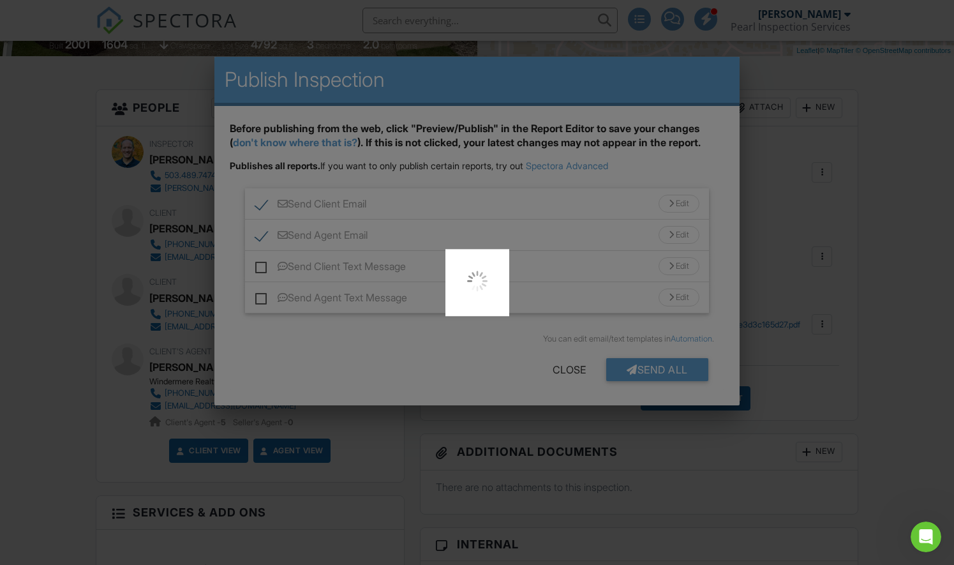
click at [576, 365] on div at bounding box center [477, 282] width 954 height 565
click at [859, 234] on div at bounding box center [477, 282] width 954 height 565
click at [462, 132] on div at bounding box center [477, 282] width 954 height 565
click at [468, 323] on div at bounding box center [477, 282] width 954 height 565
click at [478, 292] on img at bounding box center [478, 281] width 26 height 26
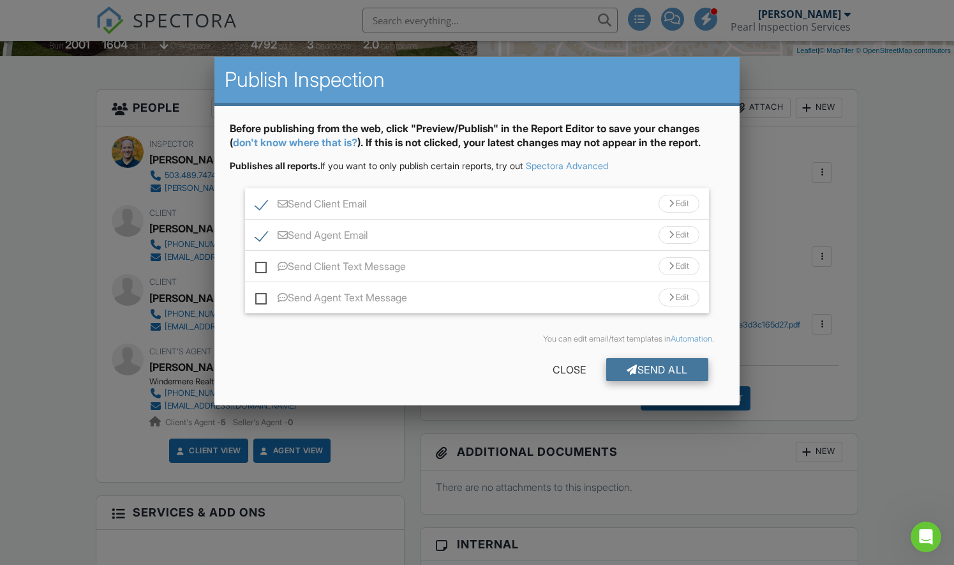
click at [652, 364] on div "Send All" at bounding box center [657, 369] width 102 height 23
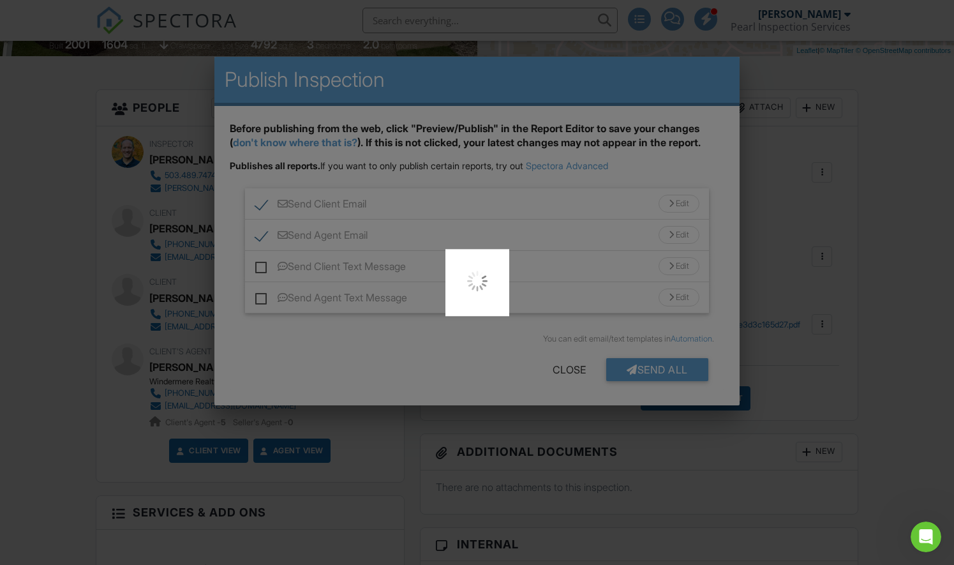
click at [549, 365] on div at bounding box center [477, 282] width 954 height 565
click at [504, 353] on div at bounding box center [477, 282] width 954 height 565
click at [504, 350] on div at bounding box center [477, 282] width 954 height 565
click at [865, 314] on div at bounding box center [477, 282] width 954 height 565
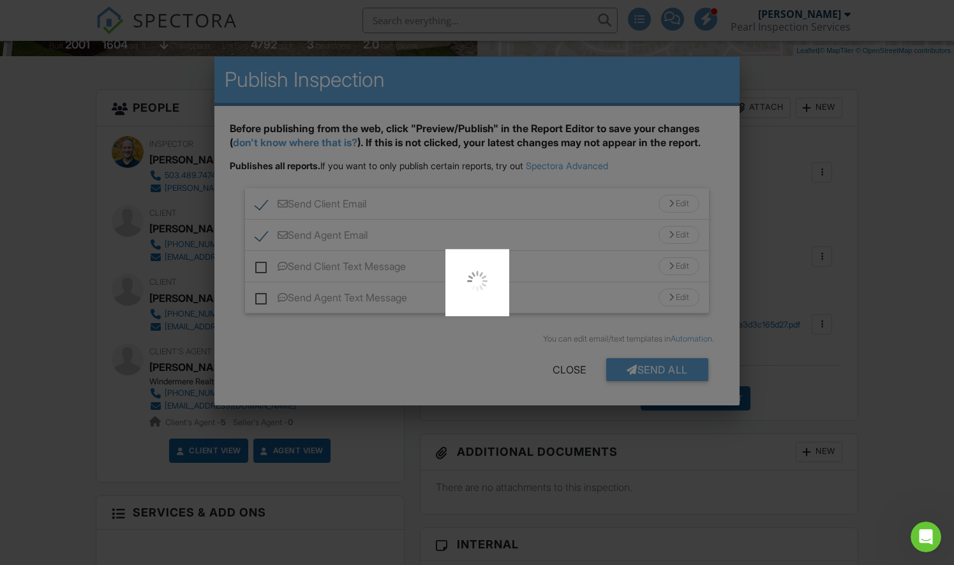
click at [677, 466] on div at bounding box center [477, 282] width 954 height 565
click at [575, 367] on div at bounding box center [477, 282] width 954 height 565
drag, startPoint x: 450, startPoint y: 73, endPoint x: 681, endPoint y: 107, distance: 233.5
click at [682, 107] on div at bounding box center [477, 282] width 954 height 565
click at [528, 385] on div at bounding box center [477, 282] width 954 height 565
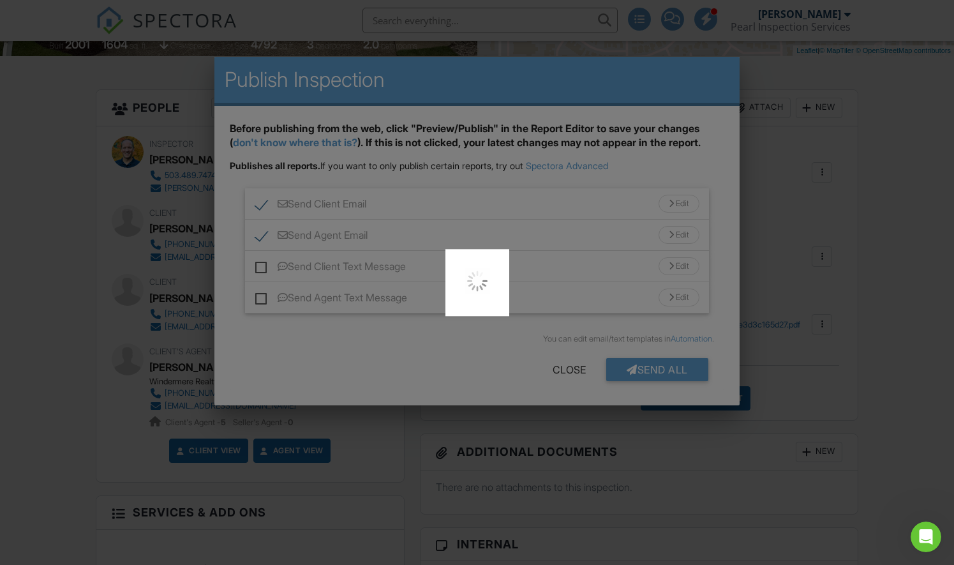
click at [528, 385] on div at bounding box center [477, 282] width 954 height 565
click at [436, 339] on div at bounding box center [477, 282] width 954 height 565
click at [654, 261] on div at bounding box center [477, 282] width 954 height 565
click at [807, 308] on div at bounding box center [477, 282] width 954 height 565
click at [673, 496] on div at bounding box center [477, 282] width 954 height 565
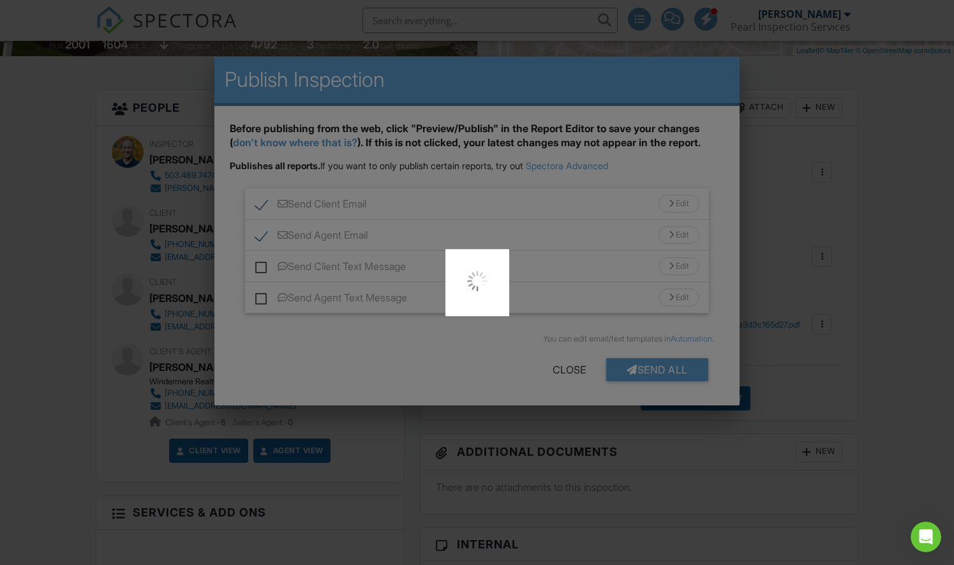
drag, startPoint x: 663, startPoint y: 486, endPoint x: 566, endPoint y: 369, distance: 151.8
click at [566, 369] on div at bounding box center [477, 282] width 954 height 565
click at [613, 324] on div at bounding box center [477, 282] width 954 height 565
click at [610, 279] on div at bounding box center [477, 282] width 954 height 565
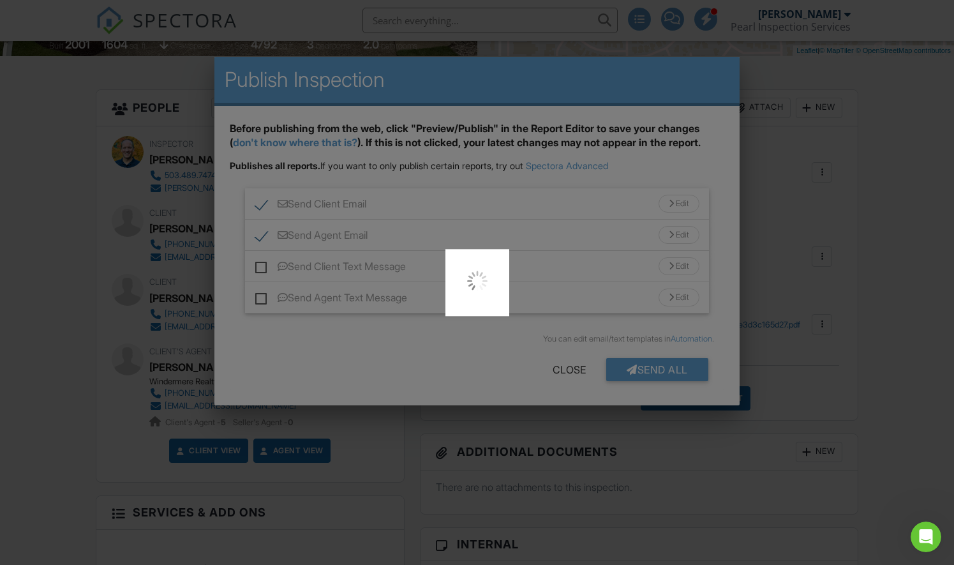
click at [497, 328] on div at bounding box center [477, 282] width 954 height 565
click at [770, 242] on div at bounding box center [477, 282] width 954 height 565
click at [401, 43] on div at bounding box center [477, 282] width 954 height 565
click at [823, 214] on div at bounding box center [477, 282] width 954 height 565
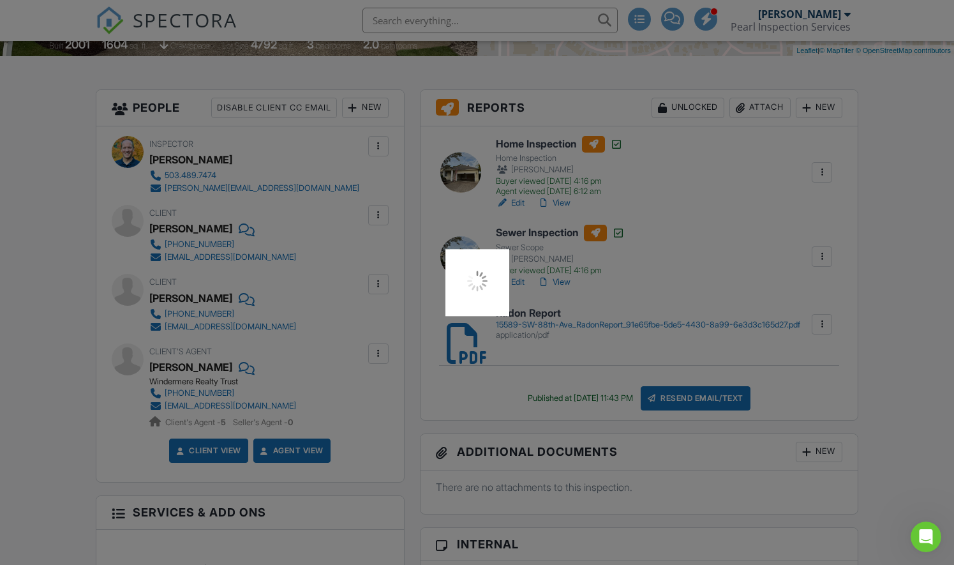
click at [874, 252] on div at bounding box center [477, 282] width 954 height 565
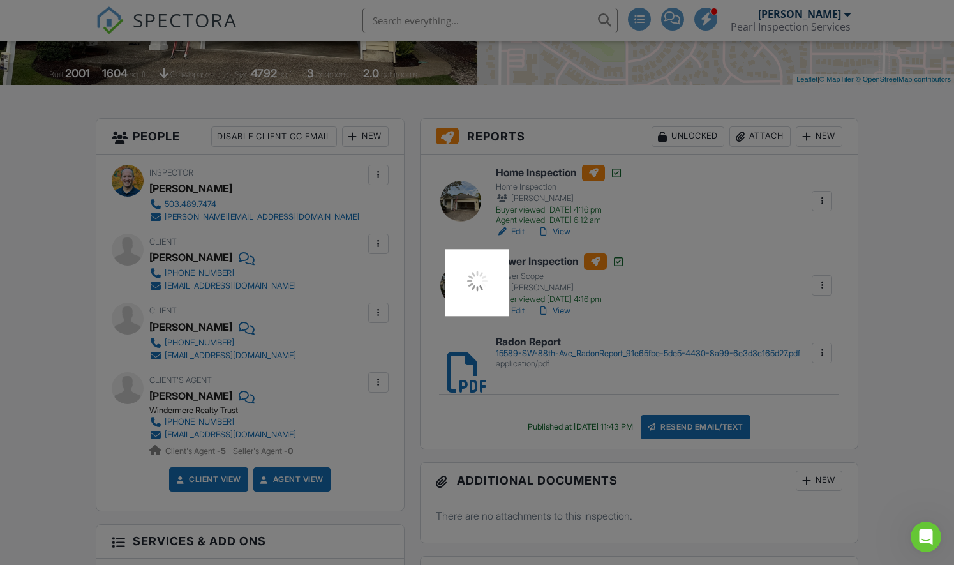
scroll to position [272, 0]
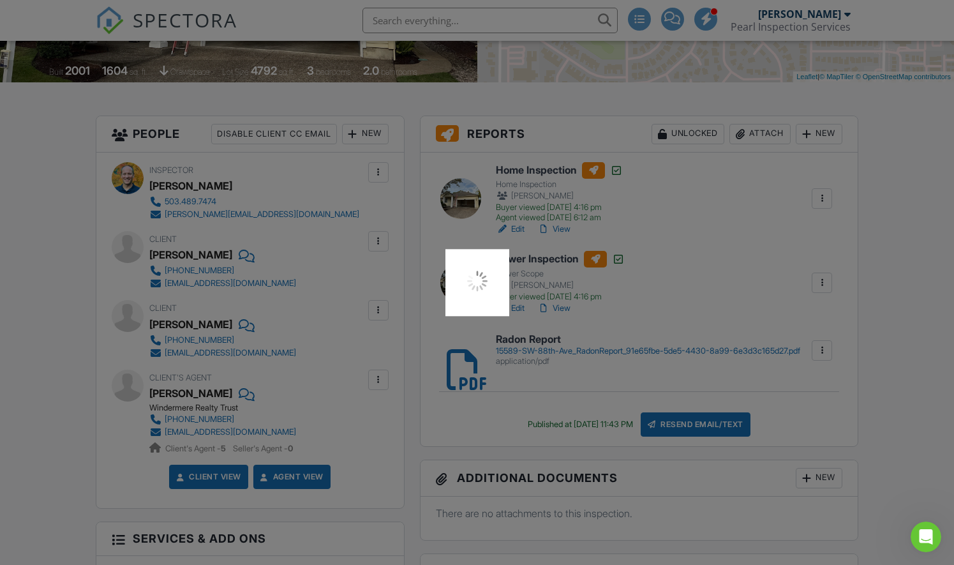
click at [704, 272] on div at bounding box center [477, 282] width 954 height 565
click at [484, 298] on div at bounding box center [477, 282] width 64 height 67
